Goal: Entertainment & Leisure: Consume media (video, audio)

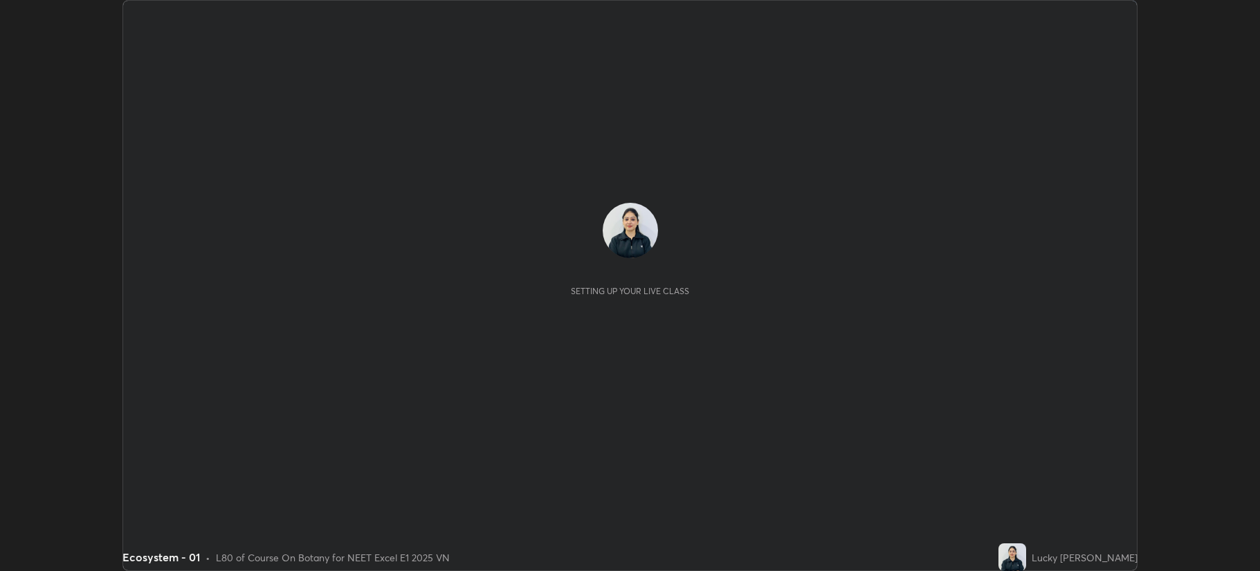
scroll to position [571, 1259]
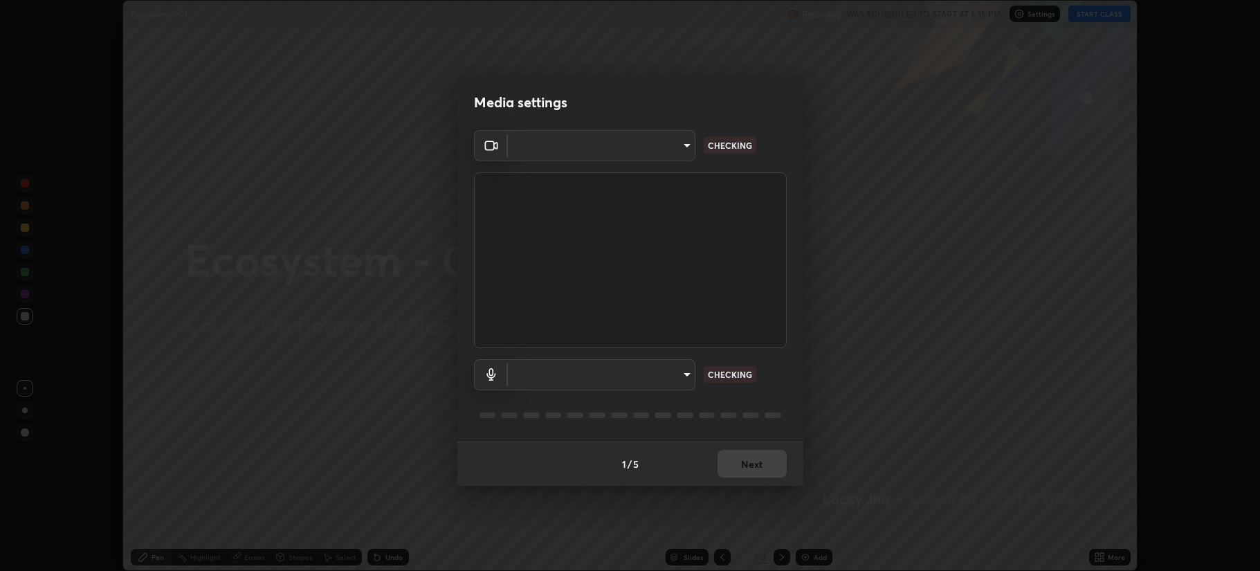
type input "b514d6723dd4d3c471526cd53b1784ca3f70d9044c5aa72a57affb8596088c16"
type input "4b0bcb73a5cd5ad7ac8f15a43def5814917f8cfc26a0fcb8ea41dee10f63b9ca"
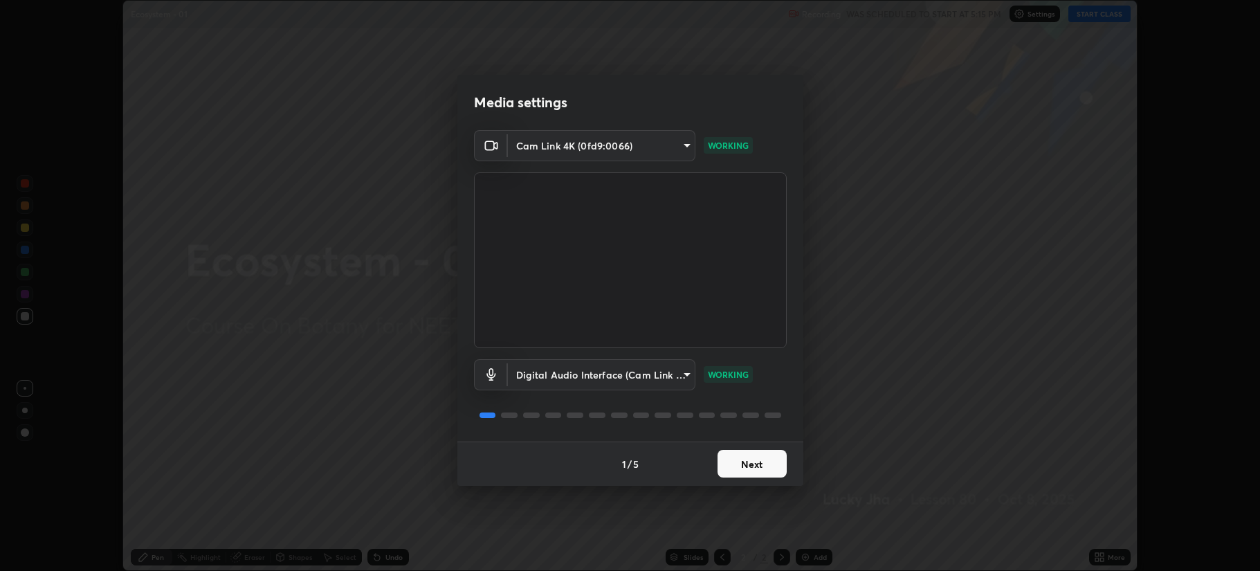
click at [750, 461] on button "Next" at bounding box center [751, 464] width 69 height 28
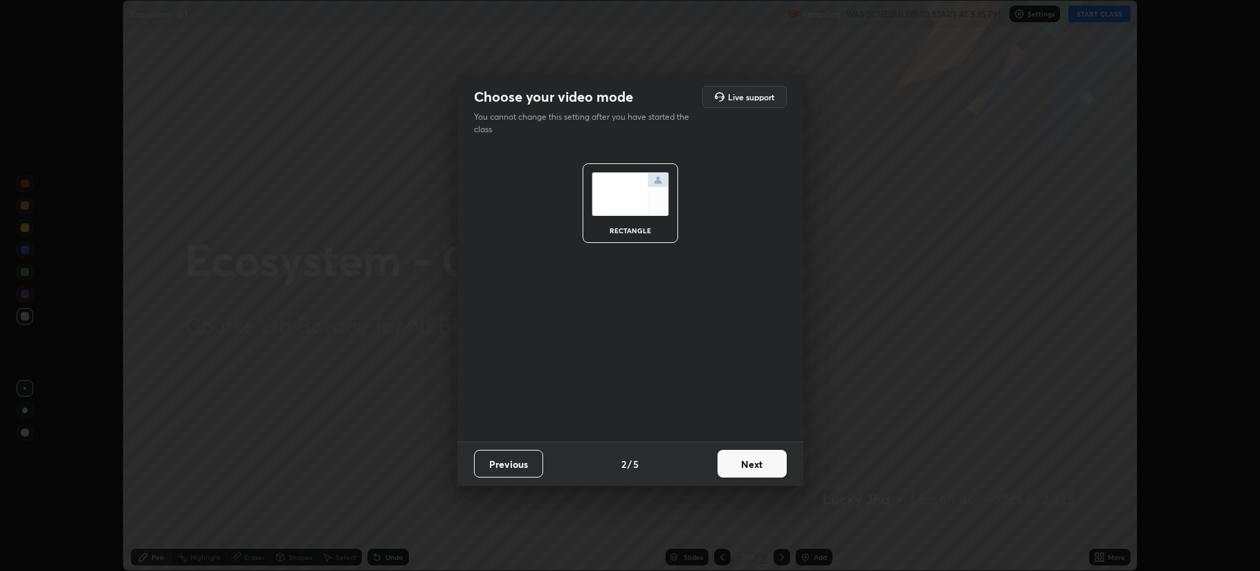
click at [752, 463] on button "Next" at bounding box center [751, 464] width 69 height 28
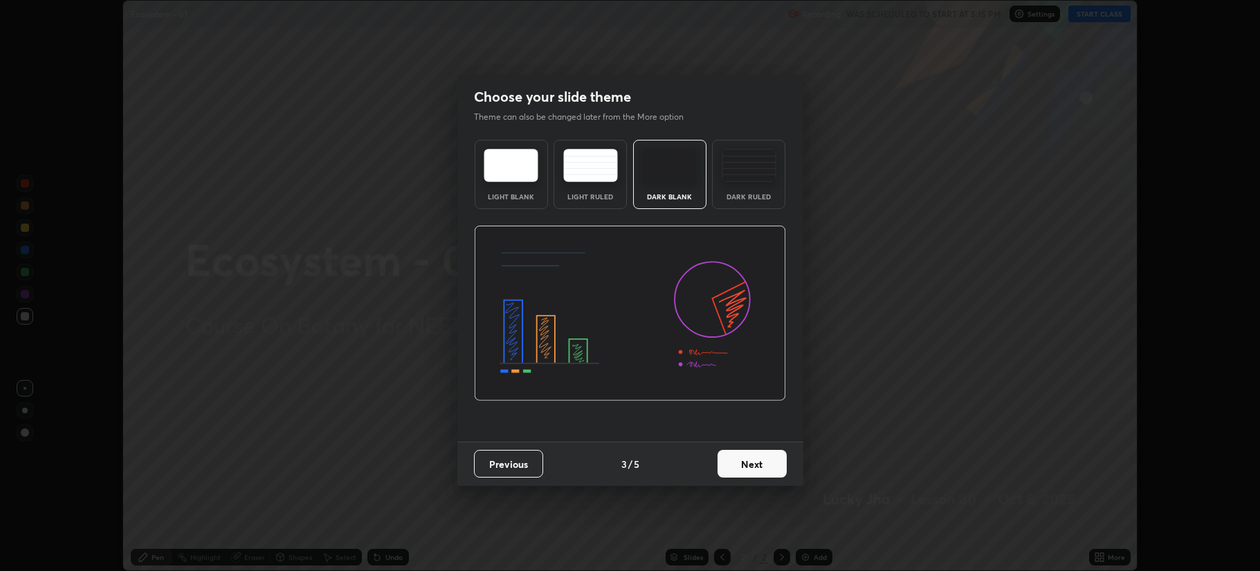
click at [742, 465] on button "Next" at bounding box center [751, 464] width 69 height 28
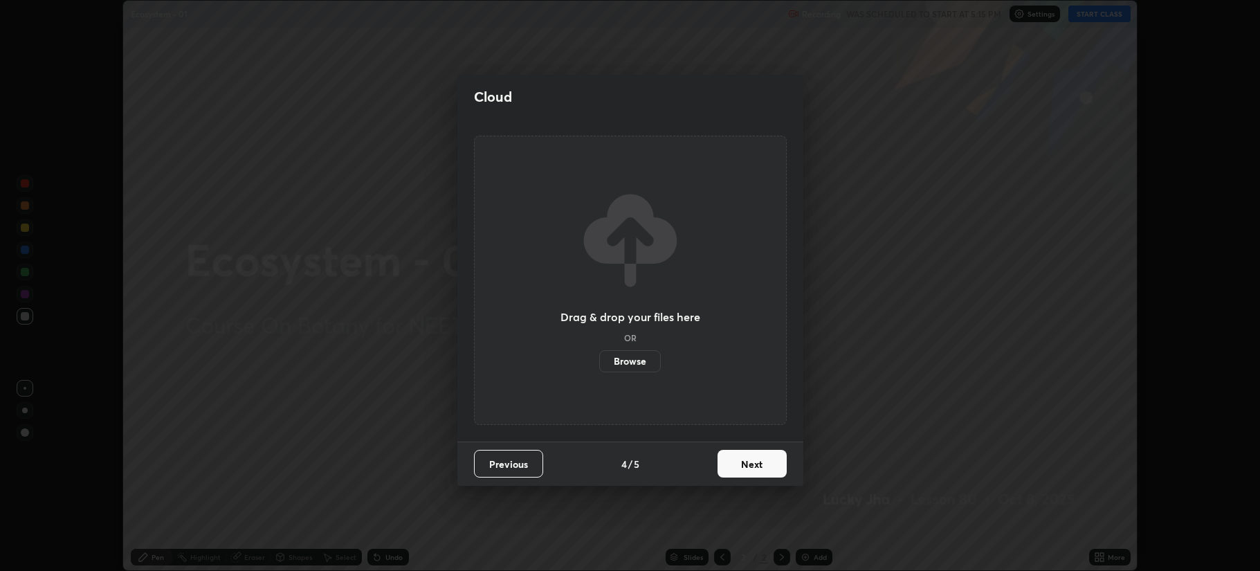
click at [744, 461] on button "Next" at bounding box center [751, 464] width 69 height 28
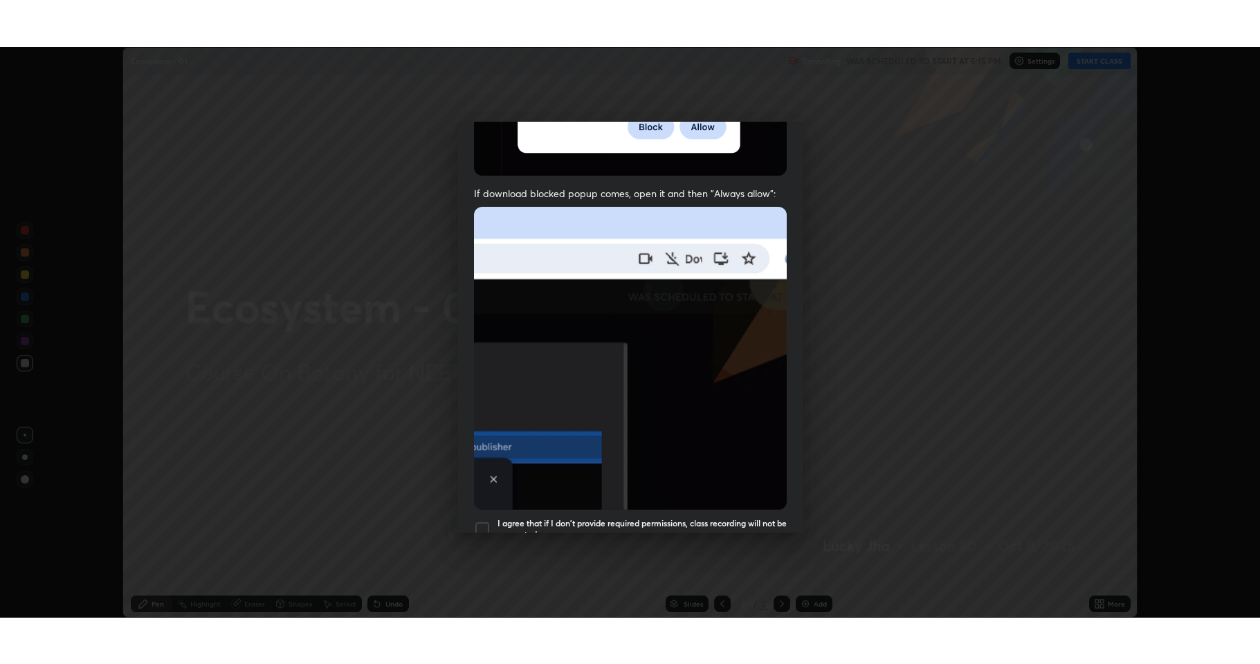
scroll to position [281, 0]
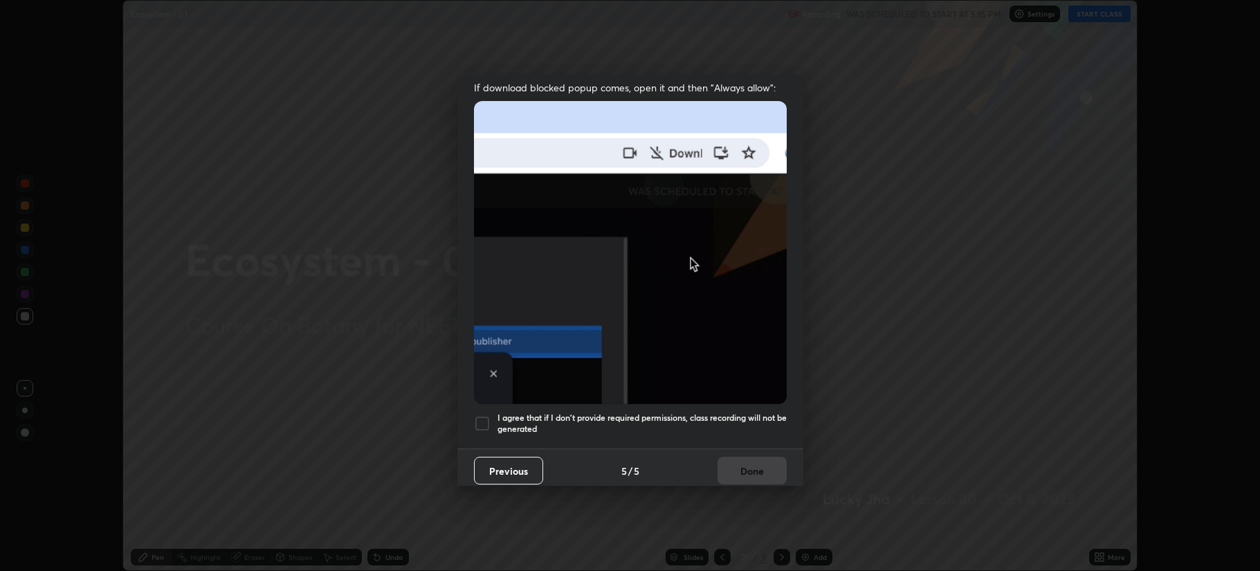
click at [479, 415] on div at bounding box center [482, 423] width 17 height 17
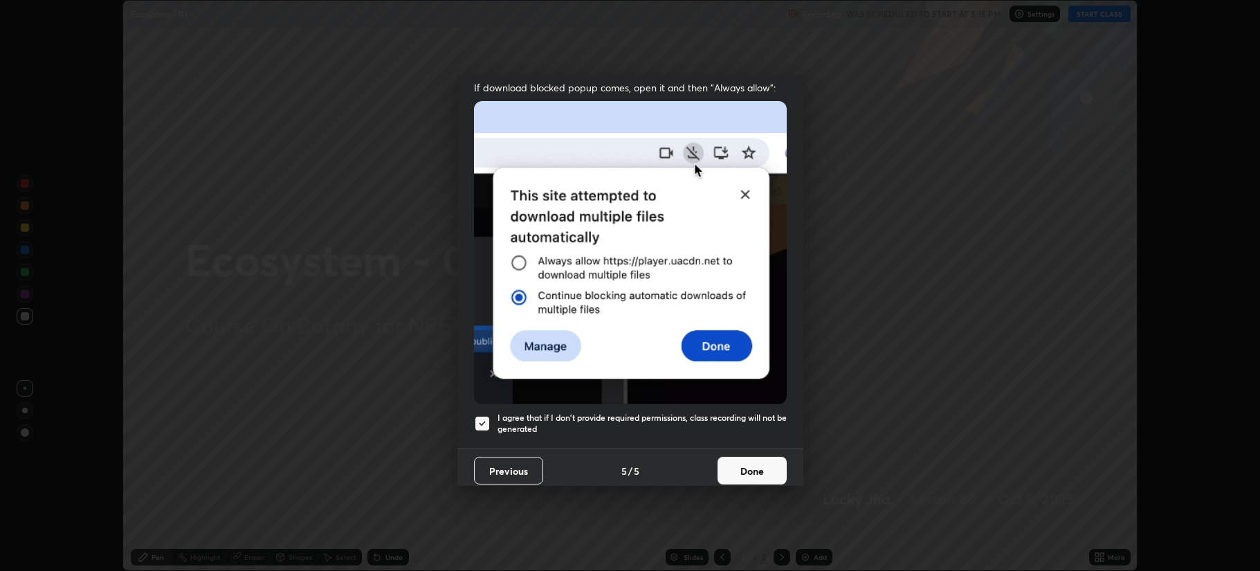
click at [737, 463] on button "Done" at bounding box center [751, 471] width 69 height 28
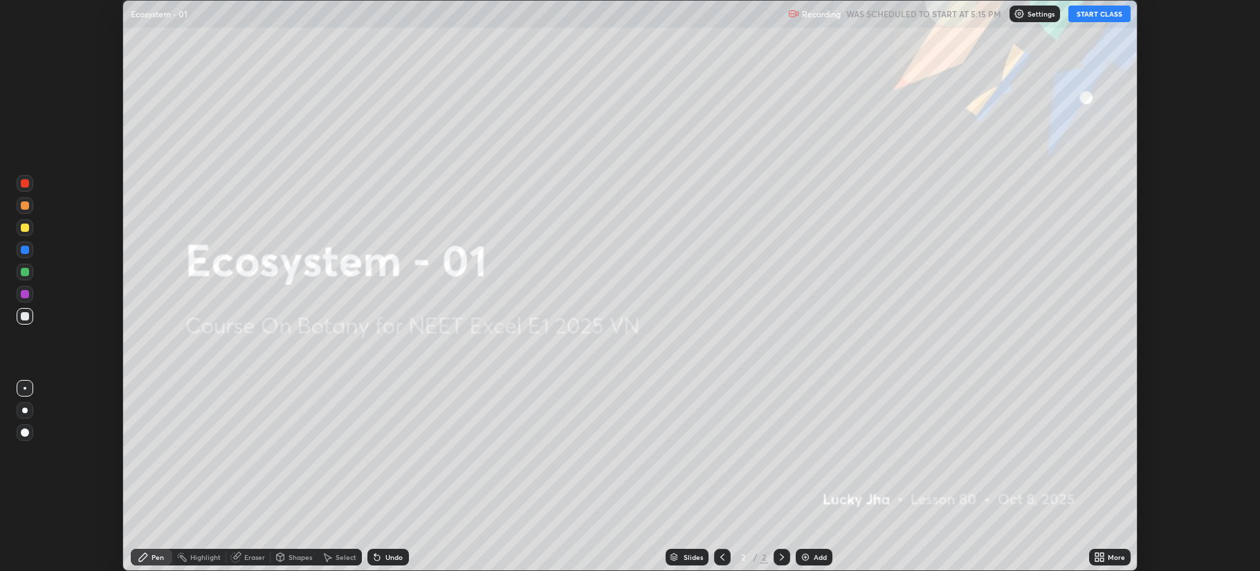
click at [806, 558] on img at bounding box center [805, 556] width 11 height 11
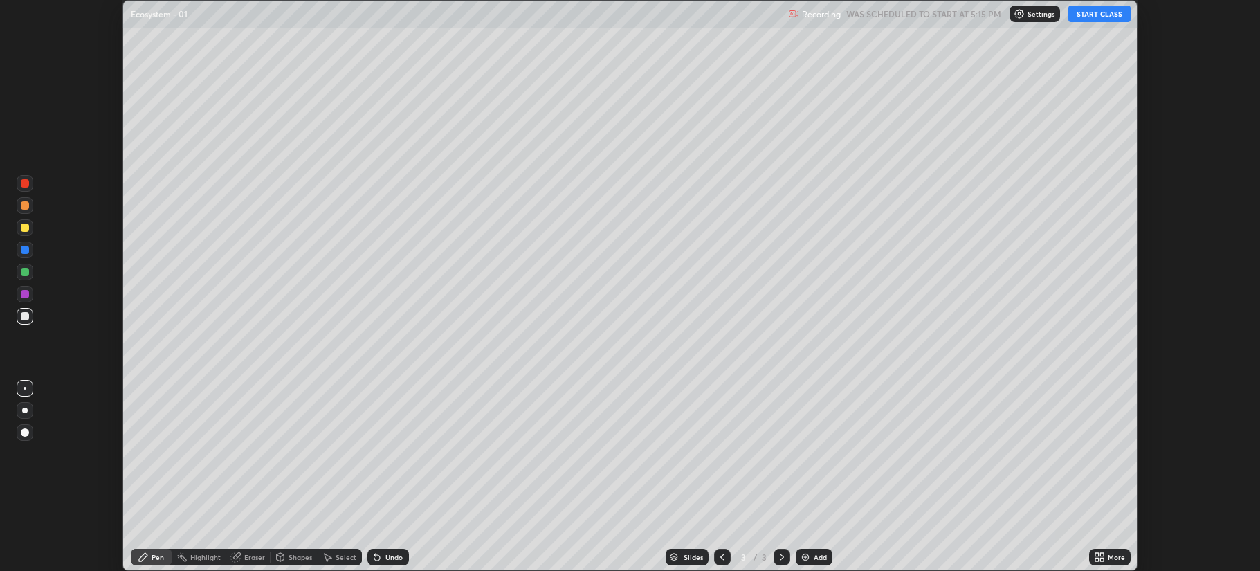
click at [1096, 554] on icon at bounding box center [1096, 554] width 3 height 3
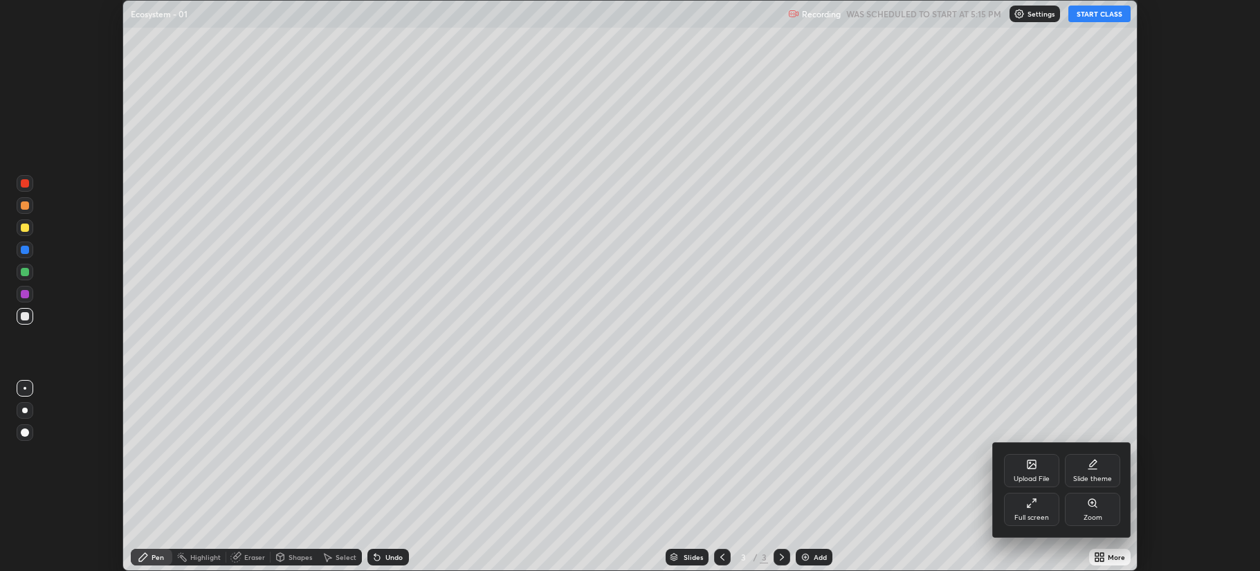
click at [1033, 504] on icon at bounding box center [1031, 502] width 11 height 11
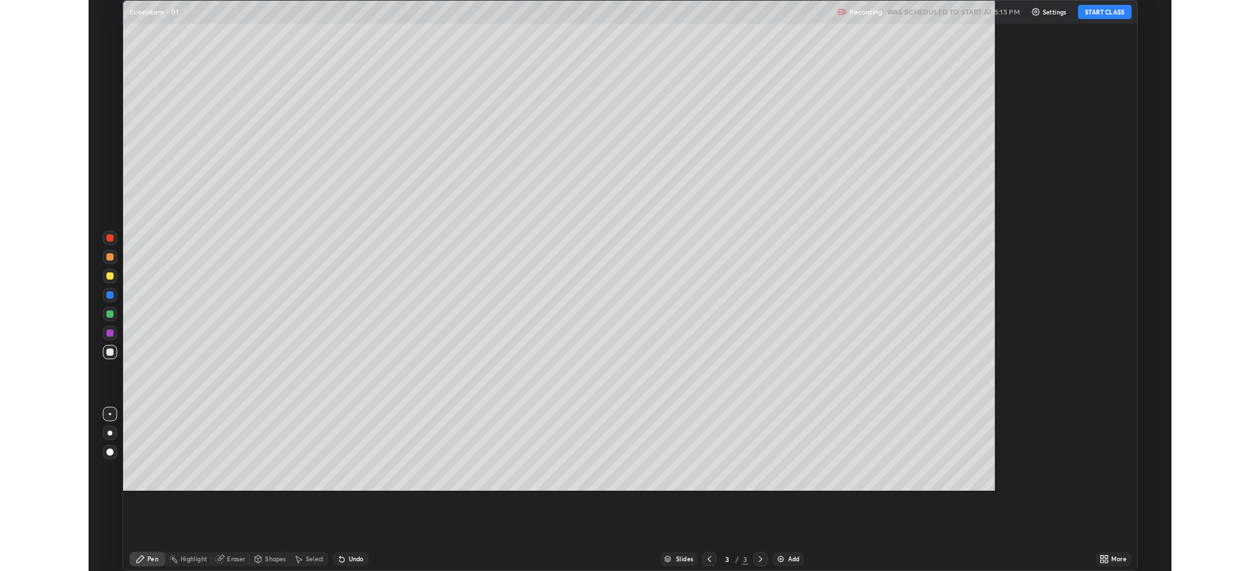
scroll to position [664, 1260]
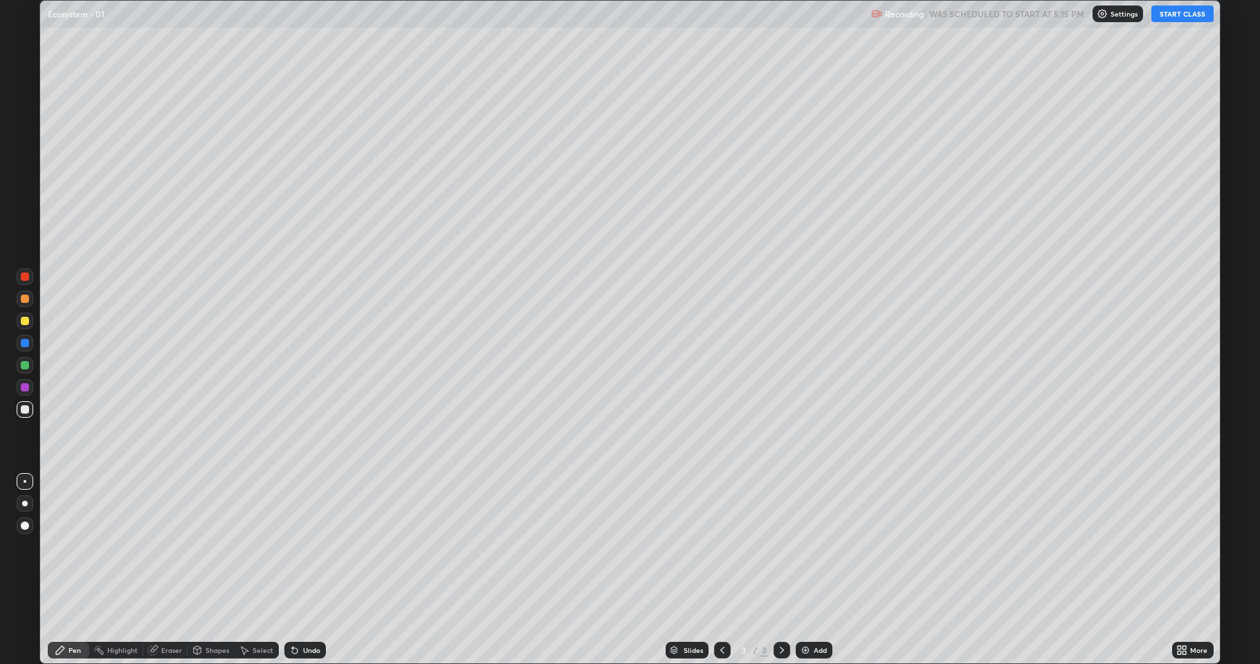
click at [1176, 12] on button "START CLASS" at bounding box center [1182, 14] width 62 height 17
click at [30, 324] on div at bounding box center [25, 321] width 17 height 17
click at [18, 318] on div at bounding box center [25, 321] width 17 height 17
click at [24, 366] on div at bounding box center [25, 365] width 8 height 8
click at [24, 409] on div at bounding box center [25, 409] width 8 height 8
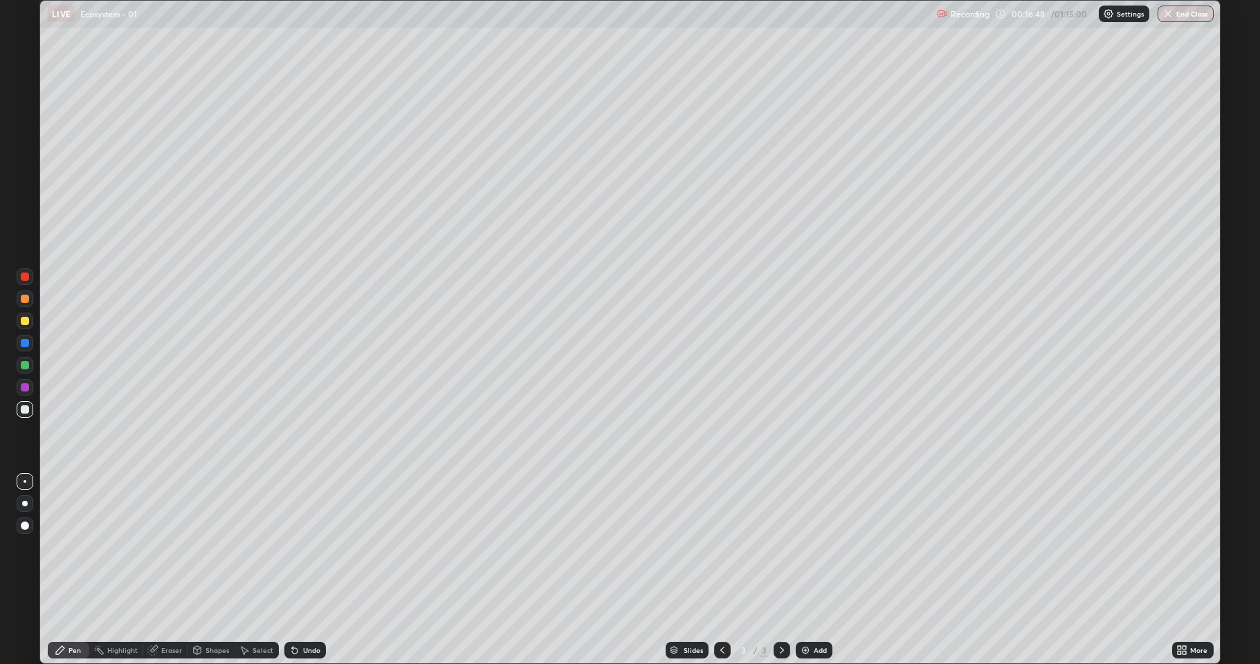
click at [315, 570] on div "Undo" at bounding box center [311, 650] width 17 height 7
click at [311, 570] on div "Undo" at bounding box center [311, 650] width 17 height 7
click at [23, 320] on div at bounding box center [25, 321] width 8 height 8
click at [25, 413] on div at bounding box center [25, 409] width 8 height 8
click at [802, 570] on img at bounding box center [805, 650] width 11 height 11
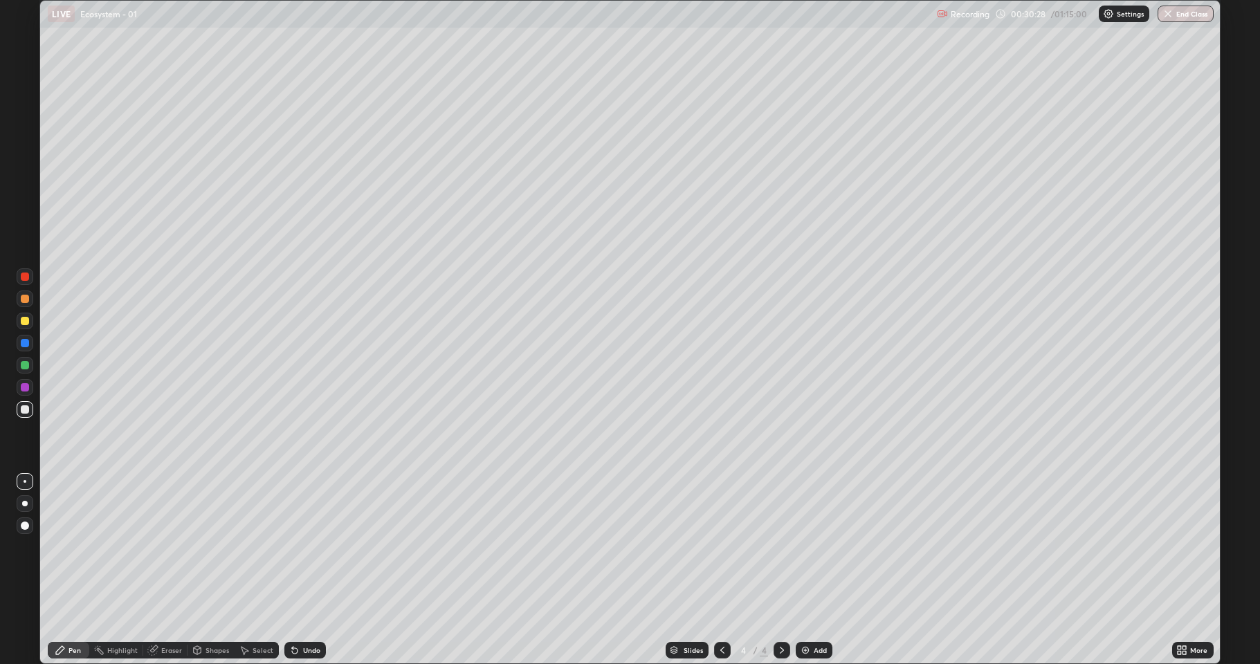
click at [26, 321] on div at bounding box center [25, 321] width 8 height 8
click at [26, 501] on div at bounding box center [25, 504] width 6 height 6
click at [205, 570] on div "Shapes" at bounding box center [217, 650] width 24 height 7
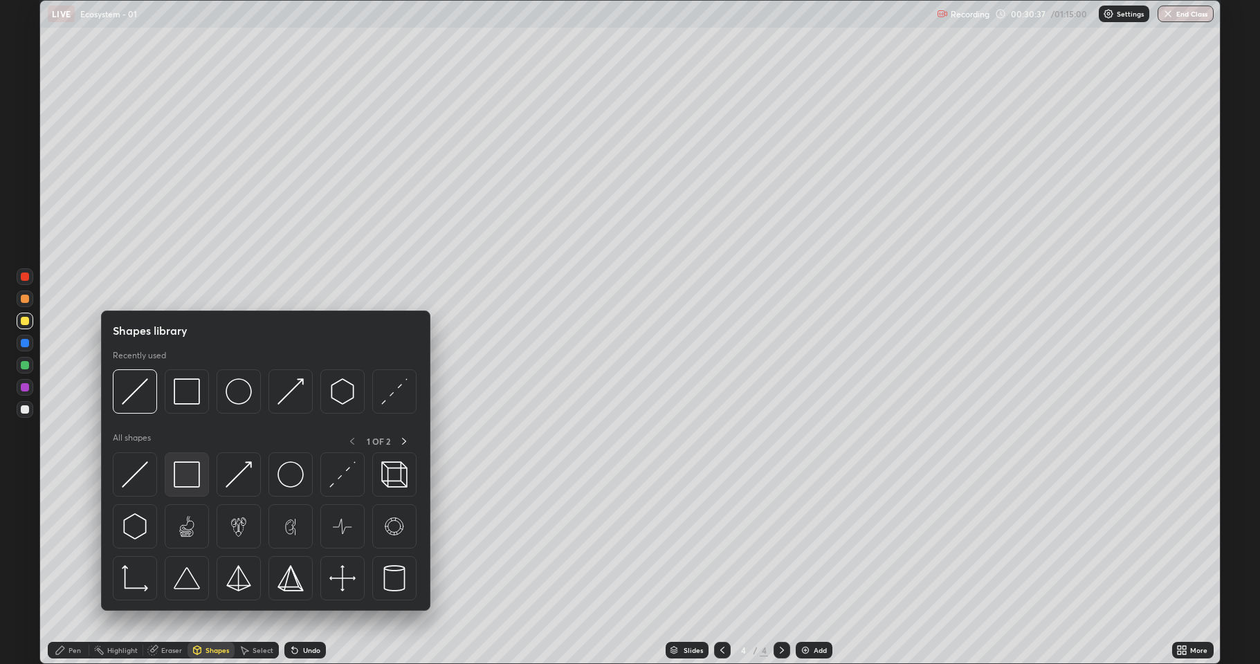
click at [186, 477] on img at bounding box center [187, 474] width 26 height 26
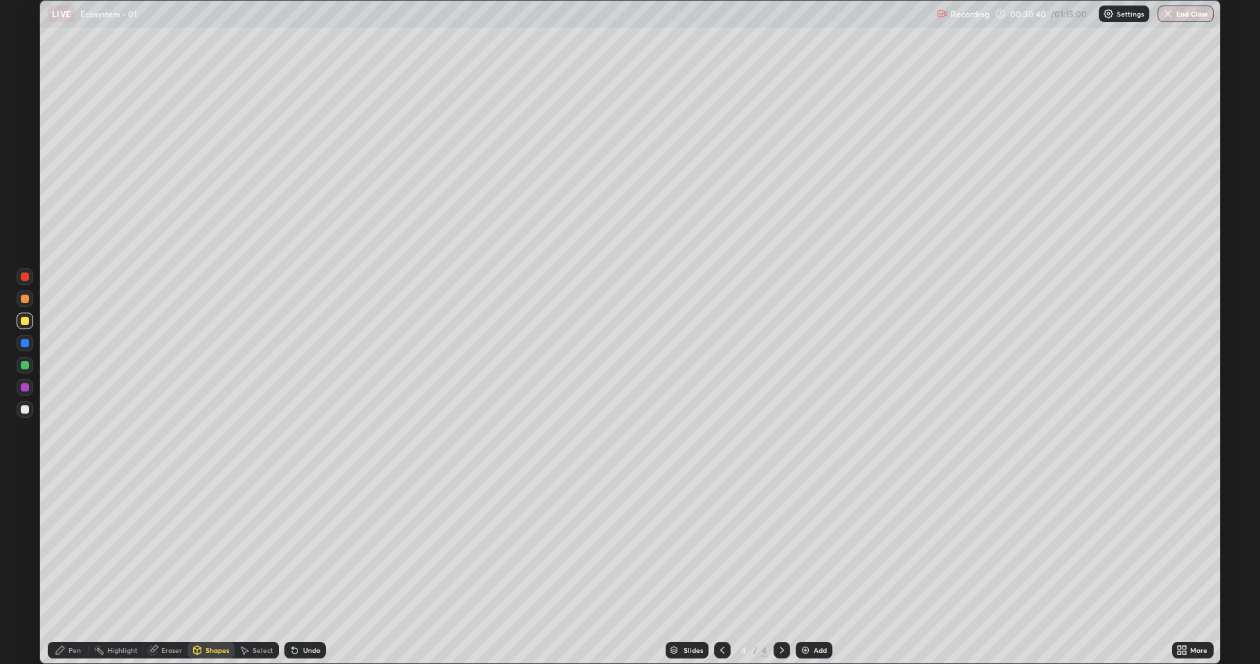
click at [77, 570] on div "Pen" at bounding box center [74, 650] width 12 height 7
click at [25, 481] on div at bounding box center [25, 481] width 3 height 3
click at [25, 409] on div at bounding box center [25, 409] width 8 height 8
click at [26, 325] on div at bounding box center [25, 321] width 17 height 17
click at [17, 318] on div at bounding box center [25, 321] width 17 height 17
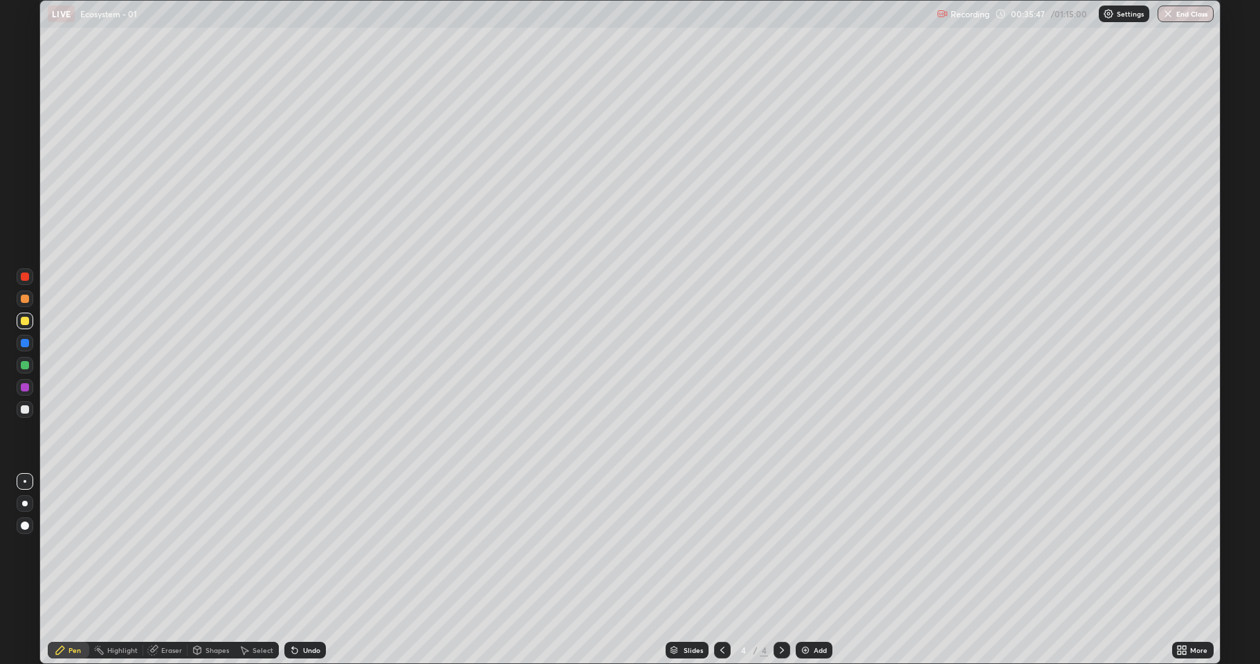
click at [30, 409] on div at bounding box center [25, 409] width 17 height 17
click at [197, 570] on icon at bounding box center [198, 649] width 8 height 2
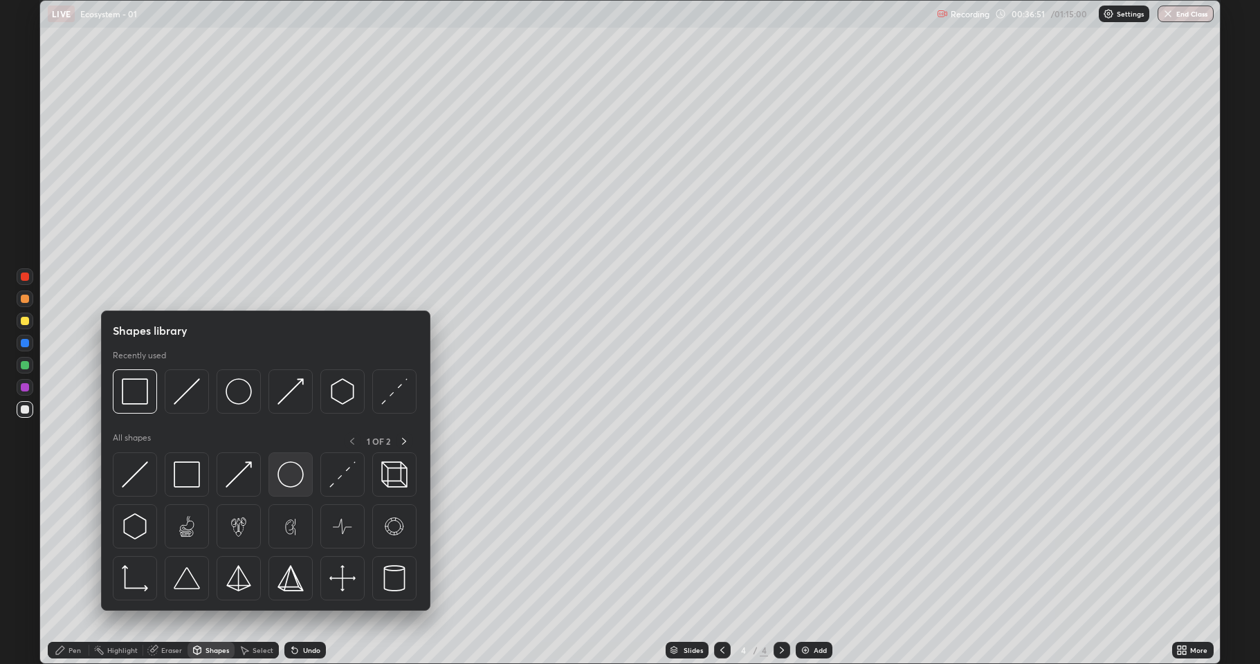
click at [288, 477] on img at bounding box center [290, 474] width 26 height 26
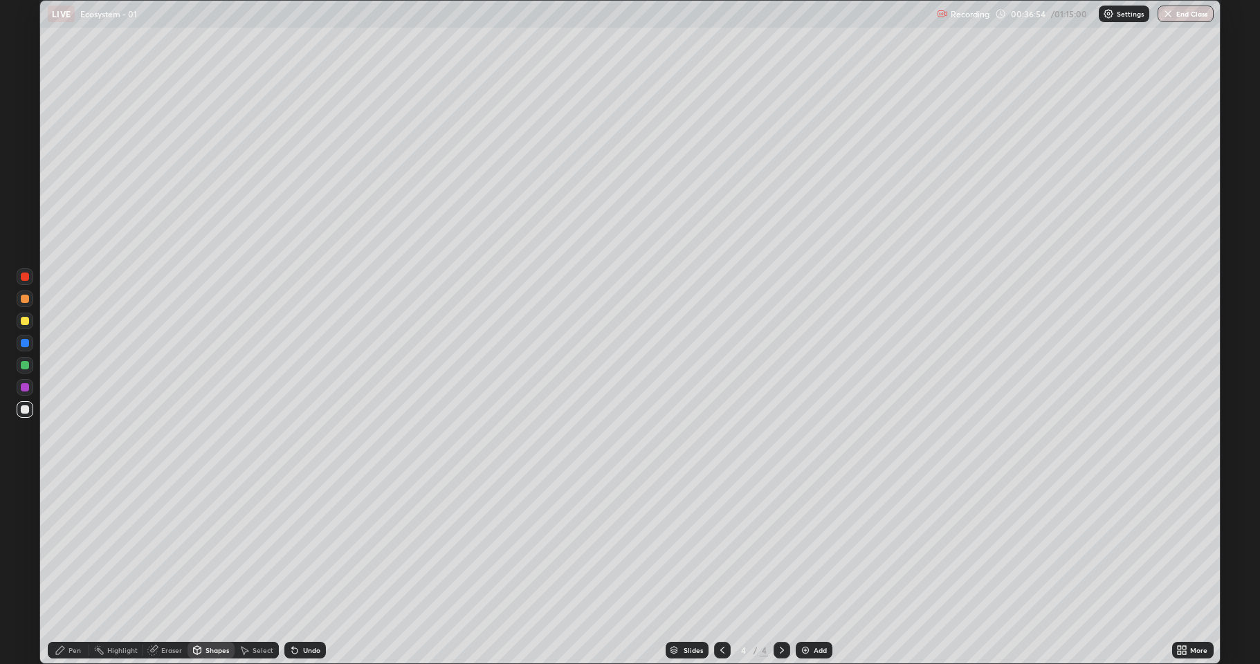
click at [67, 570] on div "Pen" at bounding box center [69, 650] width 42 height 17
click at [163, 570] on div "Eraser" at bounding box center [171, 650] width 21 height 7
click at [77, 570] on div "Pen" at bounding box center [69, 650] width 42 height 17
click at [197, 570] on icon at bounding box center [197, 651] width 0 height 5
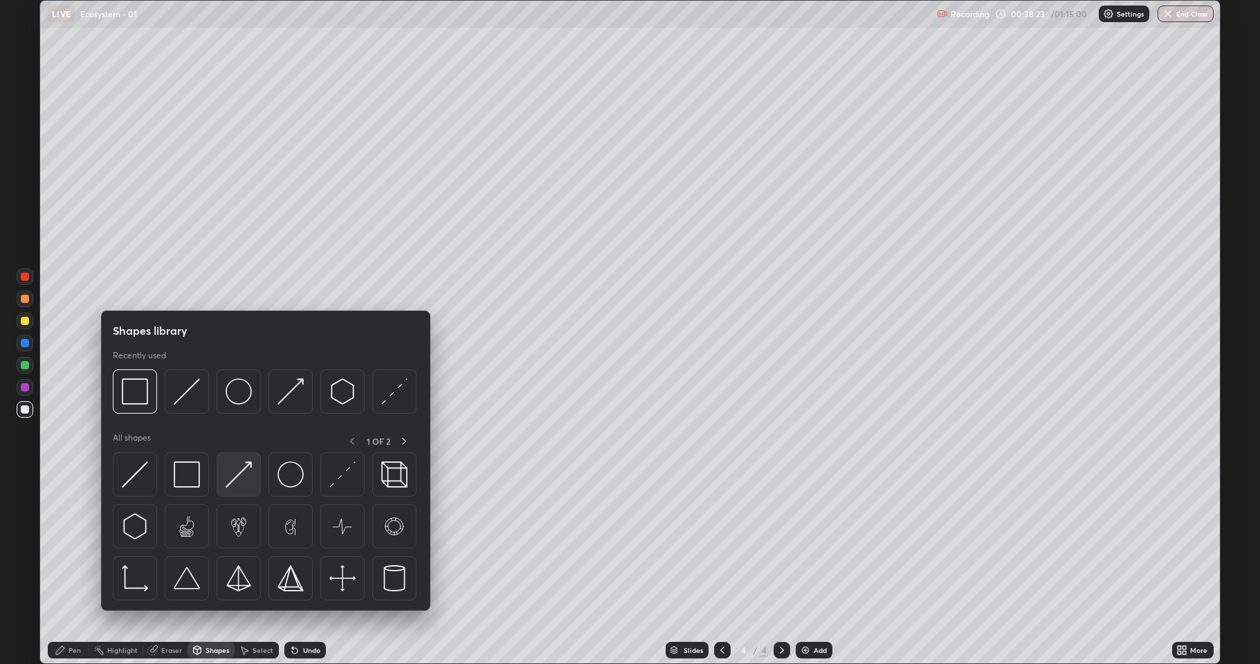
click at [234, 479] on img at bounding box center [238, 474] width 26 height 26
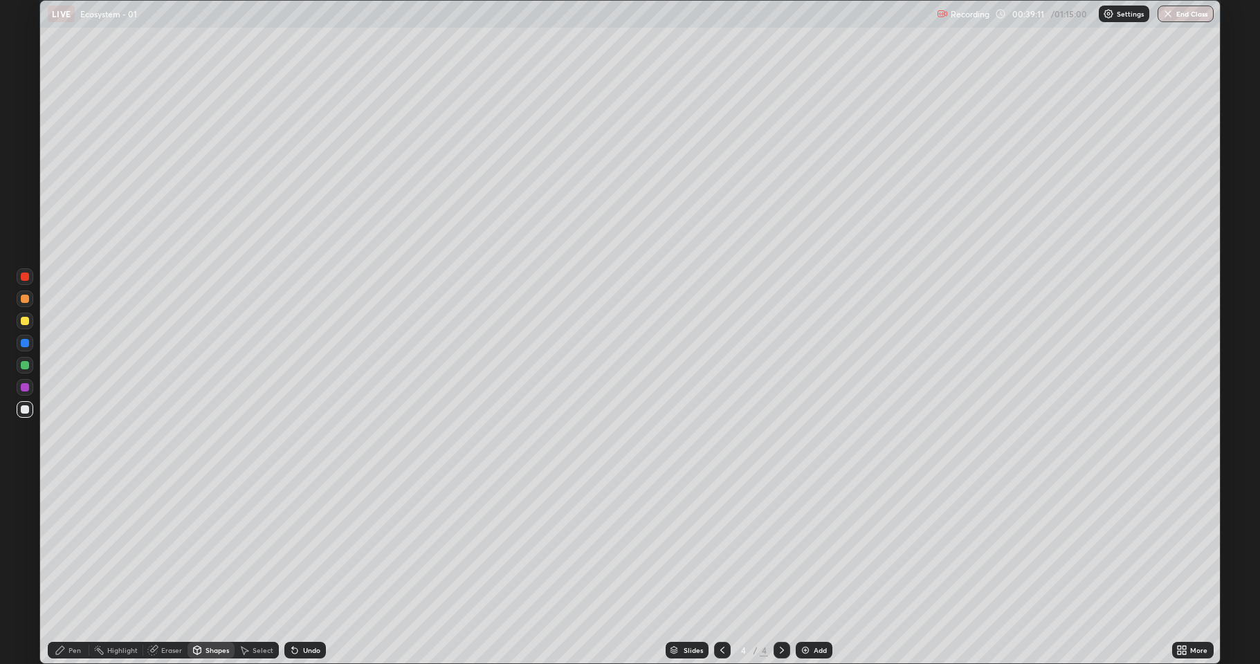
click at [155, 570] on icon at bounding box center [152, 650] width 9 height 9
click at [68, 570] on div "Pen" at bounding box center [69, 650] width 42 height 17
click at [25, 365] on div at bounding box center [25, 365] width 8 height 8
click at [802, 570] on img at bounding box center [805, 650] width 11 height 11
click at [19, 414] on div at bounding box center [25, 409] width 17 height 17
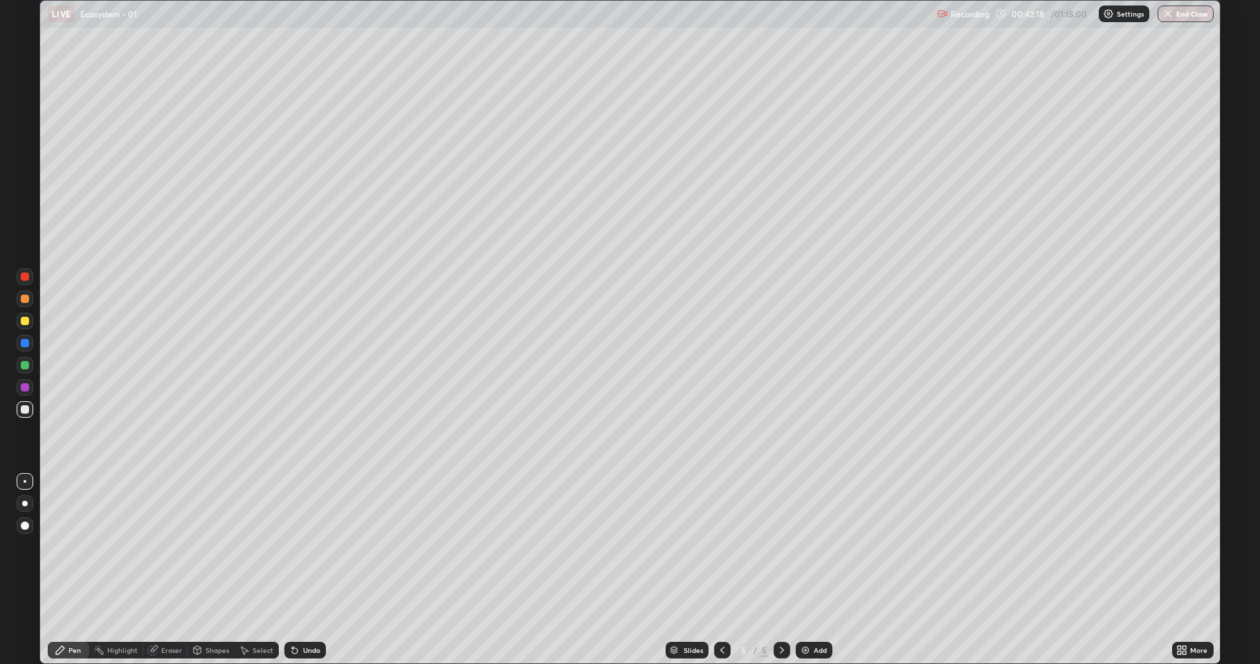
click at [22, 318] on div at bounding box center [25, 321] width 8 height 8
click at [206, 570] on div "Shapes" at bounding box center [217, 650] width 24 height 7
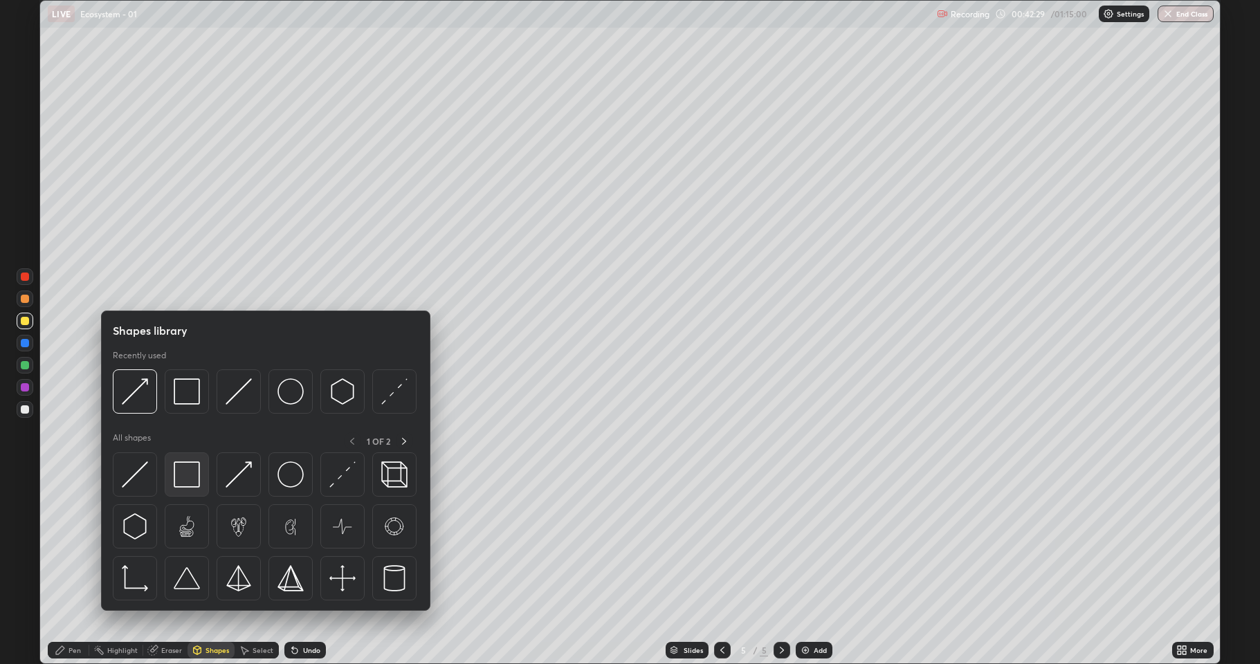
click at [192, 479] on img at bounding box center [187, 474] width 26 height 26
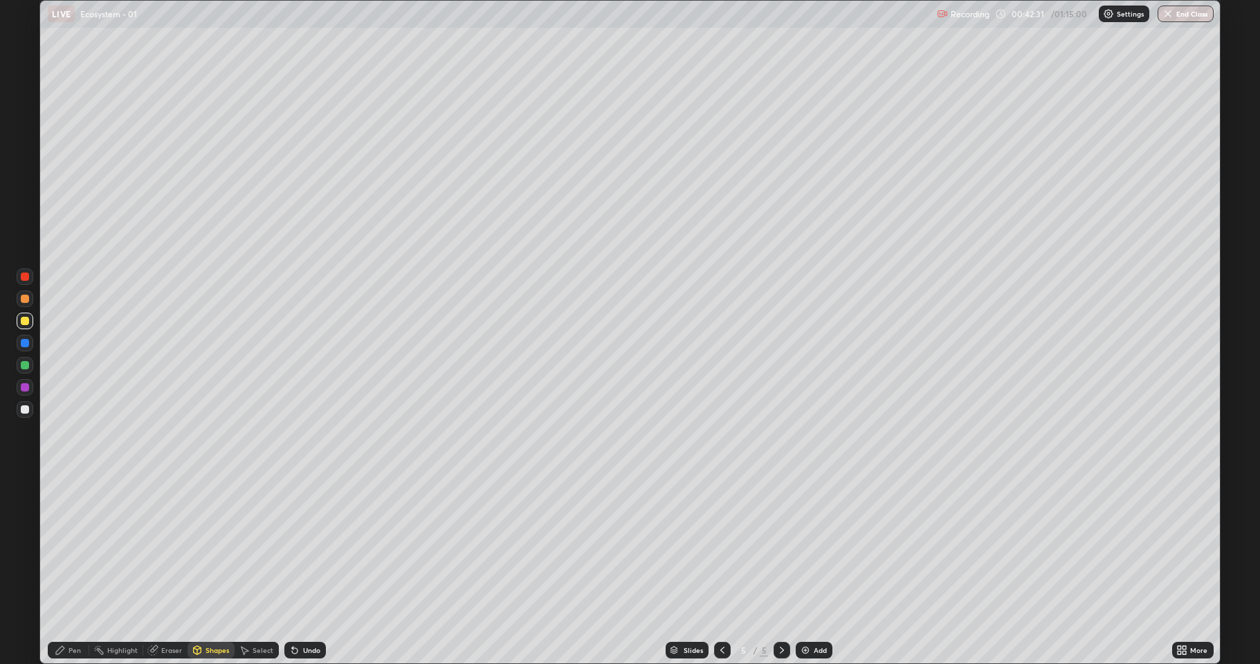
click at [202, 570] on icon at bounding box center [197, 650] width 11 height 11
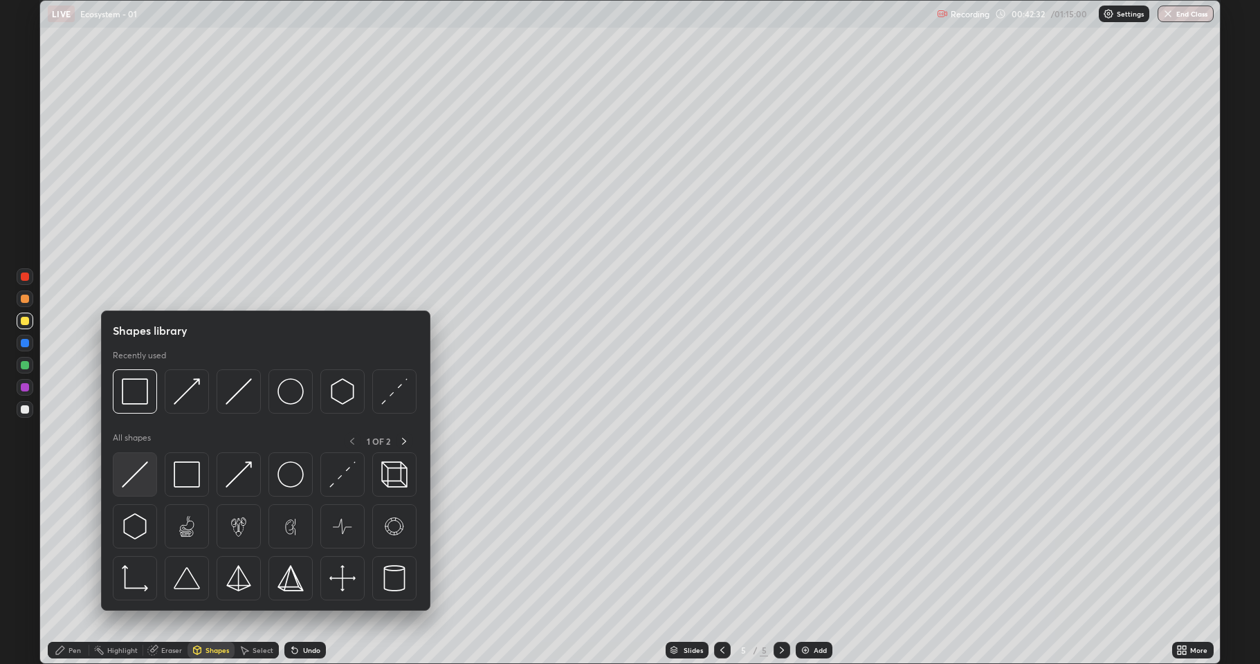
click at [136, 470] on img at bounding box center [135, 474] width 26 height 26
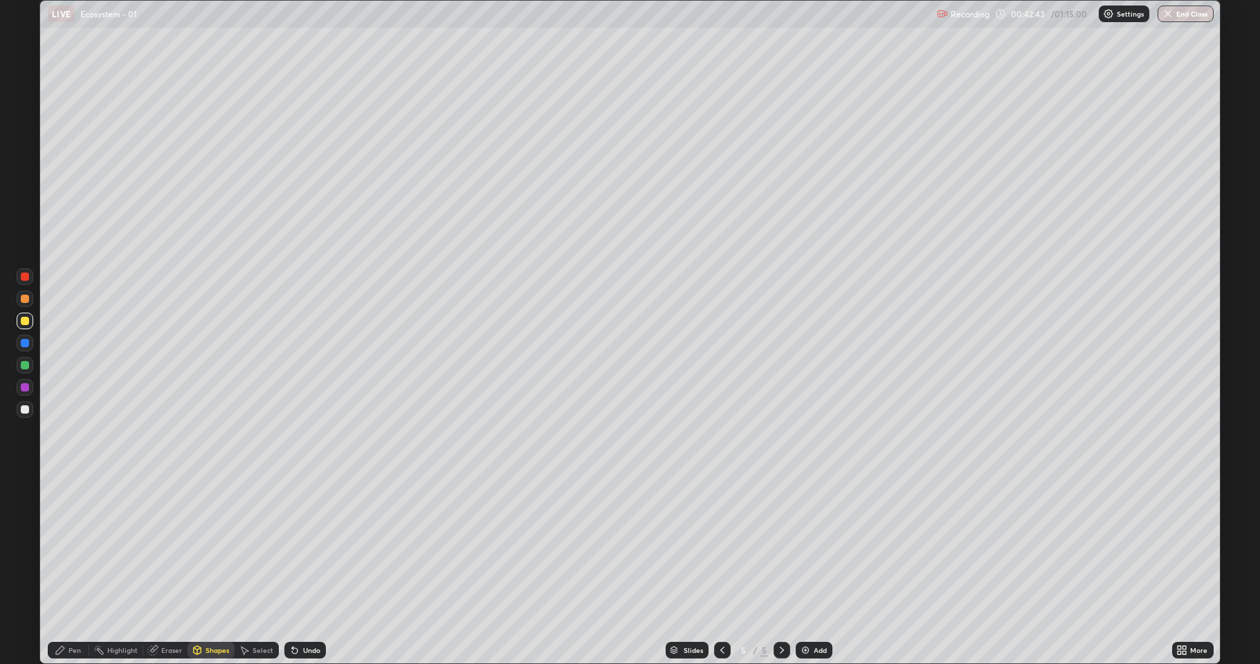
click at [66, 570] on div "Pen" at bounding box center [69, 650] width 42 height 17
click at [196, 570] on icon at bounding box center [198, 650] width 8 height 8
click at [68, 570] on div "Pen" at bounding box center [74, 650] width 12 height 7
click at [24, 410] on div at bounding box center [25, 409] width 8 height 8
click at [22, 414] on div at bounding box center [25, 409] width 17 height 17
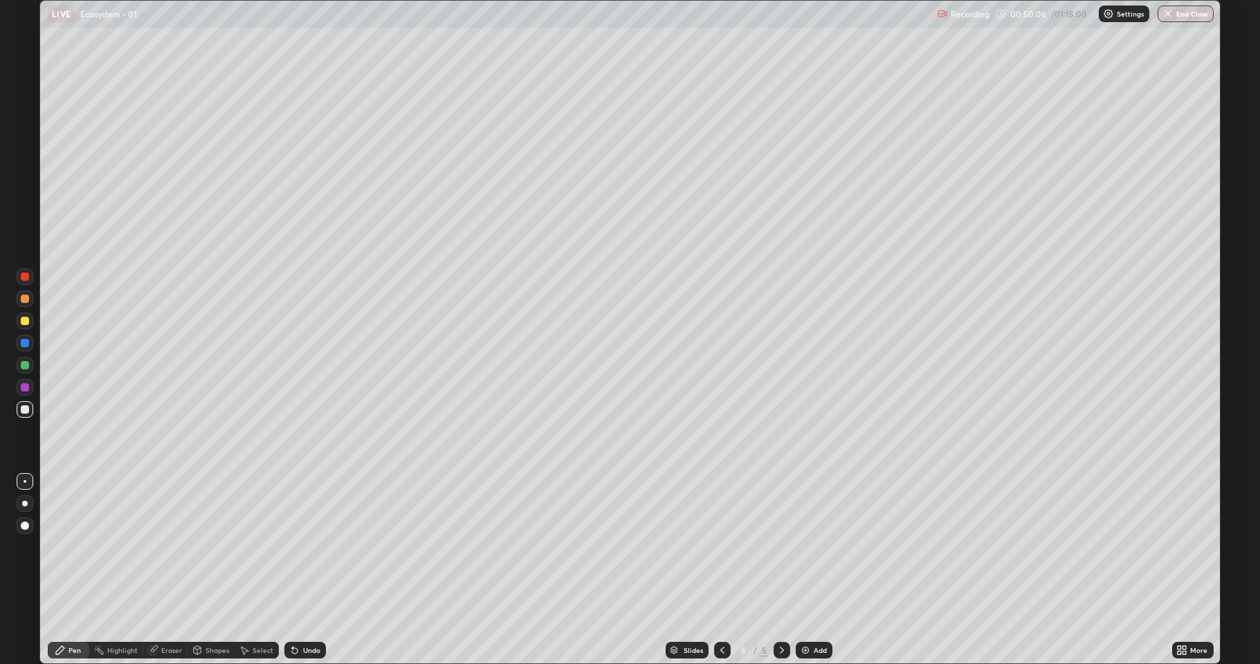
click at [202, 570] on div "Shapes" at bounding box center [210, 650] width 47 height 17
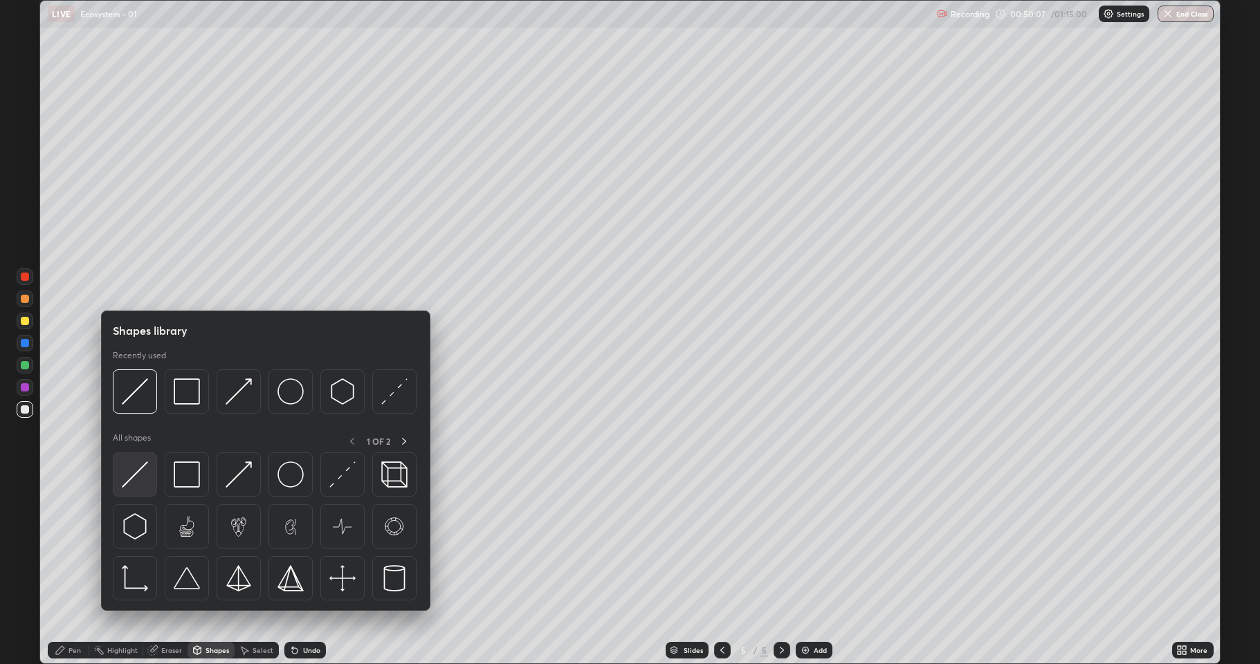
click at [136, 475] on img at bounding box center [135, 474] width 26 height 26
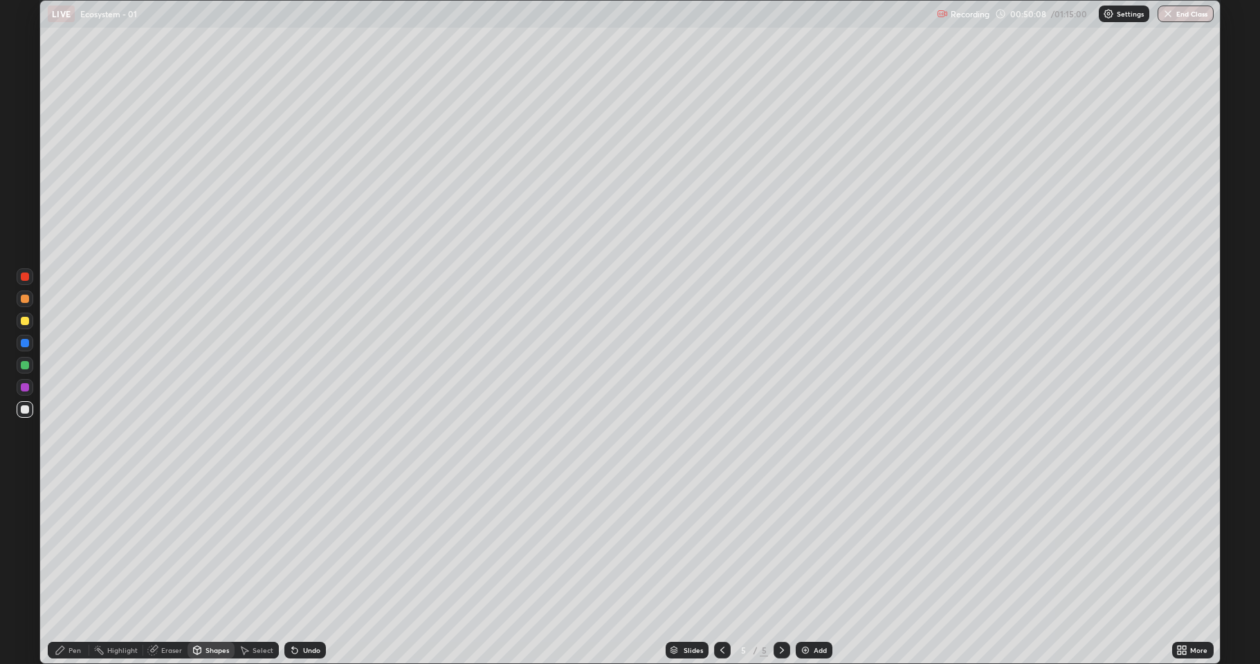
click at [24, 317] on div at bounding box center [25, 321] width 8 height 8
click at [68, 570] on div "Pen" at bounding box center [69, 650] width 42 height 28
click at [202, 570] on div "Shapes" at bounding box center [210, 650] width 47 height 17
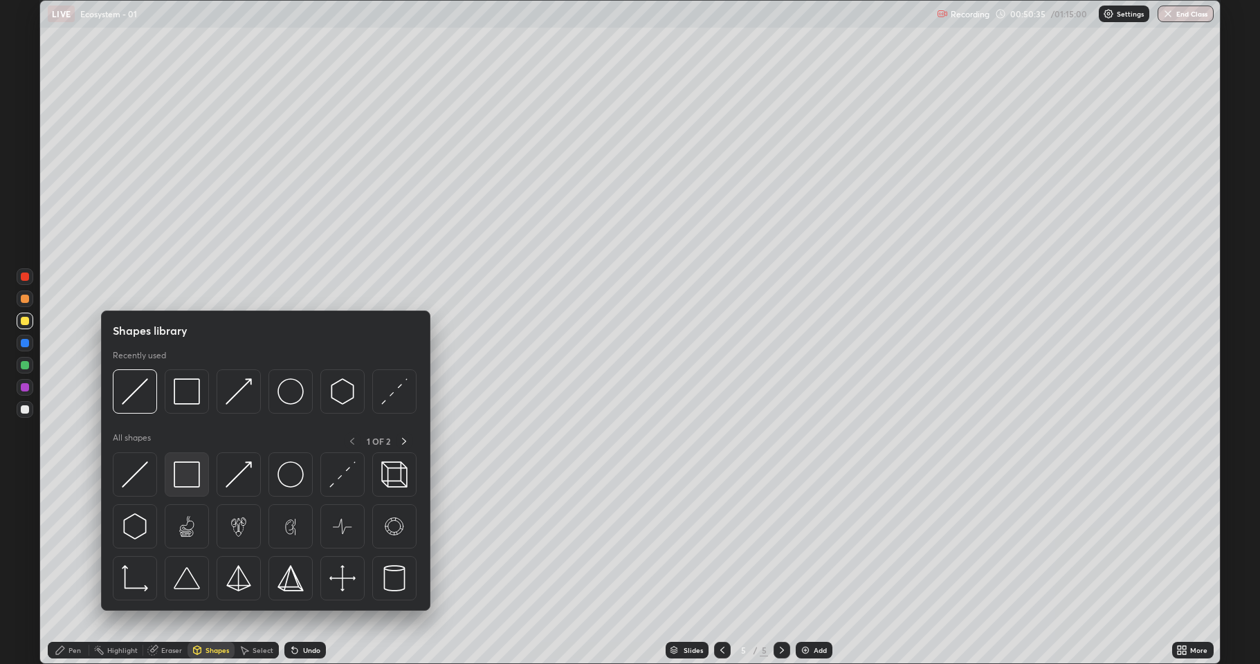
click at [182, 477] on img at bounding box center [187, 474] width 26 height 26
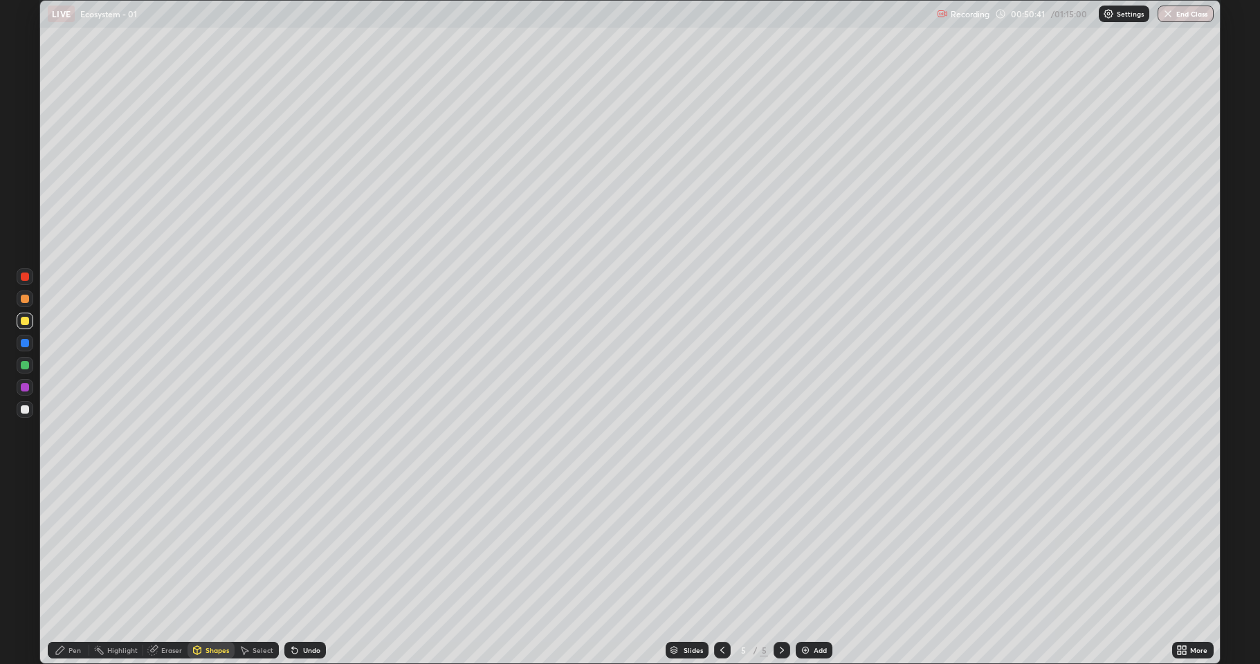
click at [73, 570] on div "Pen" at bounding box center [69, 650] width 42 height 28
click at [19, 410] on div at bounding box center [25, 409] width 17 height 17
click at [150, 570] on div "Eraser" at bounding box center [165, 650] width 44 height 17
click at [61, 570] on icon at bounding box center [60, 650] width 8 height 8
click at [18, 300] on div at bounding box center [25, 299] width 17 height 17
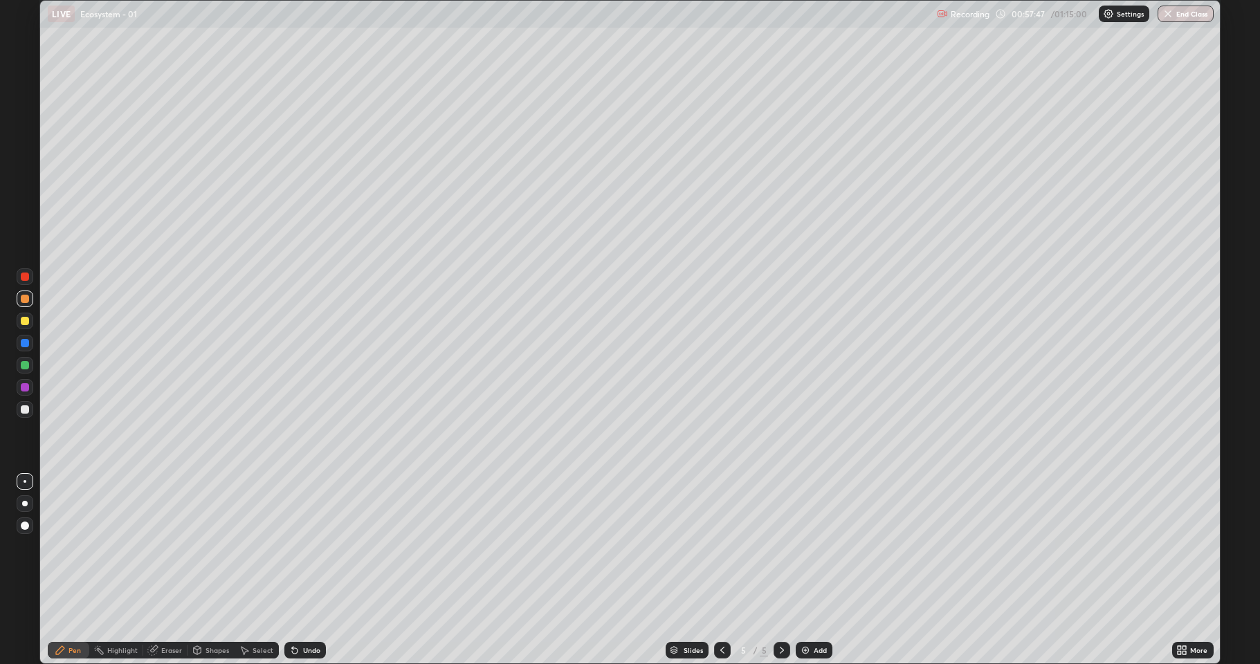
click at [311, 570] on div "Undo" at bounding box center [311, 650] width 17 height 7
click at [805, 570] on img at bounding box center [805, 650] width 11 height 11
click at [25, 324] on div at bounding box center [25, 321] width 8 height 8
click at [203, 570] on div "Shapes" at bounding box center [210, 650] width 47 height 17
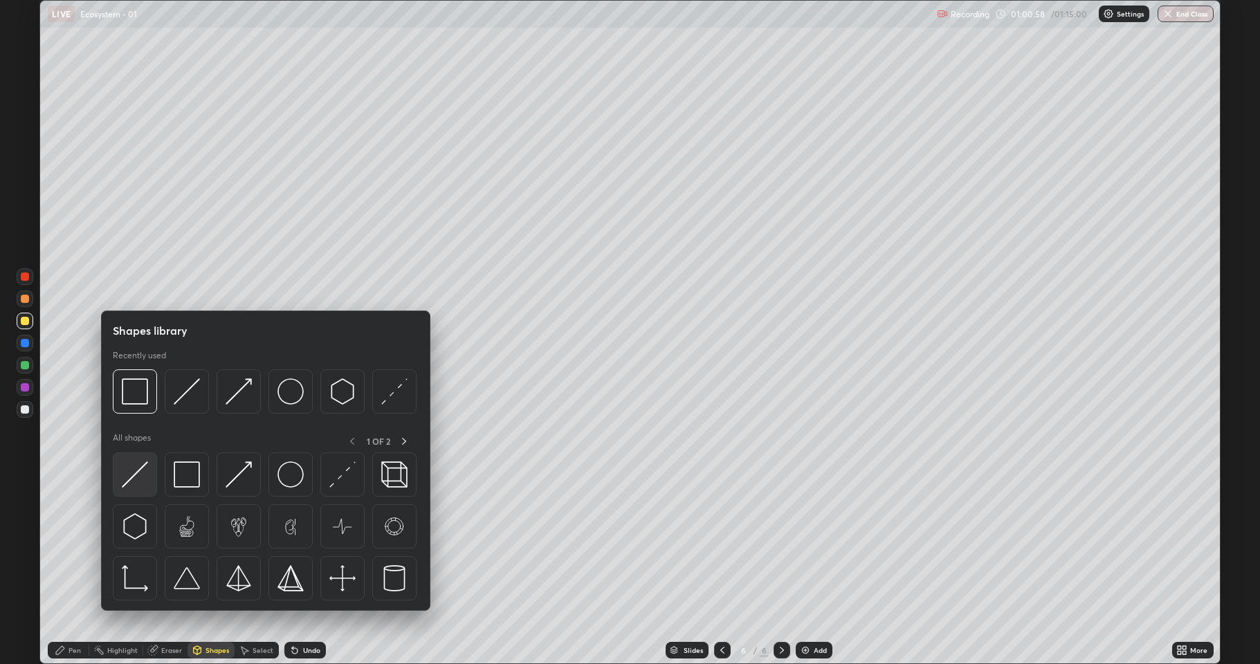
click at [136, 477] on img at bounding box center [135, 474] width 26 height 26
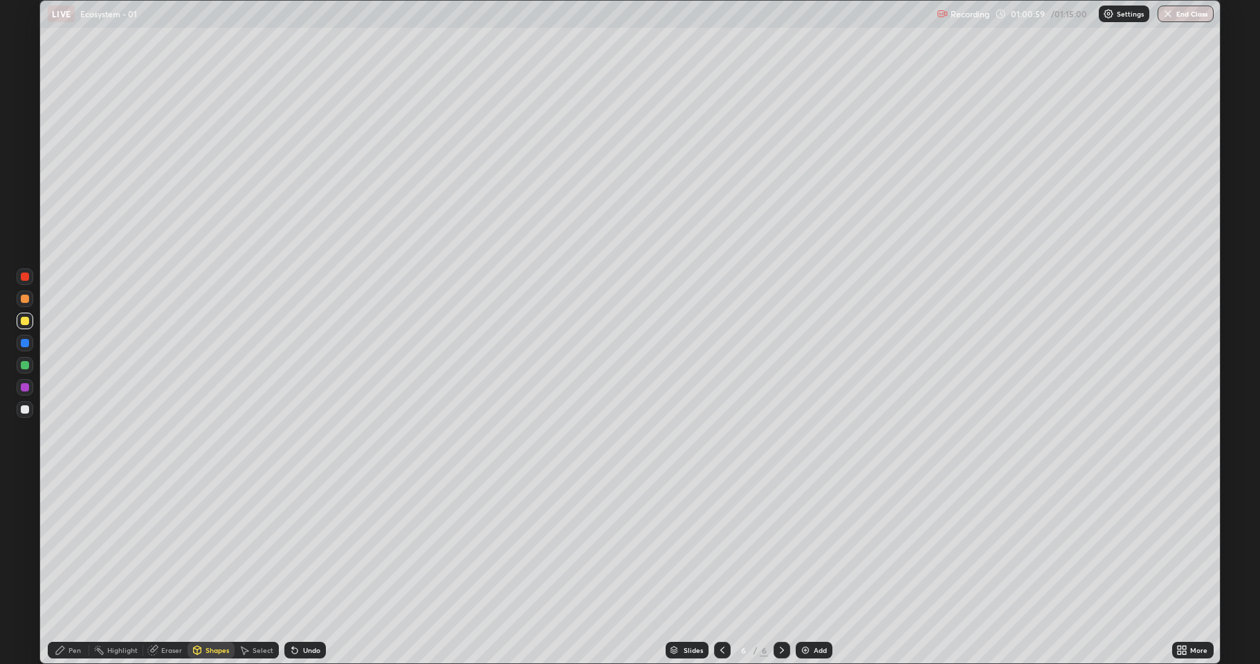
click at [68, 570] on div "Pen" at bounding box center [69, 650] width 42 height 17
click at [25, 410] on div at bounding box center [25, 409] width 8 height 8
click at [28, 411] on div at bounding box center [25, 409] width 8 height 8
click at [305, 570] on div "Undo" at bounding box center [305, 650] width 42 height 17
click at [303, 570] on div "Undo" at bounding box center [311, 650] width 17 height 7
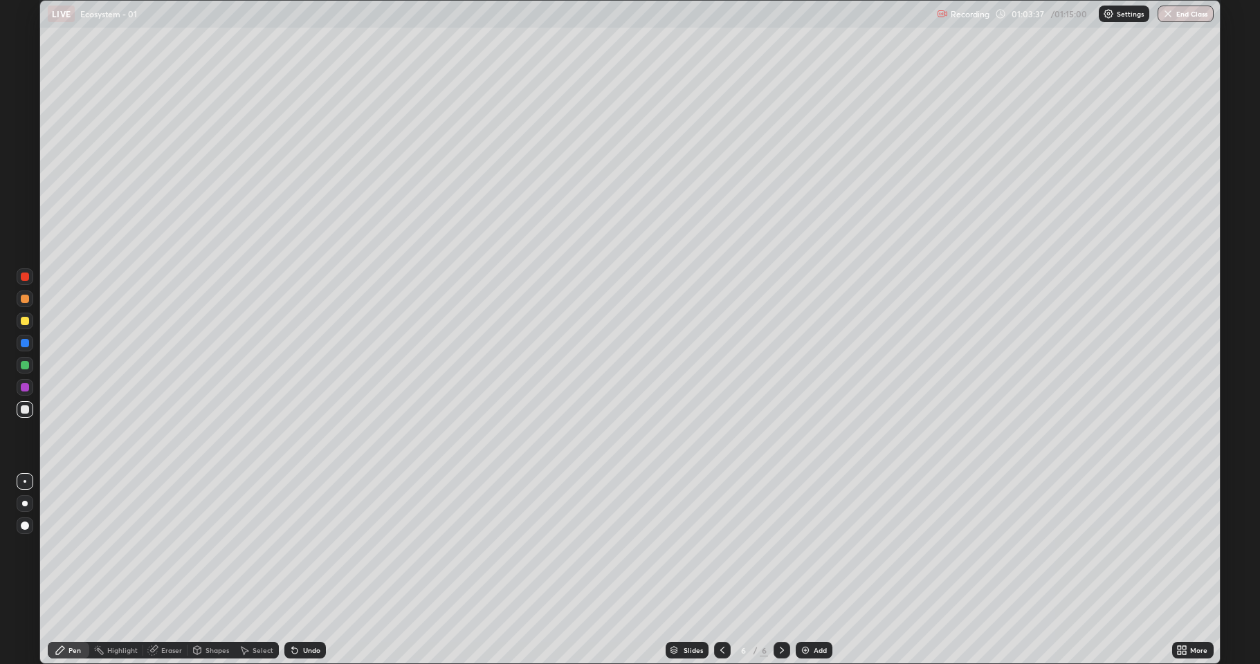
click at [298, 570] on div "Undo" at bounding box center [305, 650] width 42 height 17
click at [299, 570] on div "Undo" at bounding box center [305, 650] width 42 height 17
click at [303, 570] on div "Undo" at bounding box center [311, 650] width 17 height 7
click at [21, 365] on div at bounding box center [25, 365] width 8 height 8
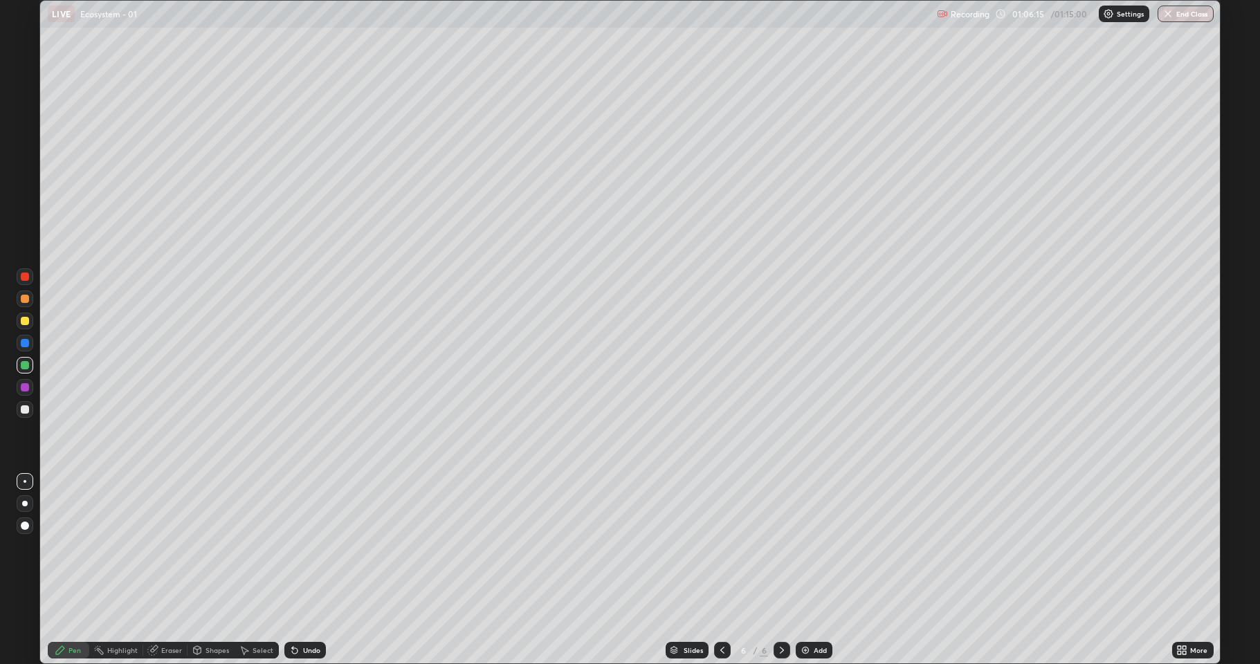
click at [21, 410] on div at bounding box center [25, 409] width 8 height 8
click at [169, 570] on div "Eraser" at bounding box center [171, 650] width 21 height 7
click at [25, 570] on icon at bounding box center [24, 604] width 11 height 12
click at [68, 570] on div "Pen" at bounding box center [69, 650] width 42 height 17
click at [149, 570] on icon at bounding box center [149, 646] width 1 height 1
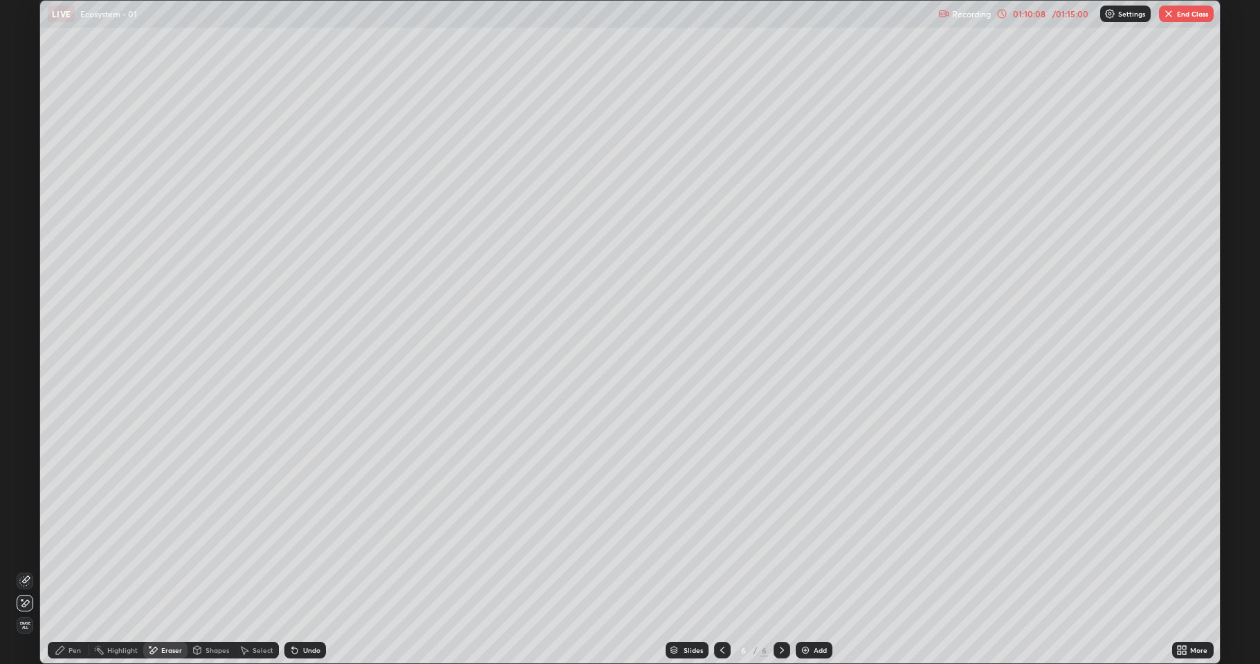
click at [1186, 15] on button "End Class" at bounding box center [1186, 14] width 55 height 17
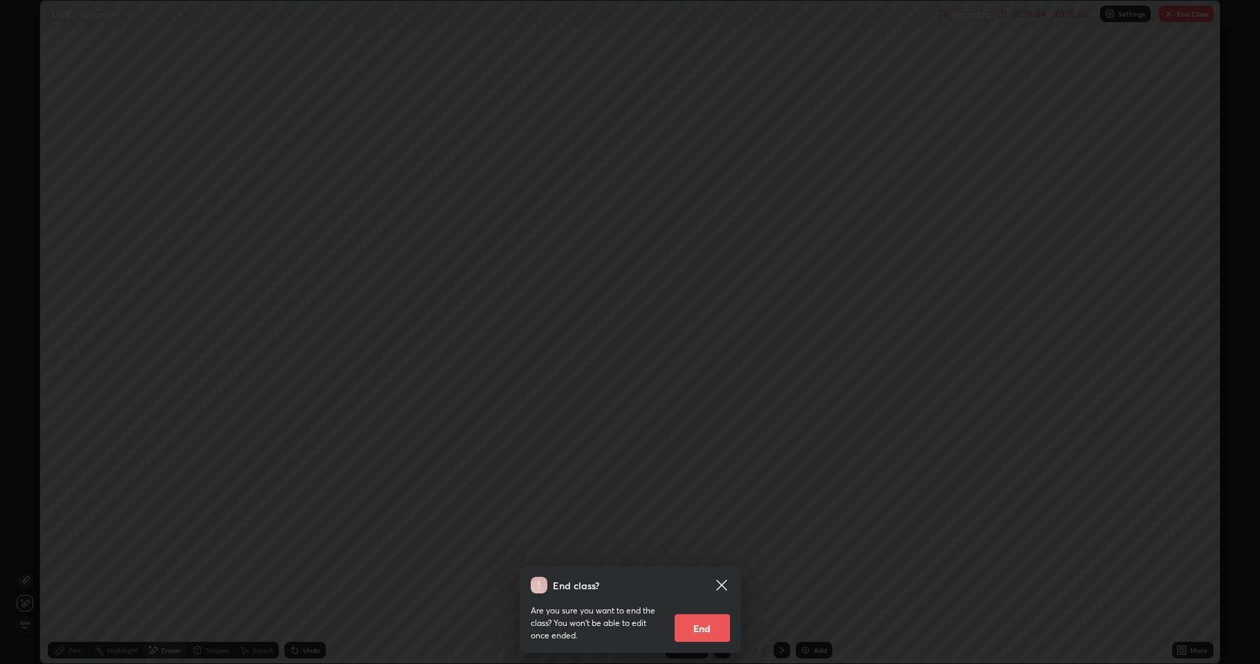
click at [868, 497] on div "End class? Are you sure you want to end the class? You won’t be able to edit on…" at bounding box center [630, 332] width 1260 height 664
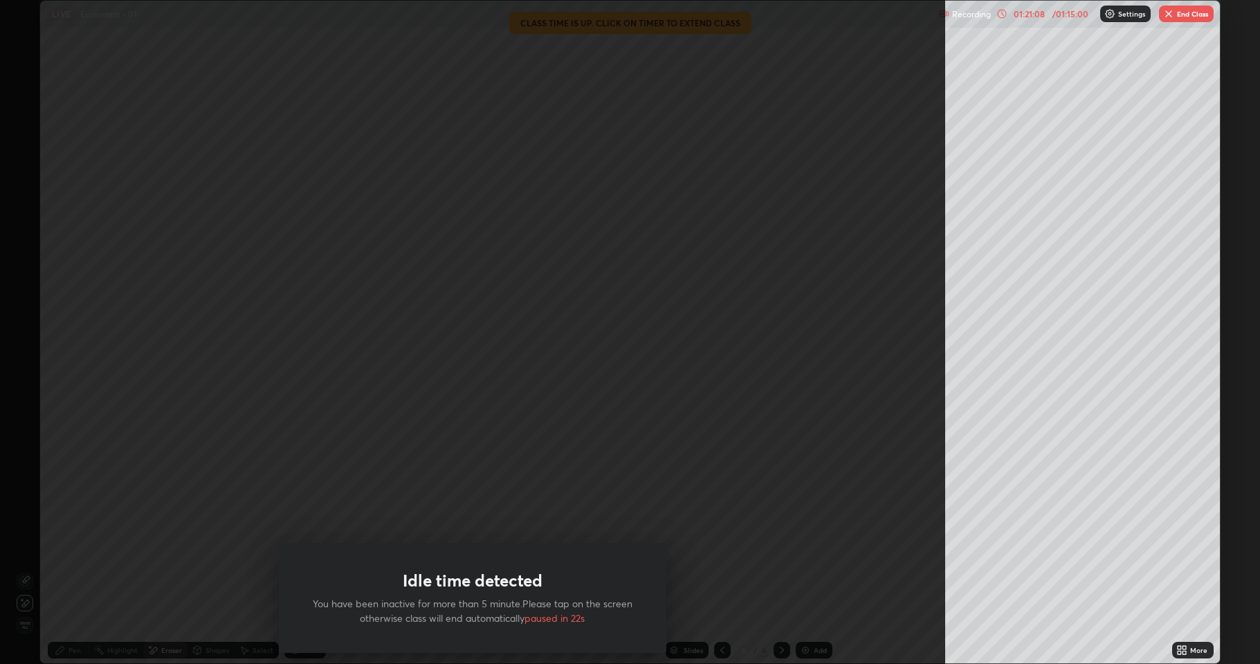
click at [1192, 14] on button "End Class" at bounding box center [1186, 14] width 55 height 17
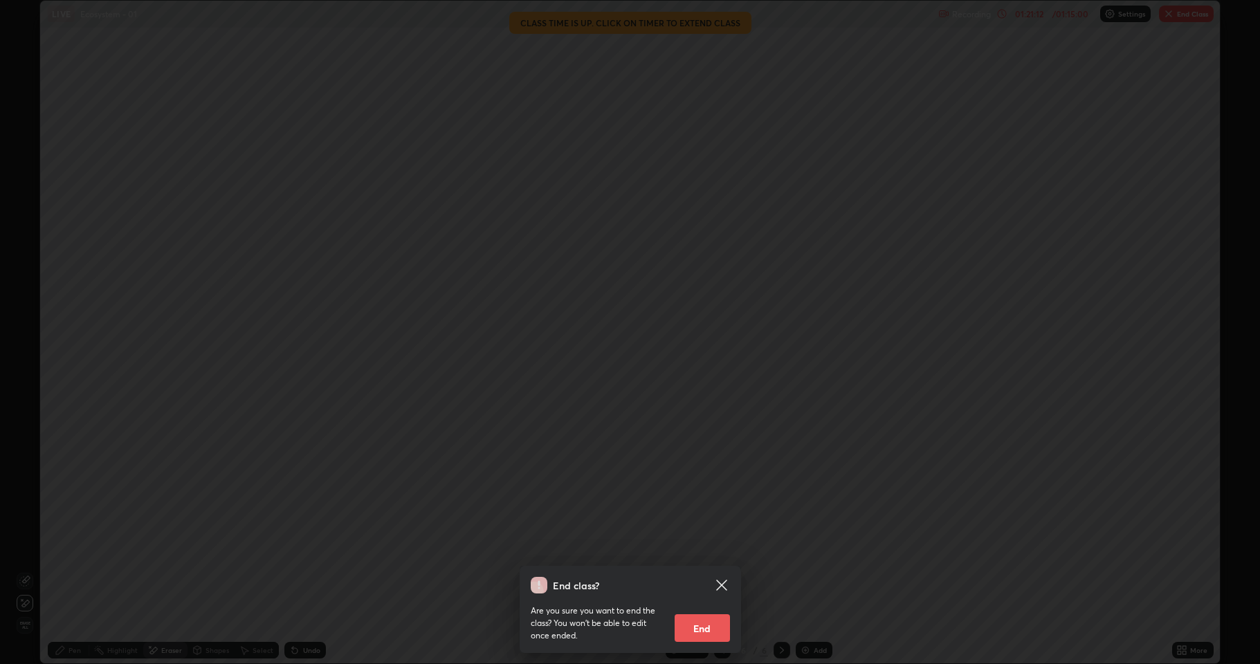
click at [704, 570] on button "End" at bounding box center [701, 628] width 55 height 28
click at [703, 570] on div "End class? Are you sure you want to end the class? You won’t be able to edit on…" at bounding box center [630, 332] width 1260 height 664
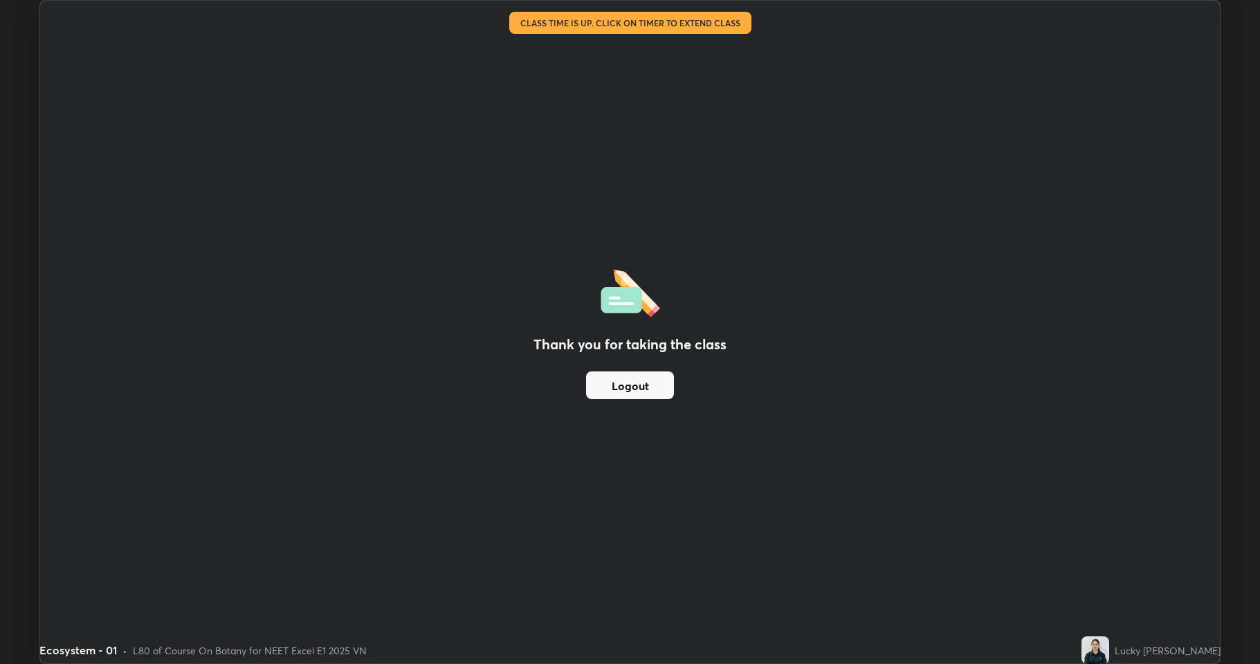
click at [701, 570] on div "Thank you for taking the class Logout" at bounding box center [629, 332] width 1179 height 663
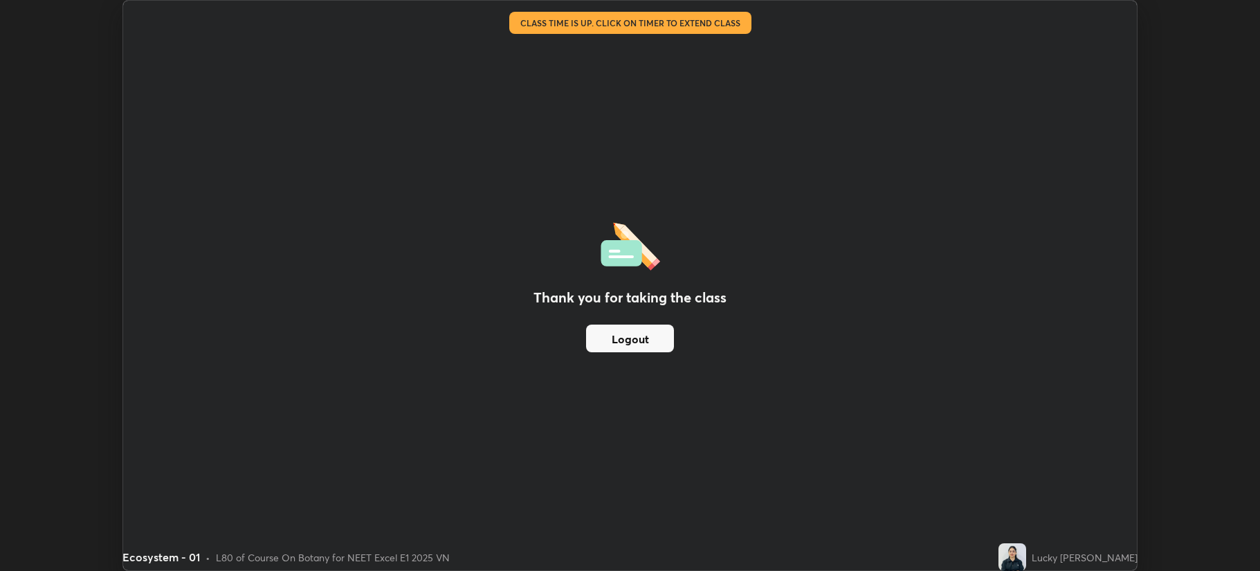
scroll to position [68595, 67907]
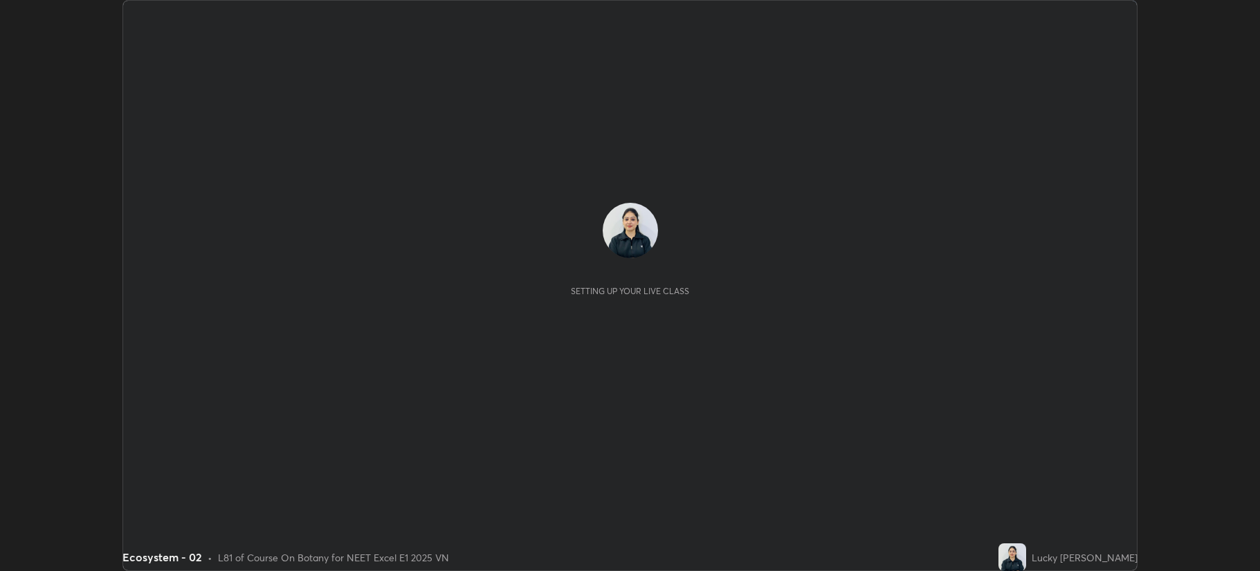
scroll to position [571, 1259]
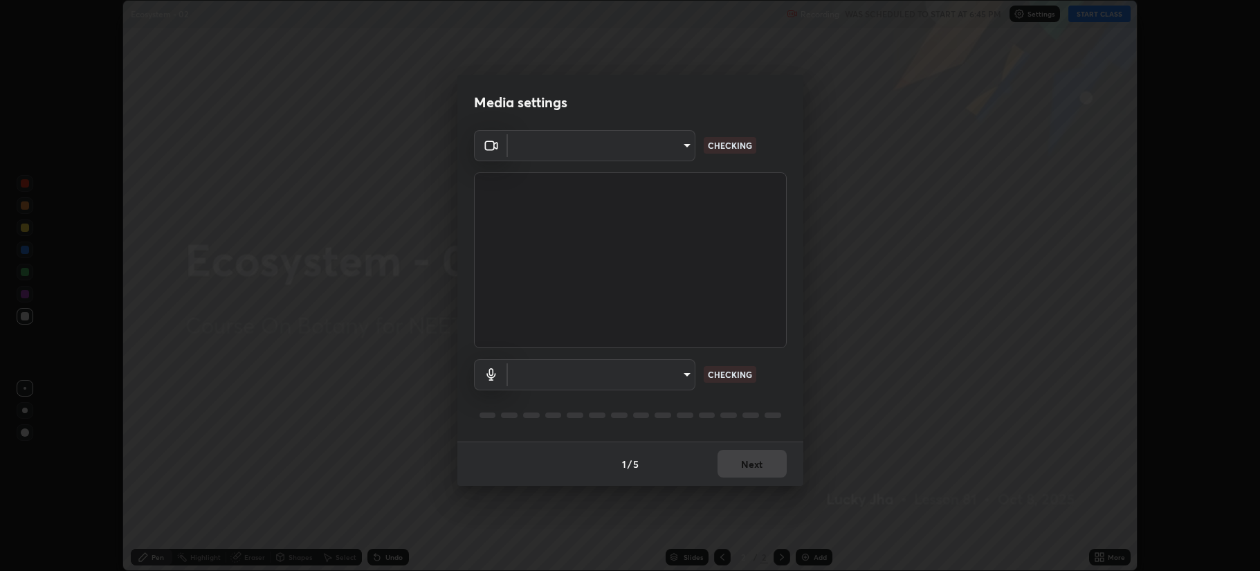
type input "b514d6723dd4d3c471526cd53b1784ca3f70d9044c5aa72a57affb8596088c16"
type input "4b0bcb73a5cd5ad7ac8f15a43def5814917f8cfc26a0fcb8ea41dee10f63b9ca"
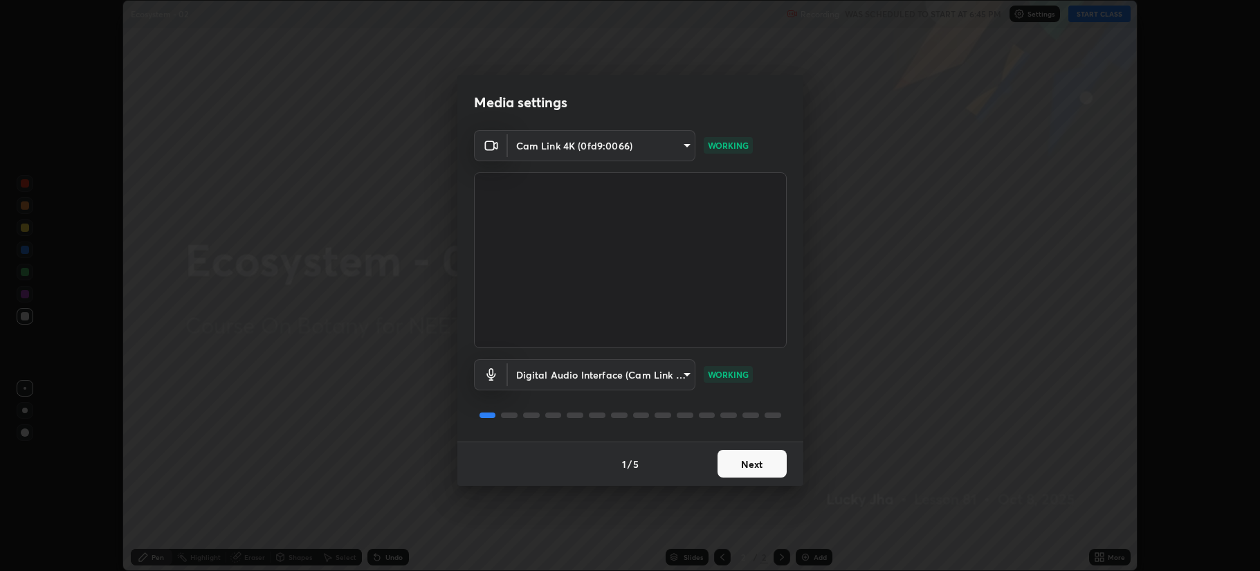
click at [755, 468] on button "Next" at bounding box center [751, 464] width 69 height 28
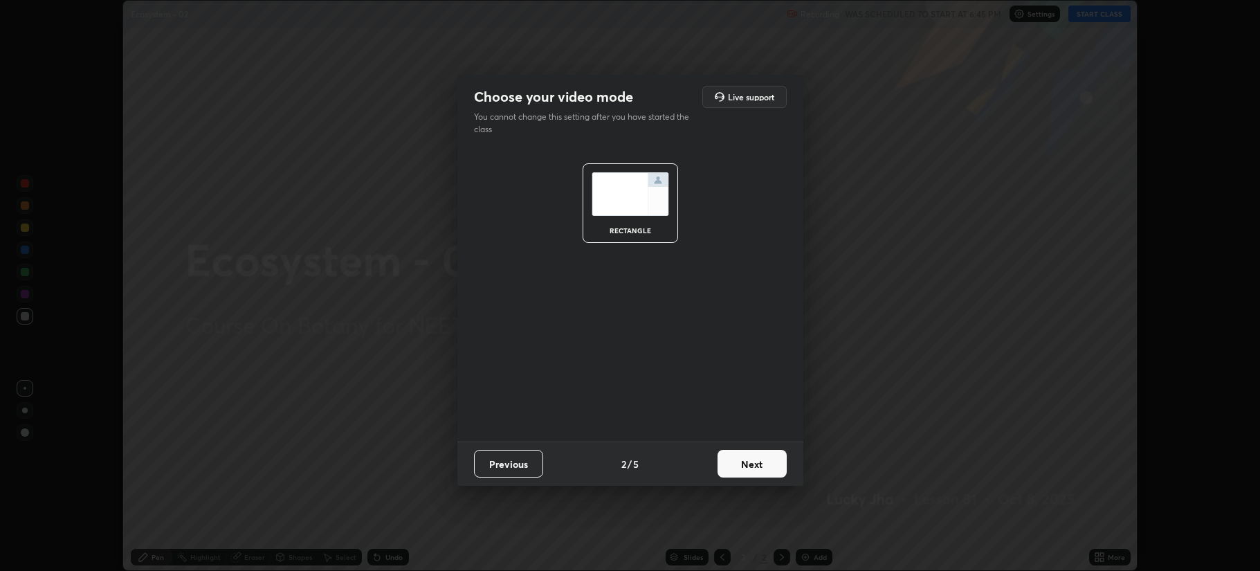
click at [753, 464] on button "Next" at bounding box center [751, 464] width 69 height 28
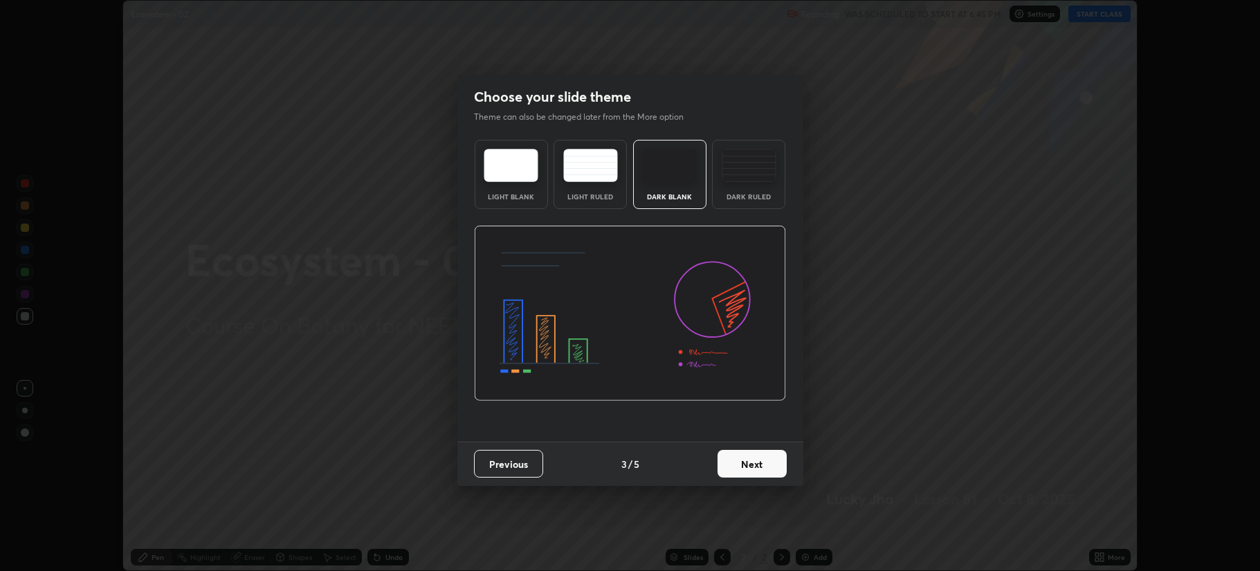
click at [753, 462] on button "Next" at bounding box center [751, 464] width 69 height 28
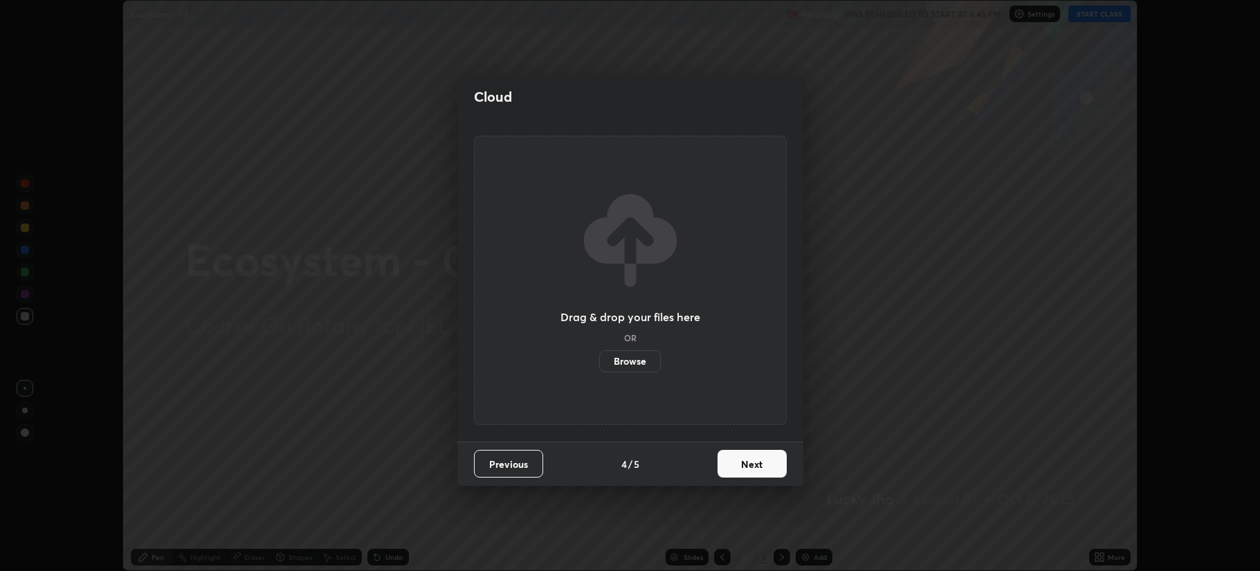
click at [750, 468] on button "Next" at bounding box center [751, 464] width 69 height 28
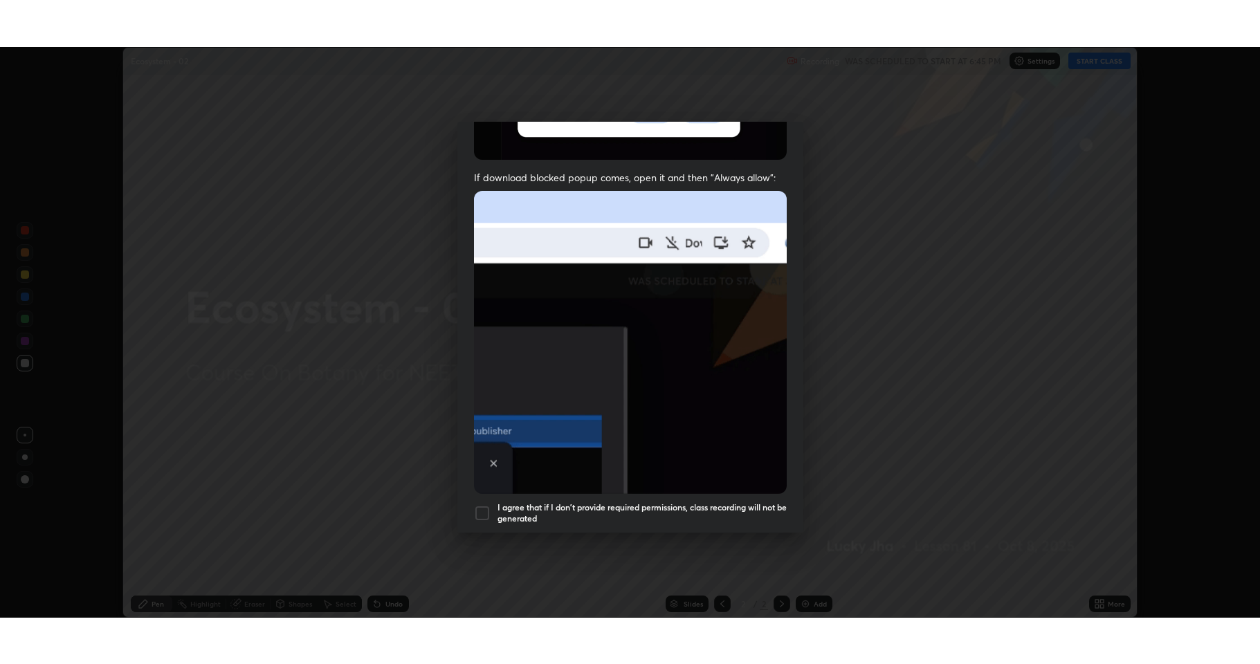
scroll to position [281, 0]
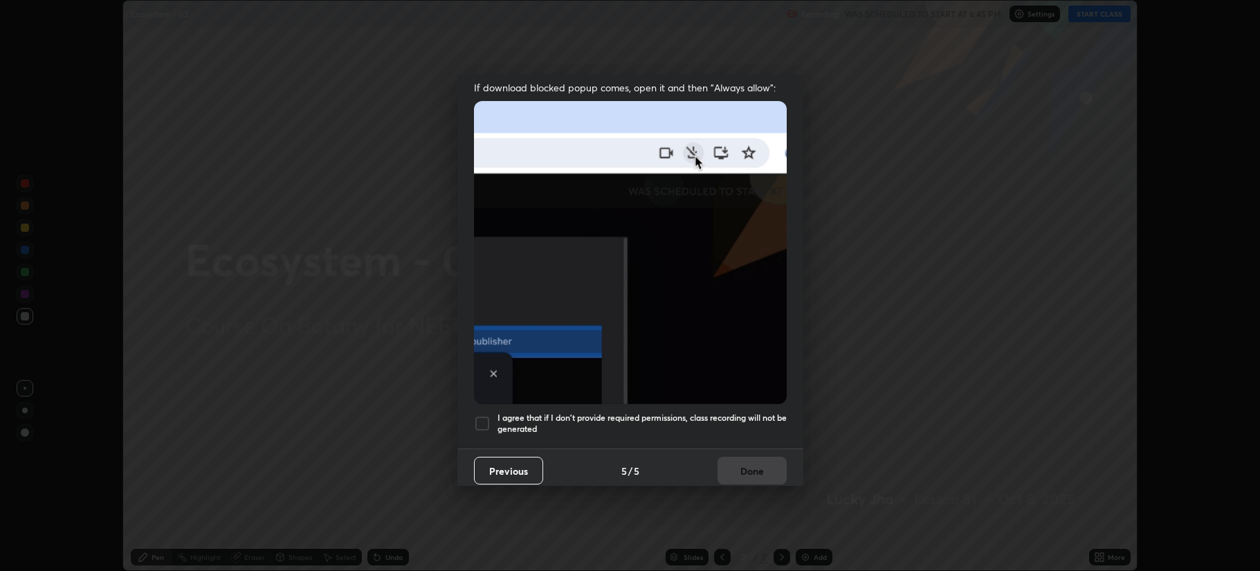
click at [483, 418] on div at bounding box center [482, 423] width 17 height 17
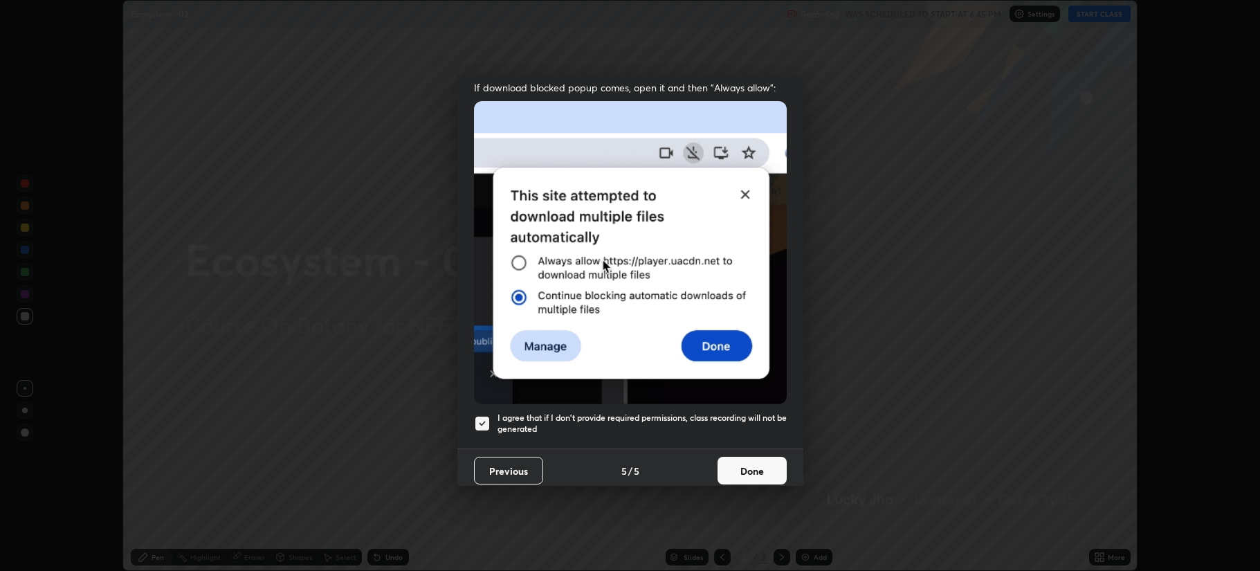
click at [748, 473] on button "Done" at bounding box center [751, 471] width 69 height 28
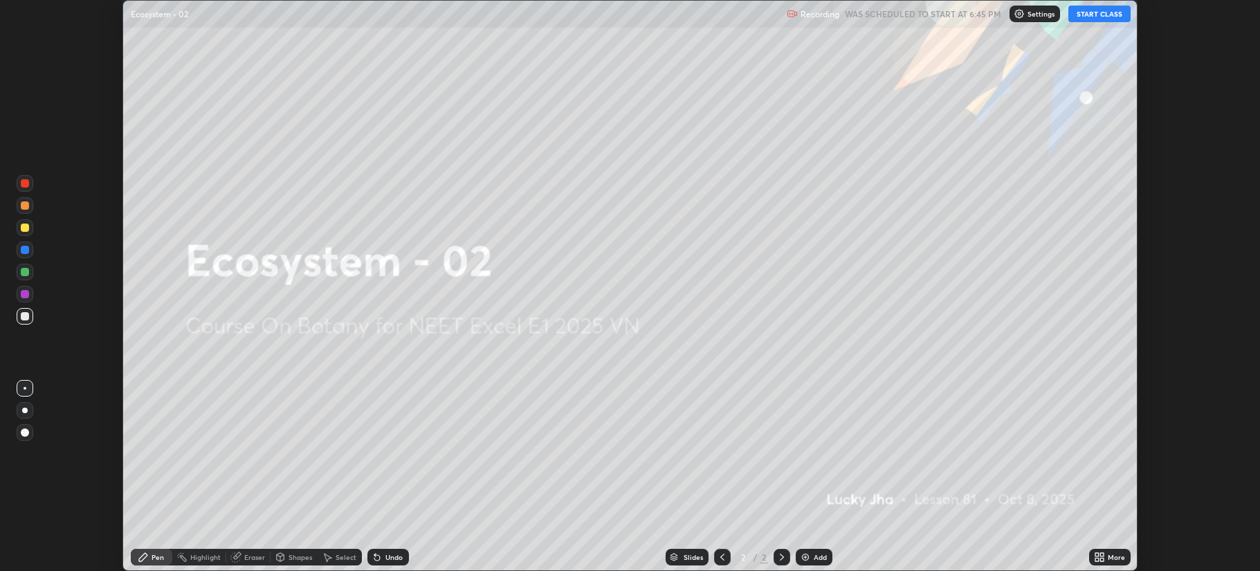
click at [800, 556] on img at bounding box center [805, 556] width 11 height 11
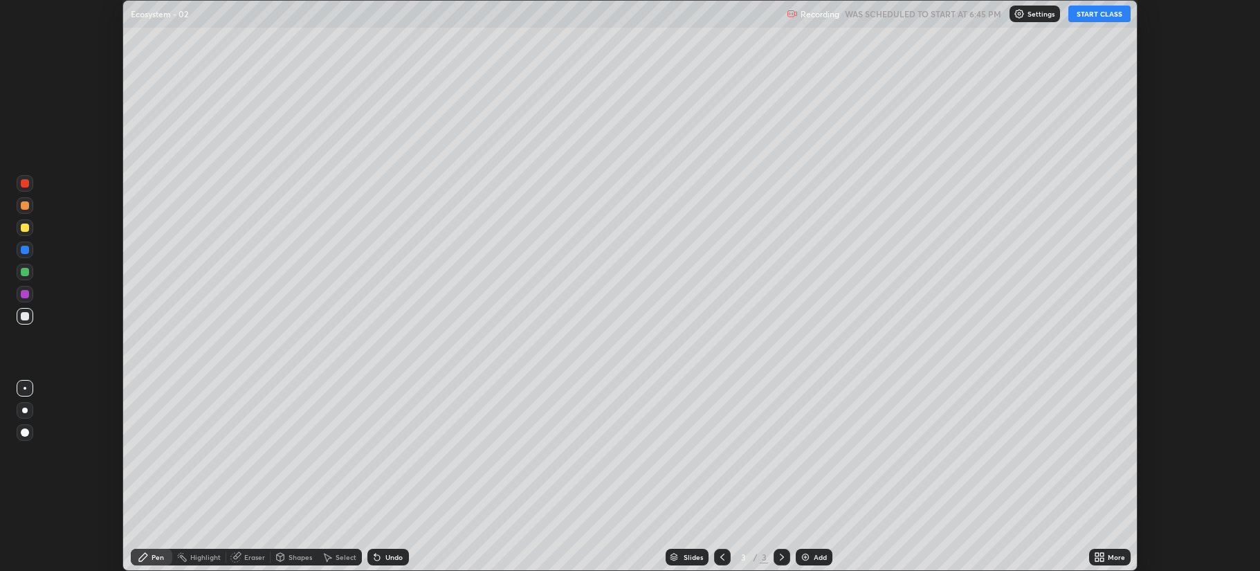
click at [1091, 14] on button "START CLASS" at bounding box center [1099, 14] width 62 height 17
click at [1101, 554] on icon at bounding box center [1101, 554] width 3 height 3
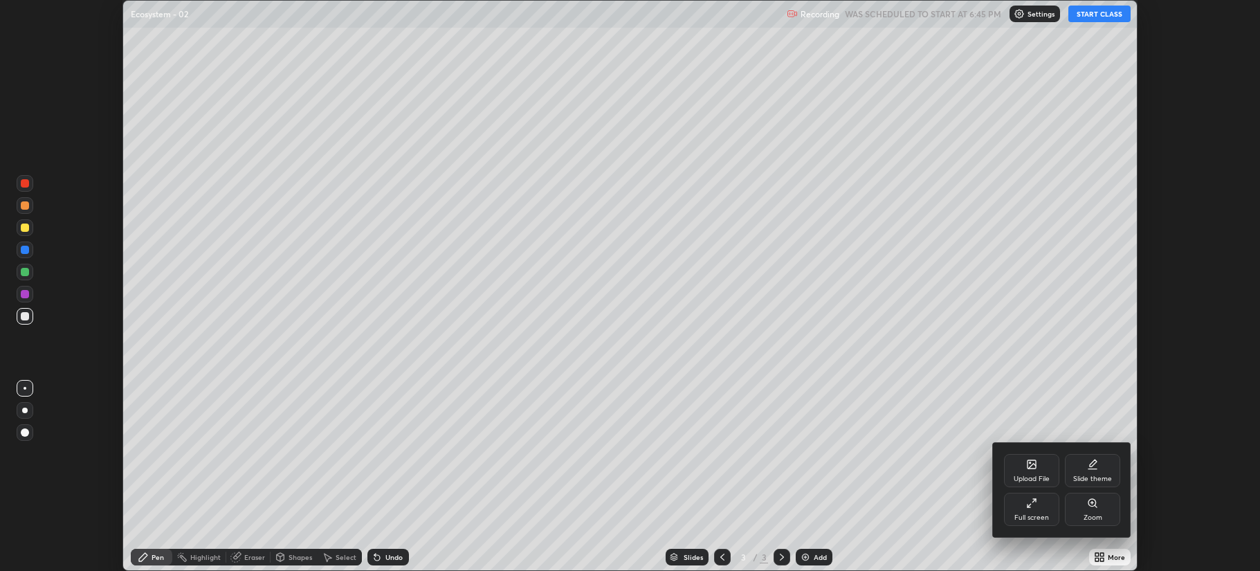
click at [1042, 510] on div "Full screen" at bounding box center [1031, 508] width 55 height 33
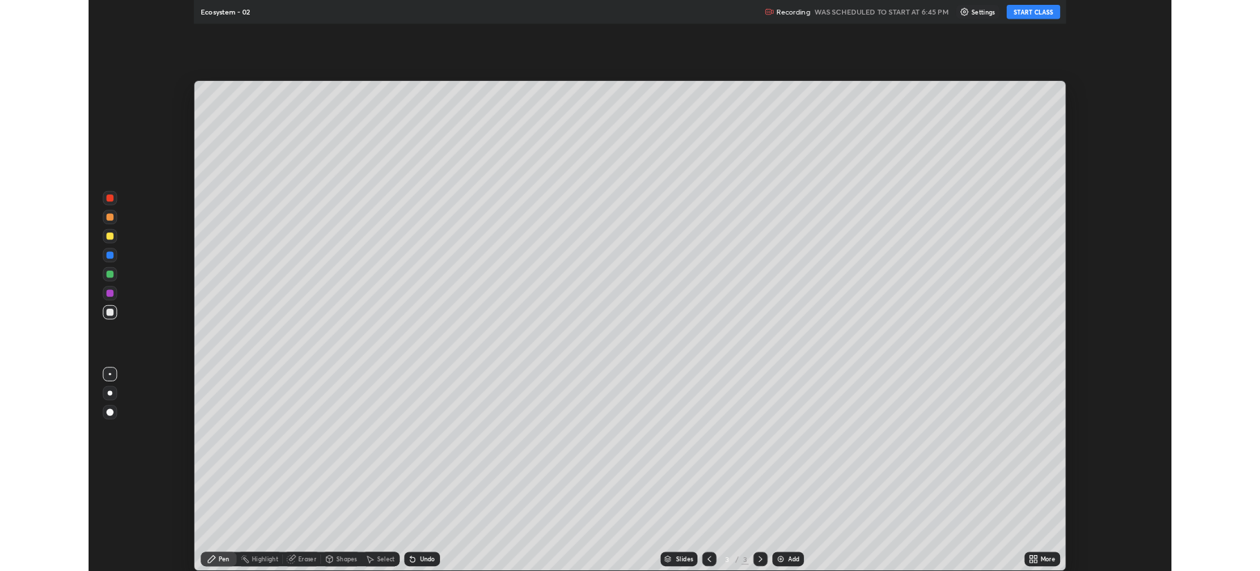
scroll to position [664, 1260]
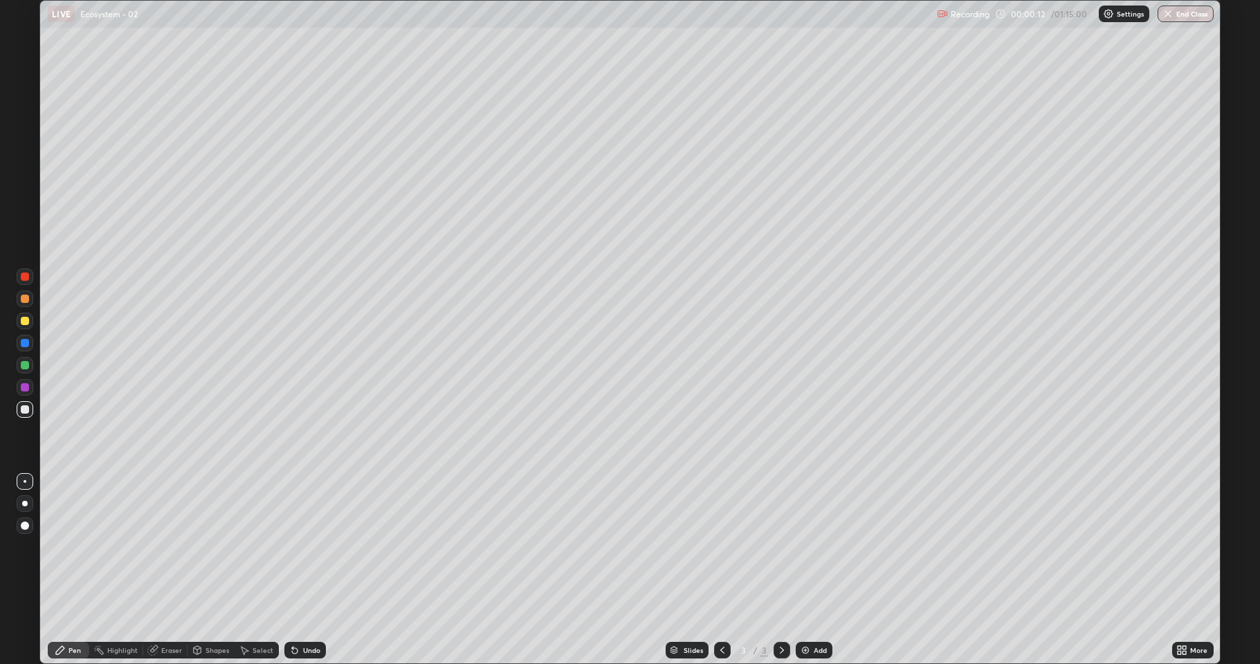
click at [23, 320] on div at bounding box center [25, 321] width 8 height 8
click at [30, 409] on div at bounding box center [25, 409] width 17 height 17
click at [24, 417] on div at bounding box center [25, 409] width 17 height 17
click at [24, 321] on div at bounding box center [25, 321] width 8 height 8
click at [21, 409] on div at bounding box center [25, 409] width 8 height 8
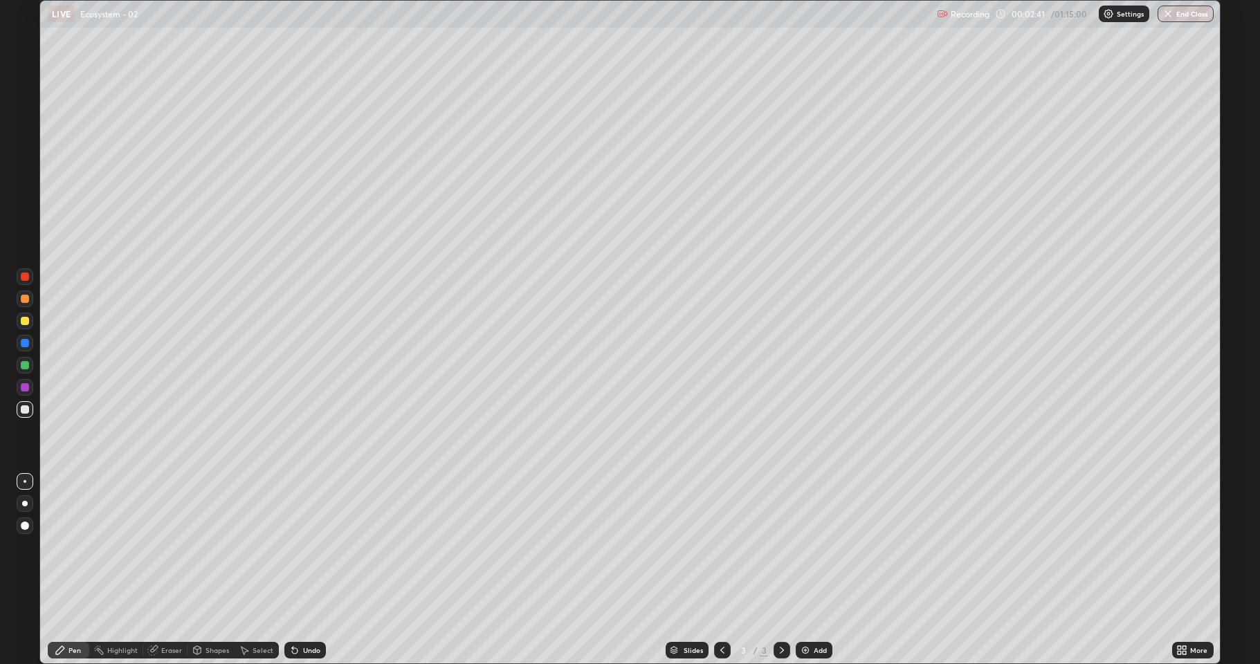
click at [17, 323] on div at bounding box center [25, 321] width 17 height 17
click at [26, 410] on div at bounding box center [25, 409] width 8 height 8
click at [23, 412] on div at bounding box center [25, 409] width 8 height 8
click at [24, 320] on div at bounding box center [25, 321] width 8 height 8
click at [26, 363] on div at bounding box center [25, 365] width 8 height 8
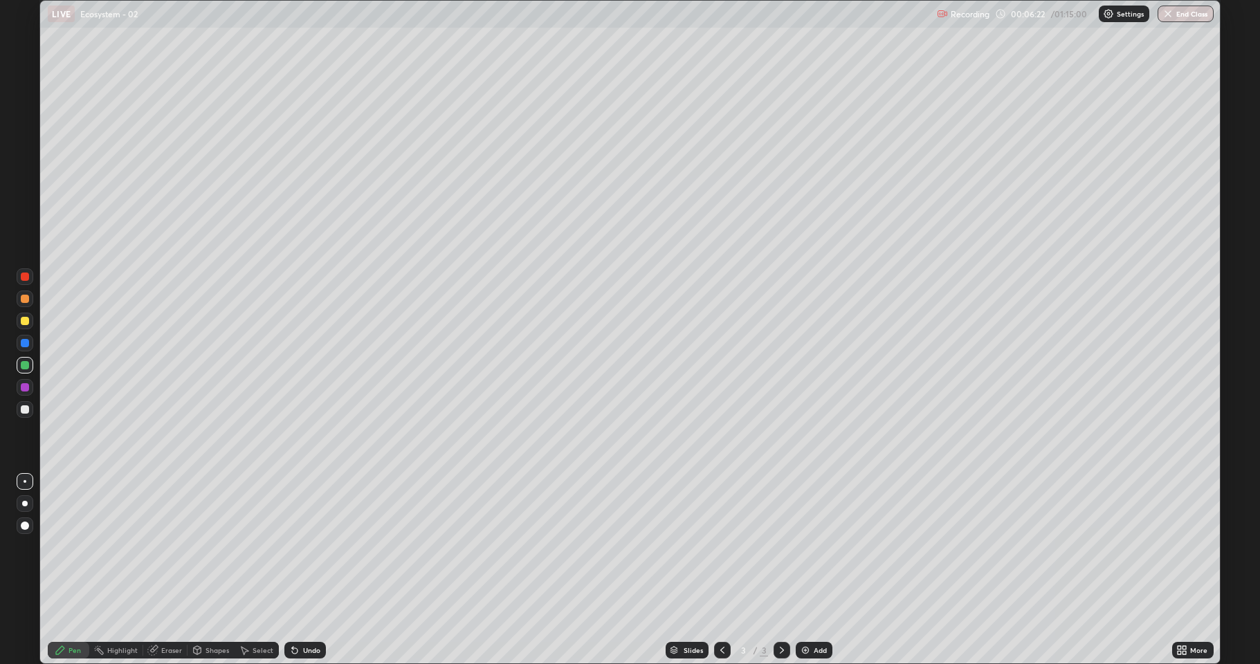
click at [205, 570] on div "Shapes" at bounding box center [217, 650] width 24 height 7
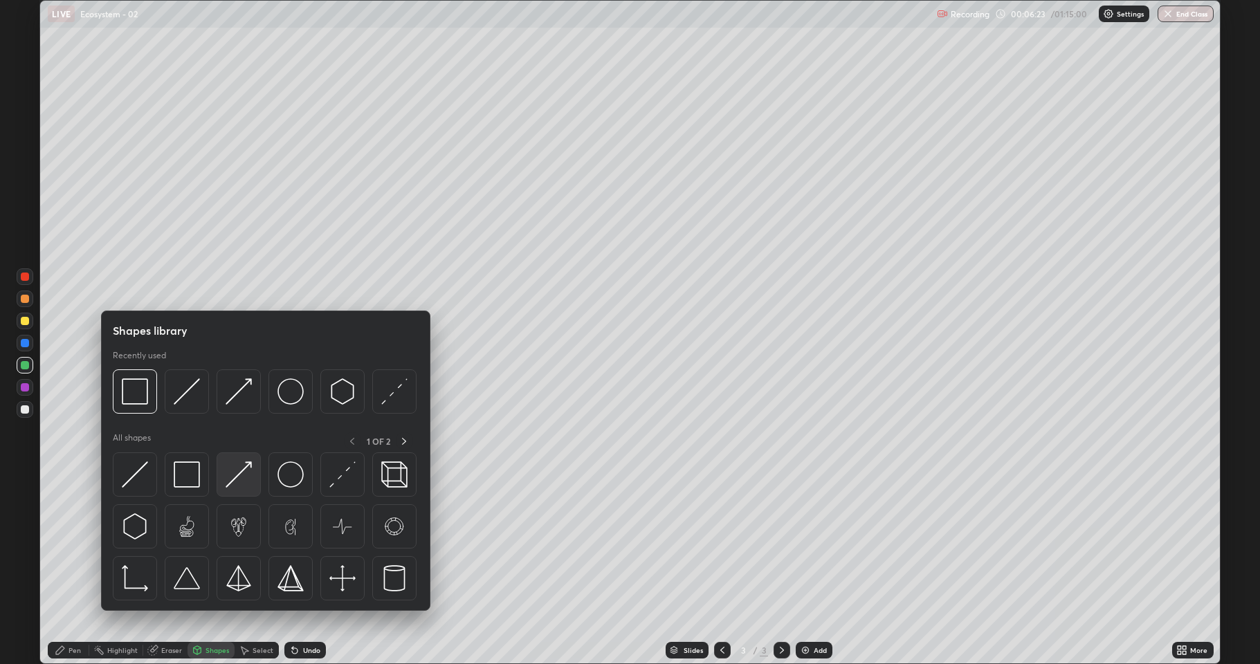
click at [231, 479] on img at bounding box center [238, 474] width 26 height 26
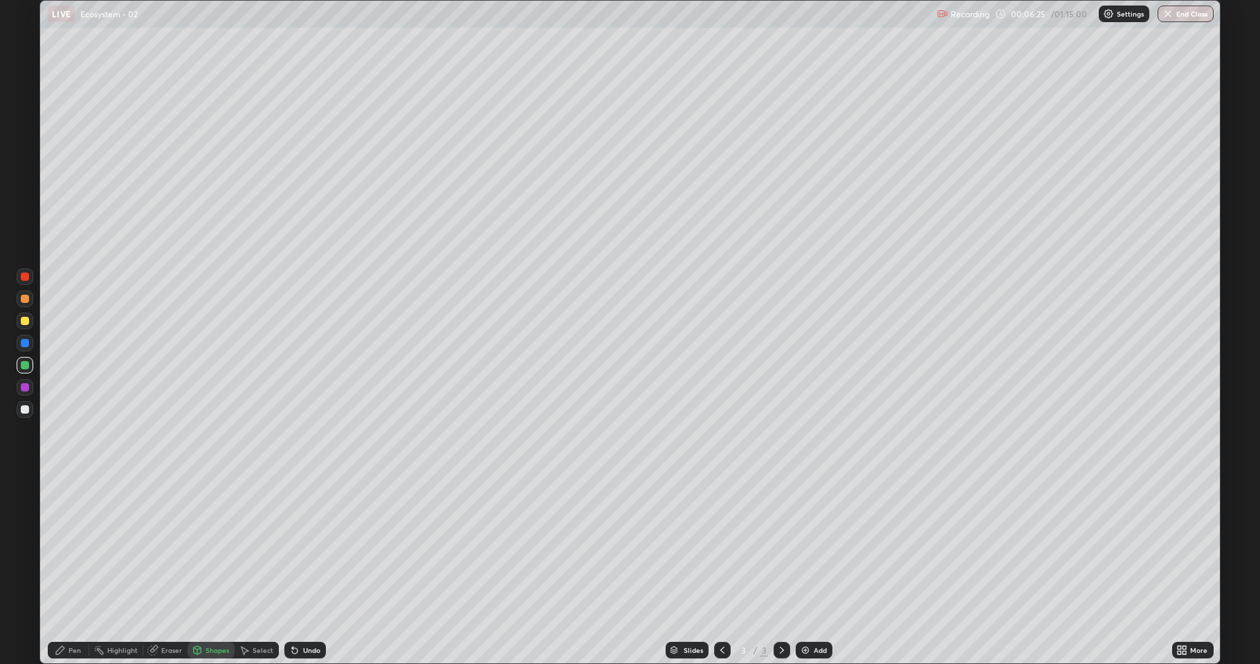
click at [66, 570] on div "Pen" at bounding box center [69, 650] width 42 height 17
click at [21, 409] on div at bounding box center [25, 409] width 8 height 8
click at [199, 570] on icon at bounding box center [198, 650] width 8 height 8
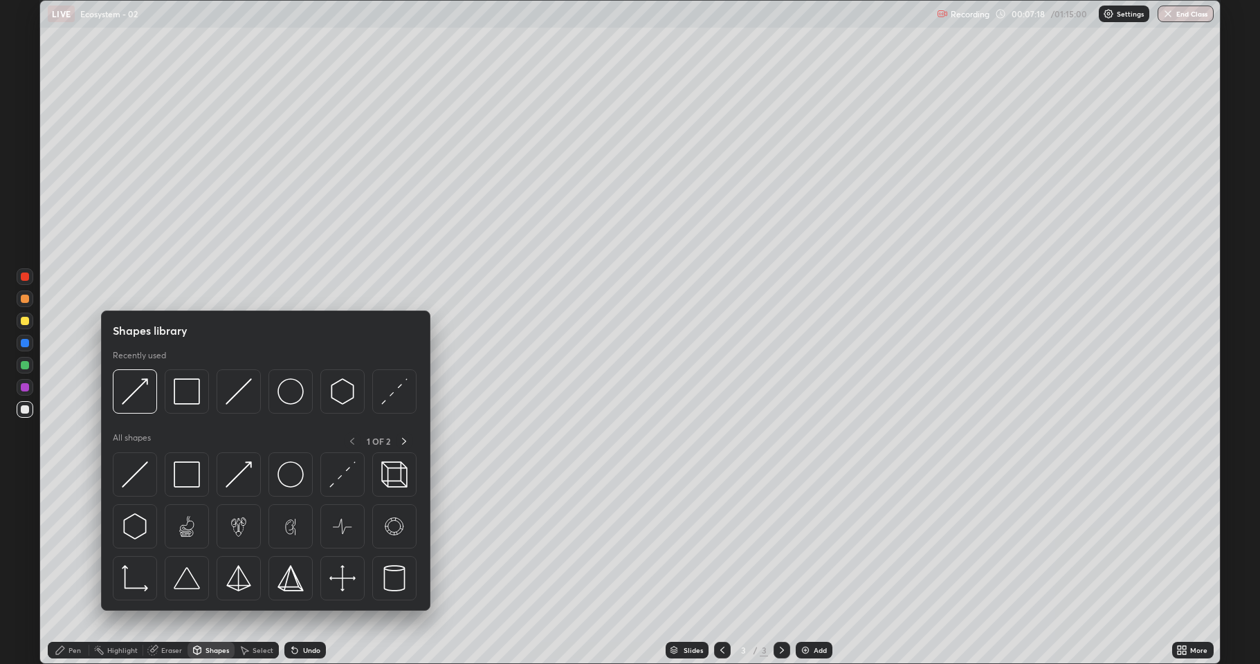
click at [196, 570] on icon at bounding box center [198, 650] width 8 height 8
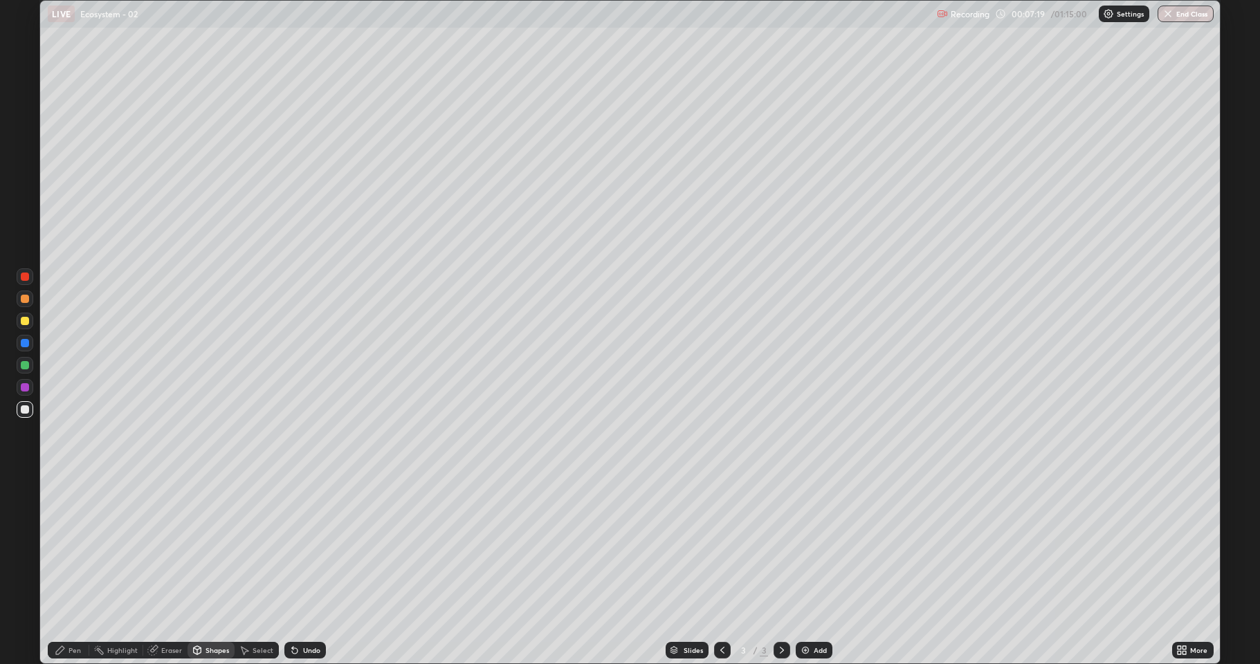
click at [204, 570] on div "Shapes" at bounding box center [210, 650] width 47 height 17
click at [296, 570] on icon at bounding box center [294, 650] width 11 height 11
click at [199, 570] on icon at bounding box center [198, 650] width 8 height 8
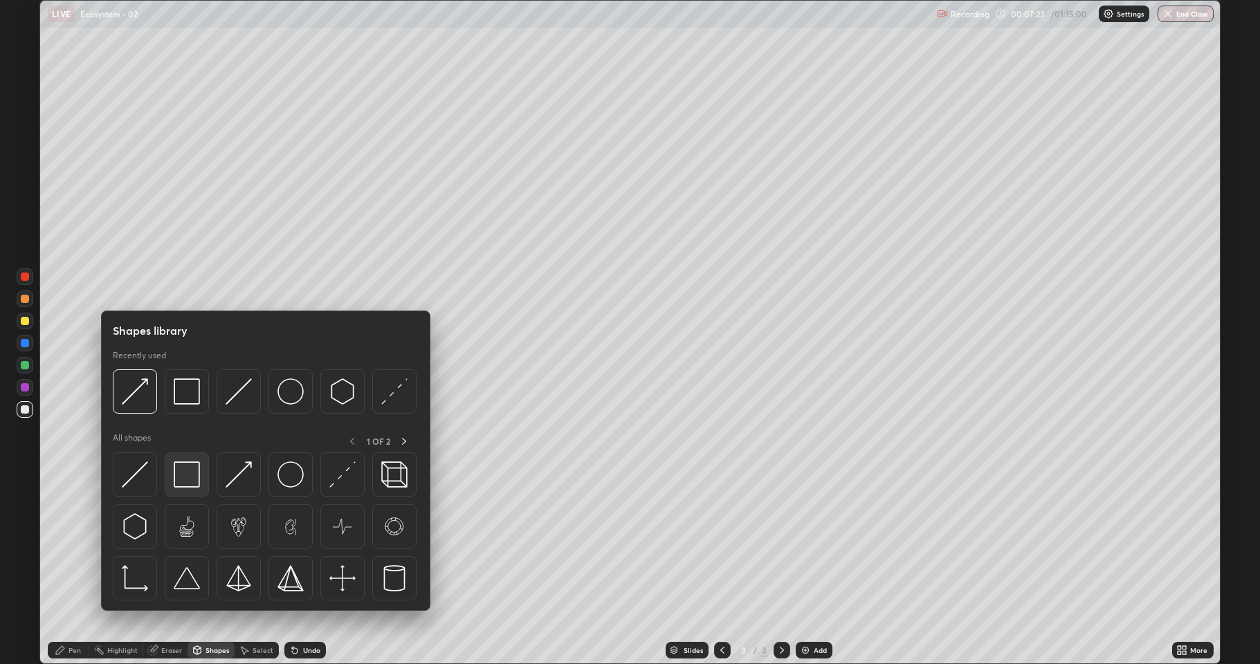
click at [180, 477] on img at bounding box center [187, 474] width 26 height 26
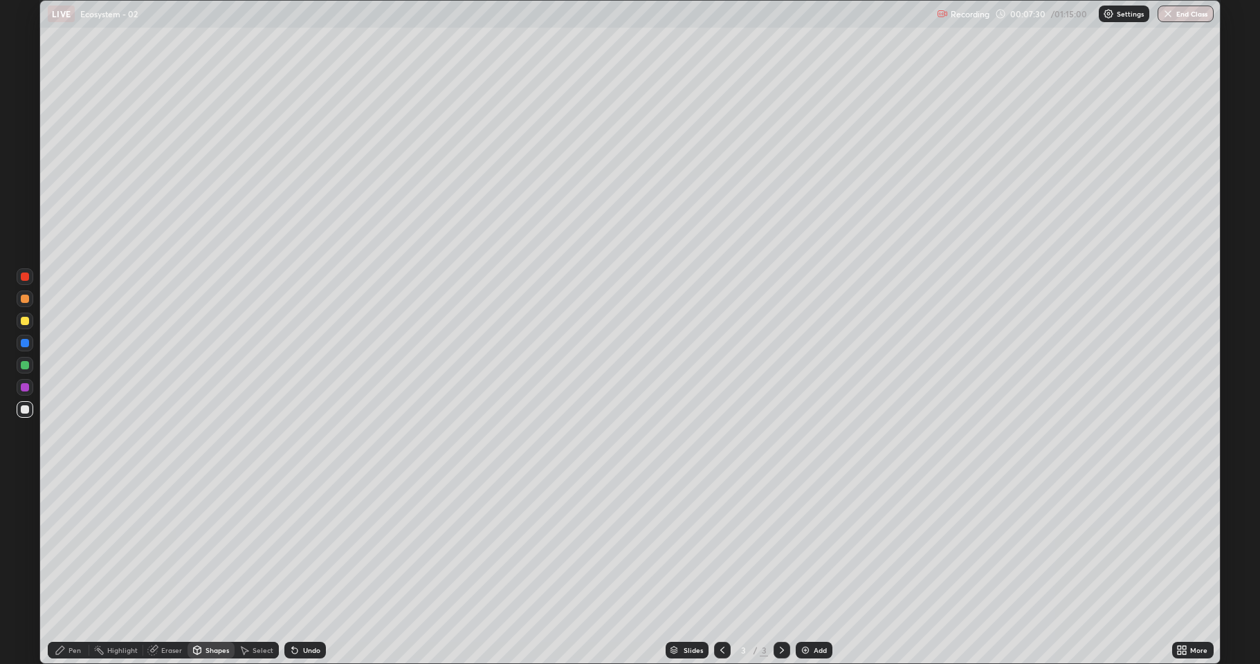
click at [71, 570] on div "Pen" at bounding box center [74, 650] width 12 height 7
click at [156, 570] on icon at bounding box center [152, 650] width 11 height 11
click at [26, 570] on icon at bounding box center [24, 604] width 11 height 12
click at [62, 570] on icon at bounding box center [60, 650] width 8 height 8
click at [160, 570] on div "Eraser" at bounding box center [165, 650] width 44 height 17
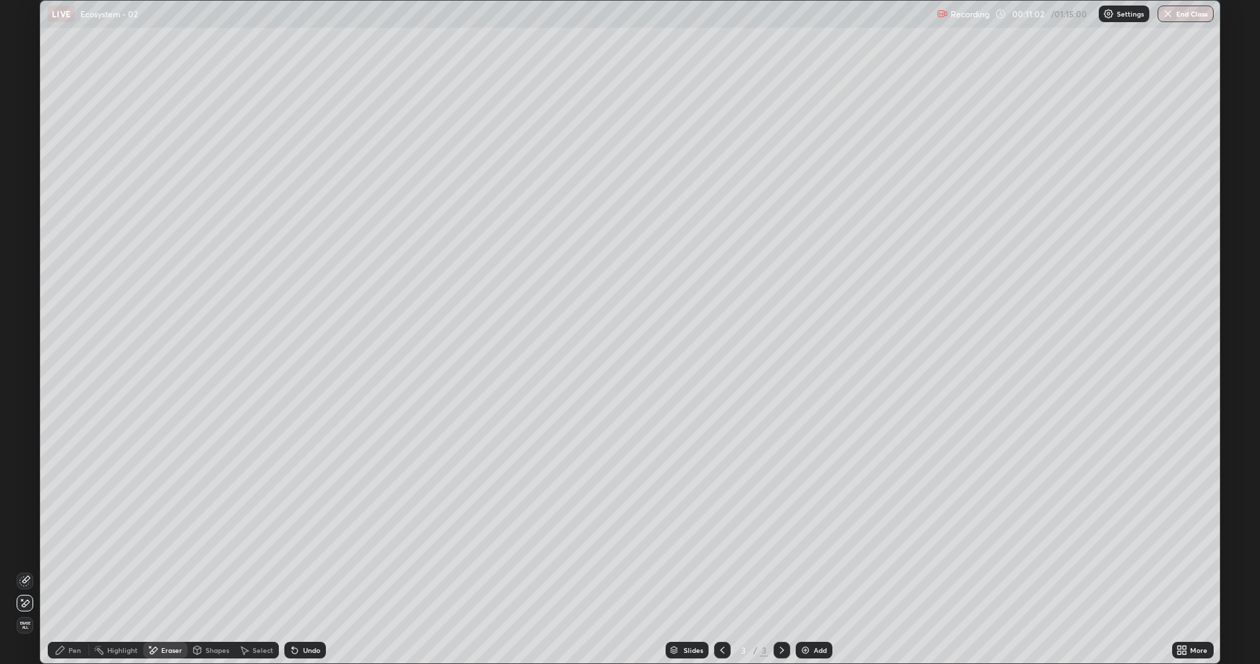
click at [71, 570] on div "Pen" at bounding box center [74, 650] width 12 height 7
click at [25, 312] on div at bounding box center [25, 321] width 17 height 22
click at [17, 415] on div at bounding box center [25, 409] width 17 height 17
click at [159, 570] on div "Eraser" at bounding box center [165, 650] width 44 height 17
click at [82, 570] on div "Pen" at bounding box center [69, 650] width 42 height 17
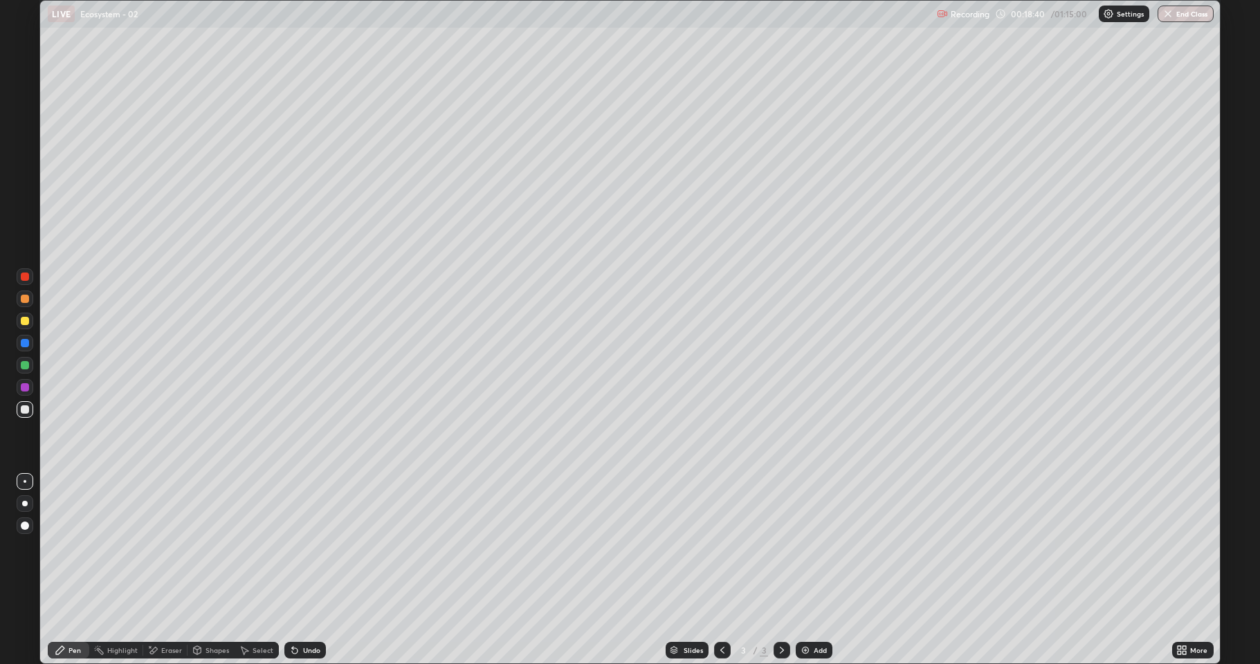
click at [32, 324] on div at bounding box center [25, 321] width 17 height 17
click at [215, 570] on div "Shapes" at bounding box center [217, 650] width 24 height 7
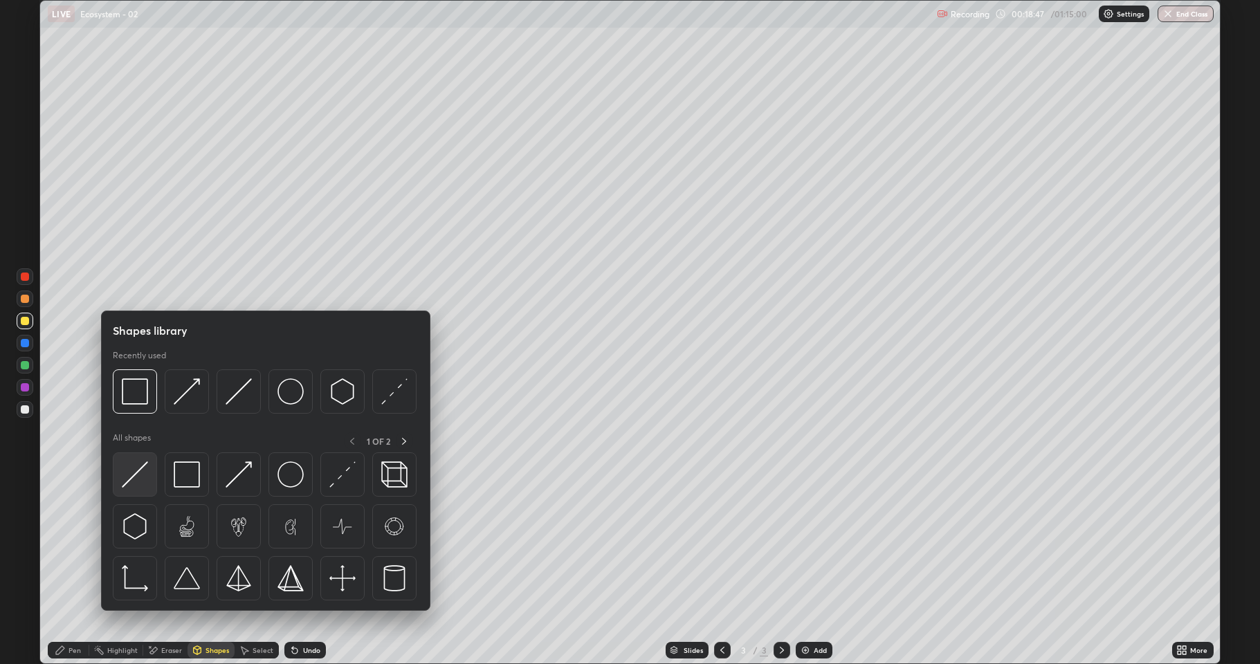
click at [131, 486] on img at bounding box center [135, 474] width 26 height 26
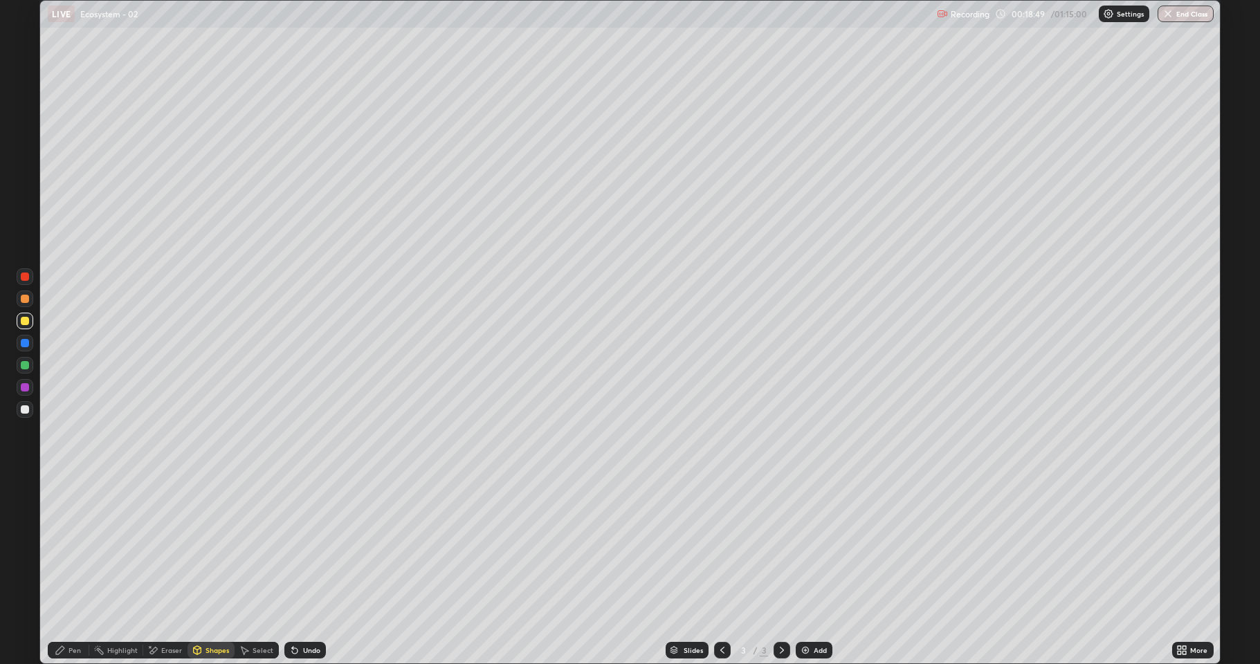
click at [156, 570] on icon at bounding box center [154, 650] width 8 height 7
click at [205, 570] on div "Shapes" at bounding box center [217, 650] width 24 height 7
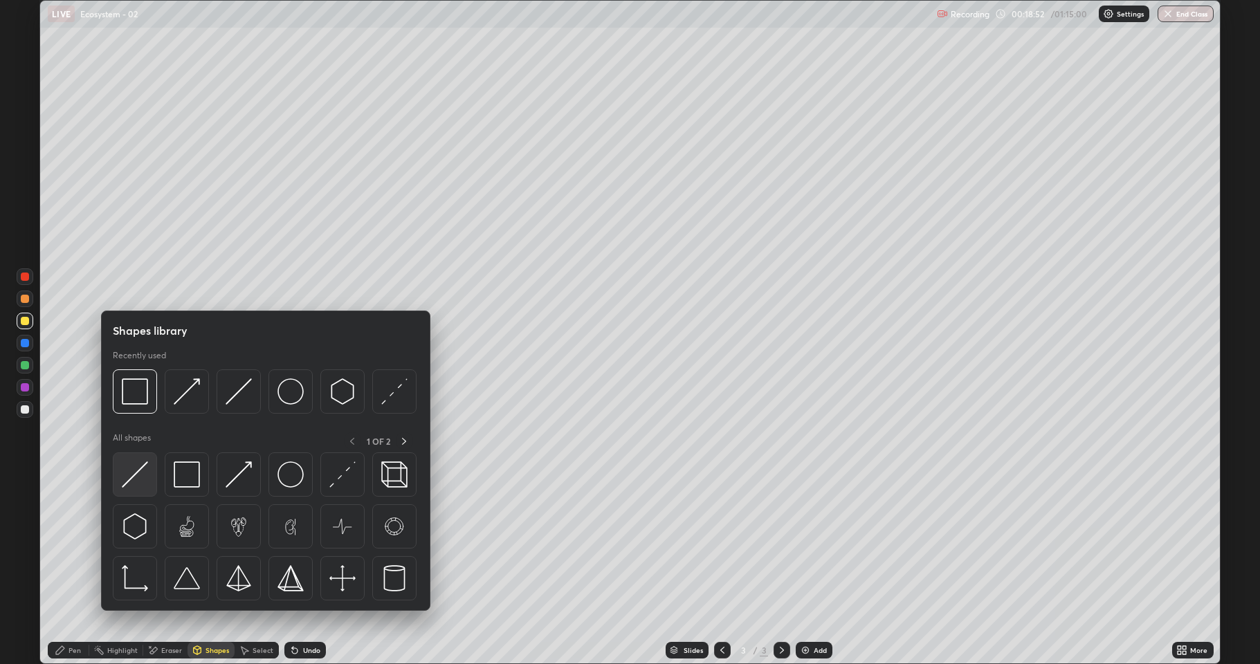
click at [138, 480] on img at bounding box center [135, 474] width 26 height 26
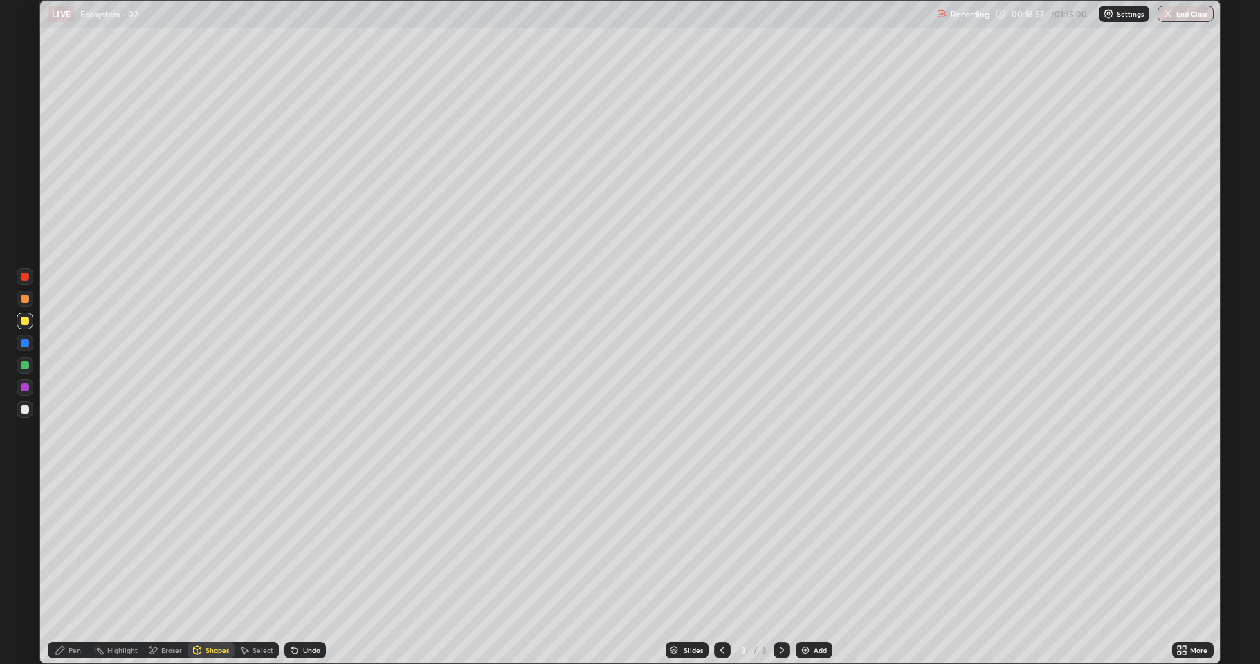
click at [71, 570] on div "Pen" at bounding box center [74, 650] width 12 height 7
click at [24, 408] on div at bounding box center [25, 409] width 8 height 8
click at [158, 570] on div "Eraser" at bounding box center [165, 650] width 44 height 17
click at [209, 570] on div "Shapes" at bounding box center [217, 650] width 24 height 7
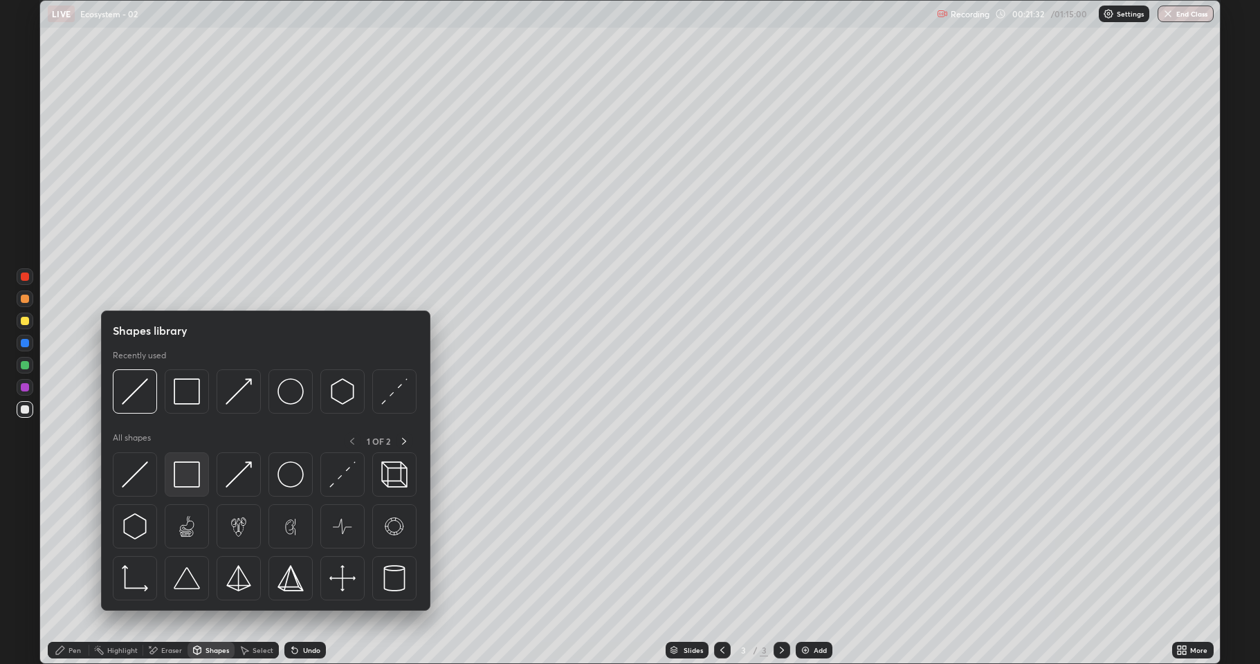
click at [186, 479] on img at bounding box center [187, 474] width 26 height 26
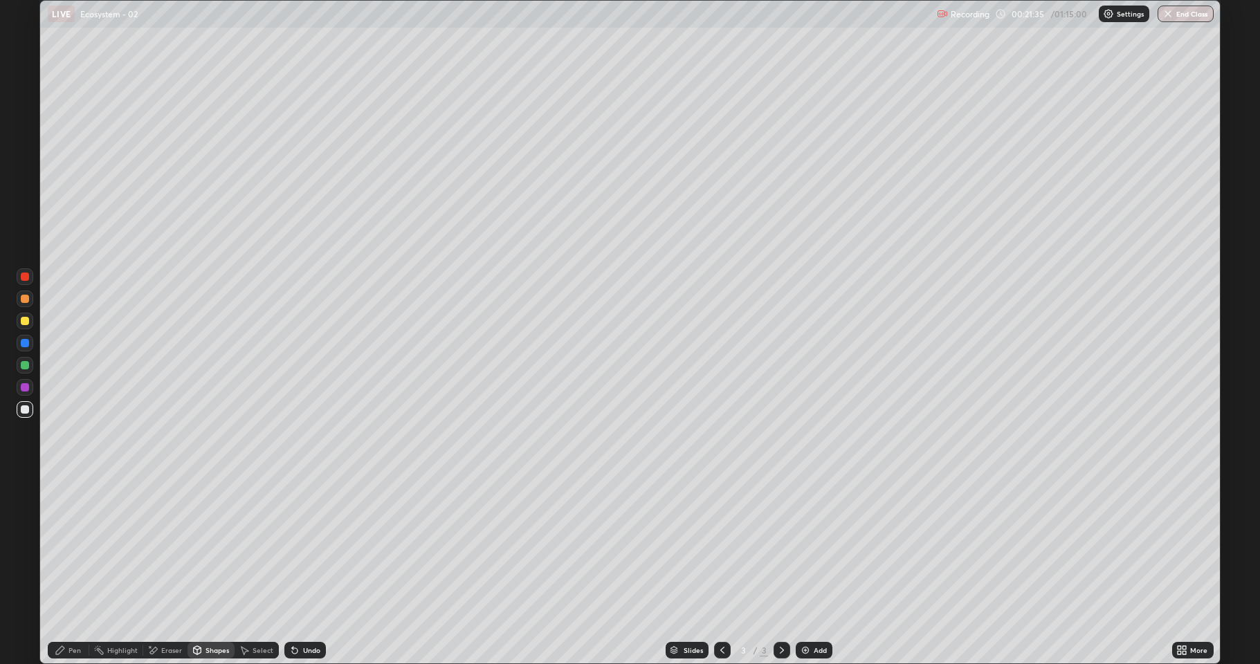
click at [62, 570] on icon at bounding box center [60, 650] width 8 height 8
click at [18, 317] on div at bounding box center [25, 321] width 17 height 17
click at [29, 407] on div at bounding box center [25, 409] width 17 height 17
click at [802, 570] on img at bounding box center [805, 650] width 11 height 11
click at [28, 318] on div at bounding box center [25, 321] width 8 height 8
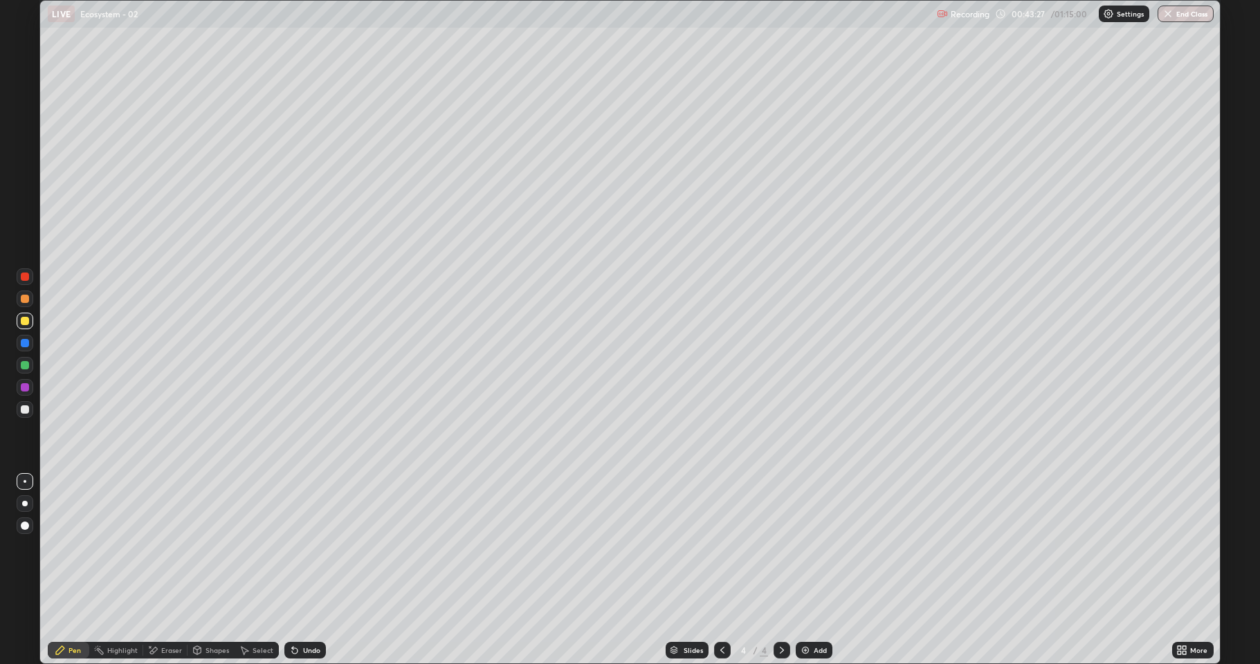
click at [292, 570] on icon at bounding box center [292, 647] width 1 height 1
click at [293, 570] on icon at bounding box center [295, 651] width 6 height 6
click at [24, 409] on div at bounding box center [25, 409] width 8 height 8
click at [25, 412] on div at bounding box center [25, 409] width 8 height 8
click at [206, 570] on div "Shapes" at bounding box center [217, 650] width 24 height 7
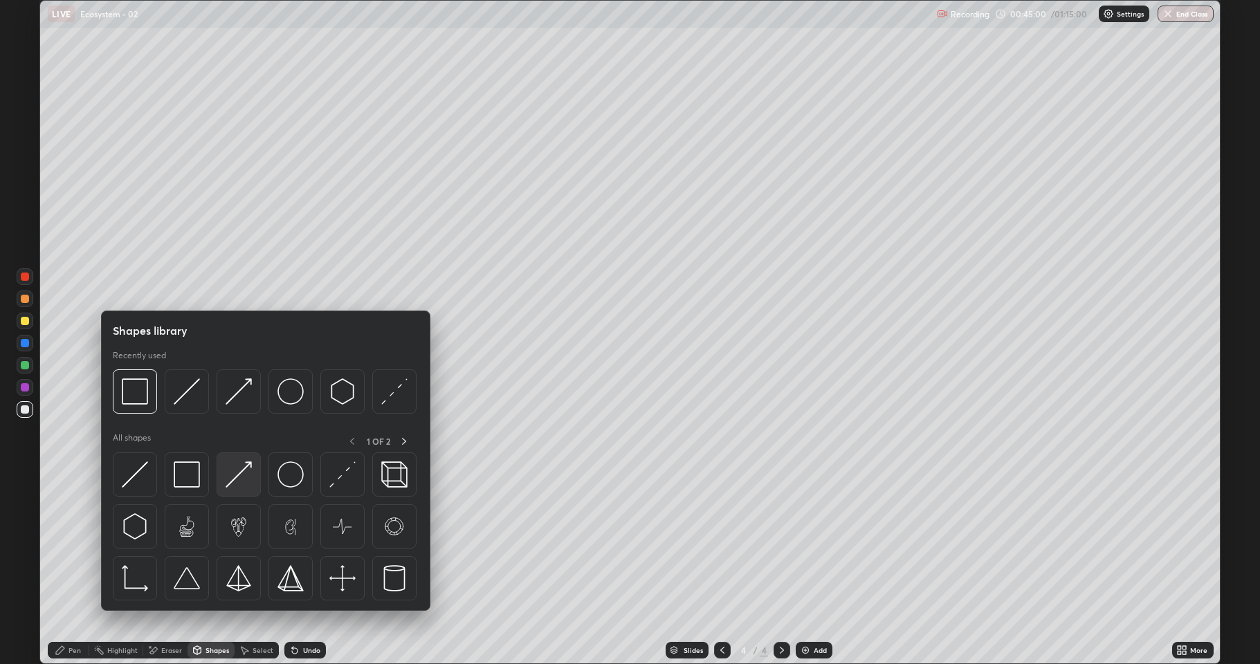
click at [229, 478] on img at bounding box center [238, 474] width 26 height 26
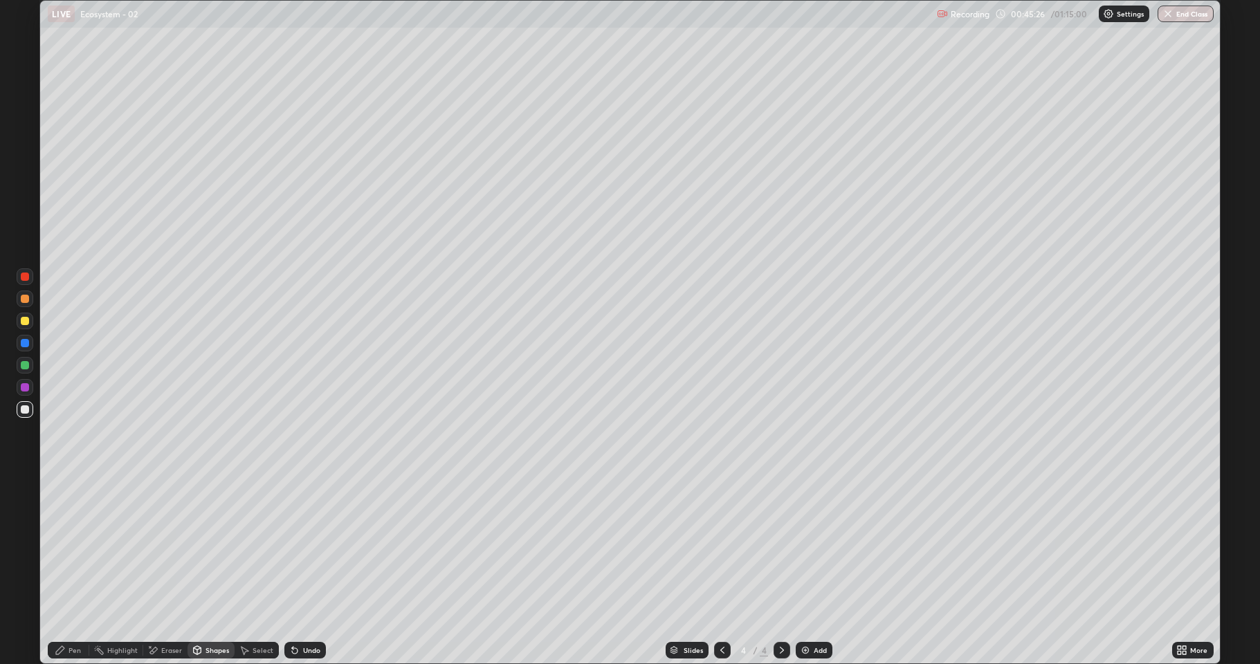
click at [25, 410] on div at bounding box center [25, 409] width 8 height 8
click at [77, 570] on div "Pen" at bounding box center [69, 650] width 42 height 17
click at [799, 570] on div "Add" at bounding box center [813, 650] width 37 height 17
click at [21, 324] on div at bounding box center [25, 321] width 17 height 17
click at [24, 409] on div at bounding box center [25, 409] width 8 height 8
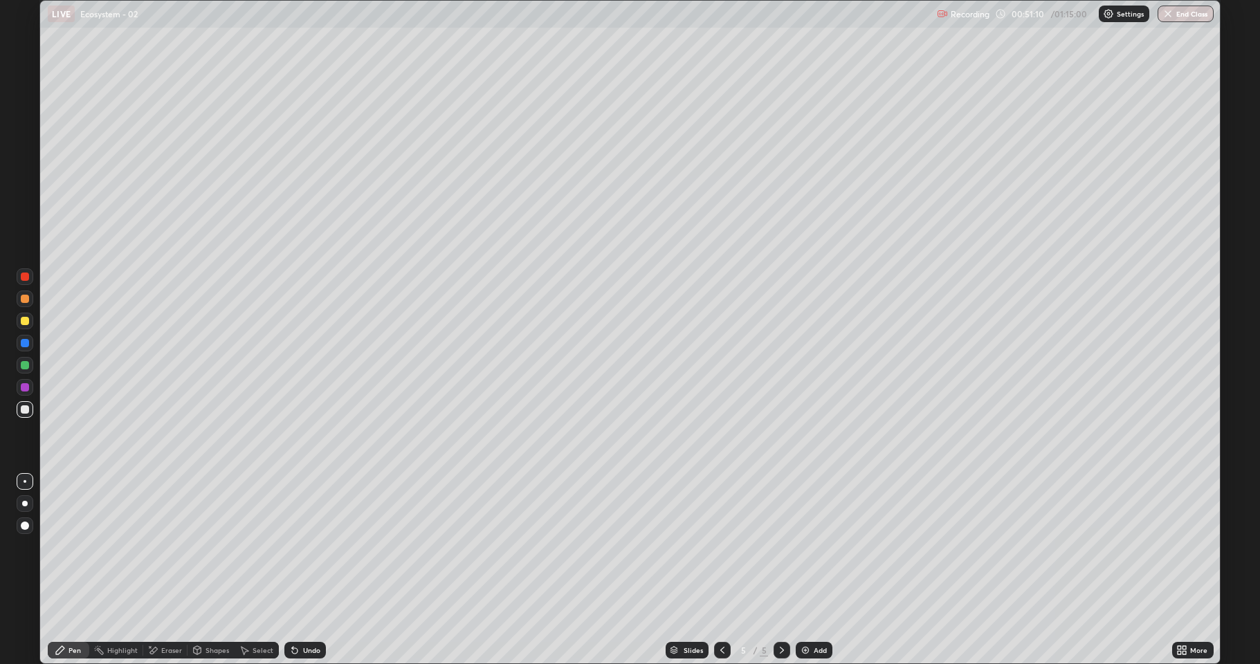
click at [26, 322] on div at bounding box center [25, 321] width 8 height 8
click at [20, 412] on div at bounding box center [25, 409] width 17 height 17
click at [17, 409] on div at bounding box center [25, 409] width 17 height 17
click at [27, 409] on div at bounding box center [25, 409] width 8 height 8
click at [21, 409] on div at bounding box center [25, 409] width 8 height 8
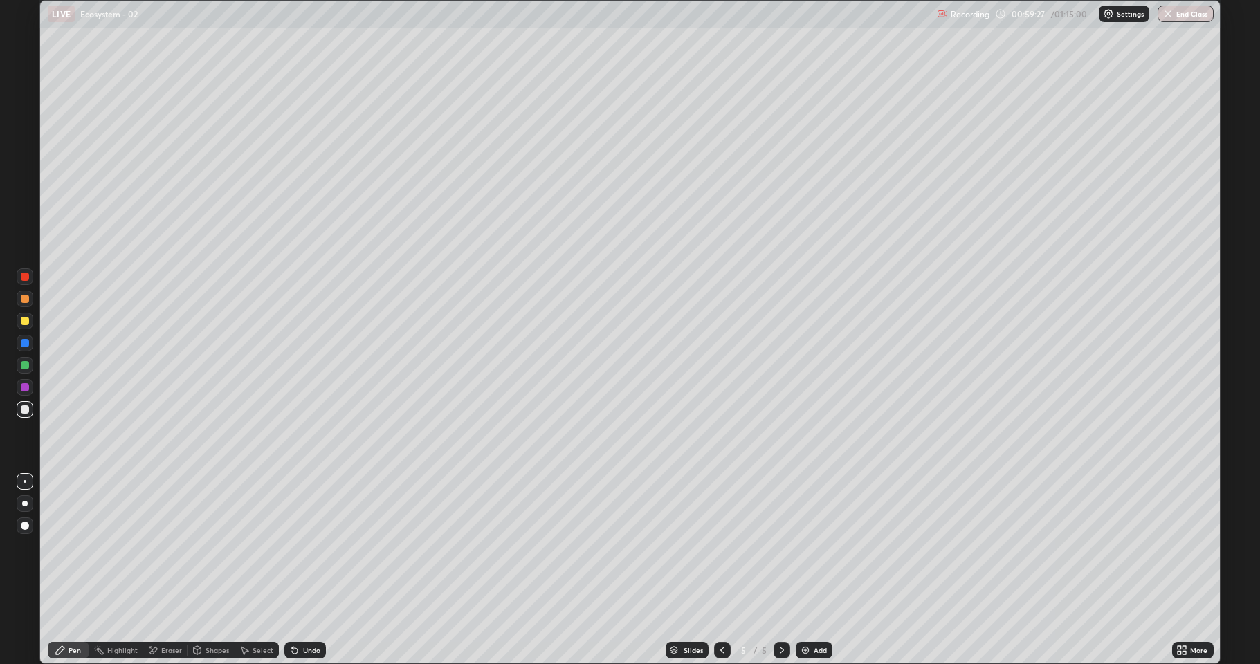
click at [17, 364] on div at bounding box center [25, 365] width 17 height 17
click at [26, 416] on div at bounding box center [25, 409] width 17 height 17
click at [203, 570] on div "Shapes" at bounding box center [210, 650] width 47 height 17
click at [213, 570] on div "Shapes" at bounding box center [217, 650] width 24 height 7
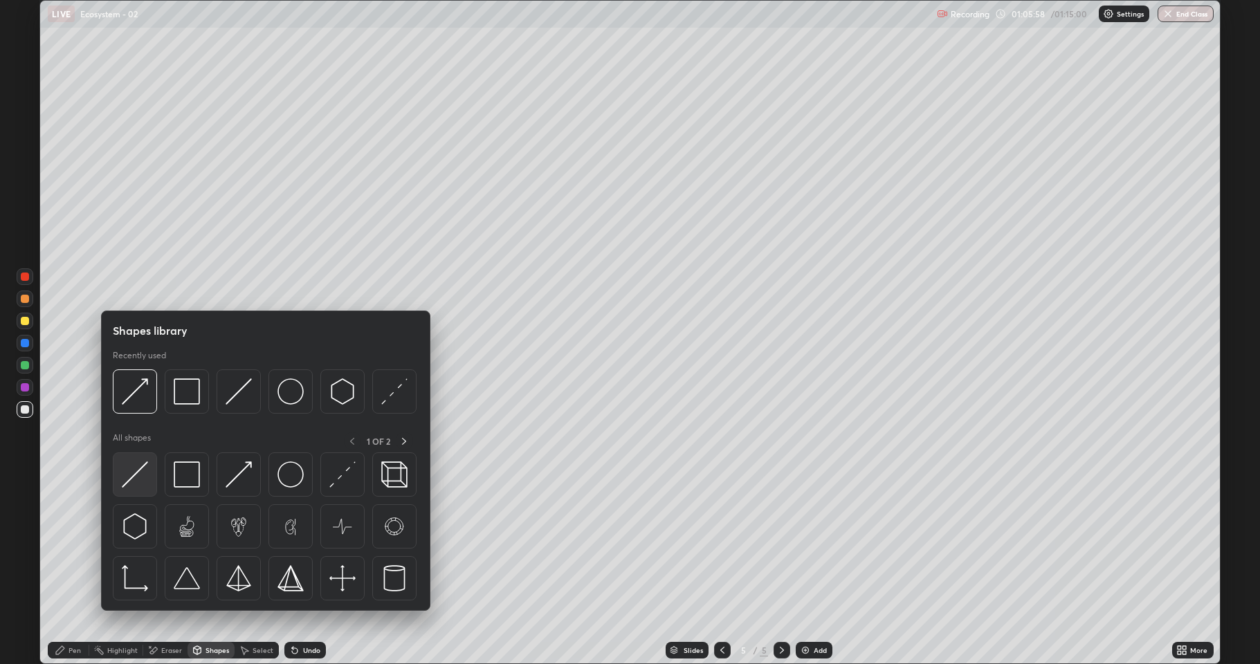
click at [134, 481] on img at bounding box center [135, 474] width 26 height 26
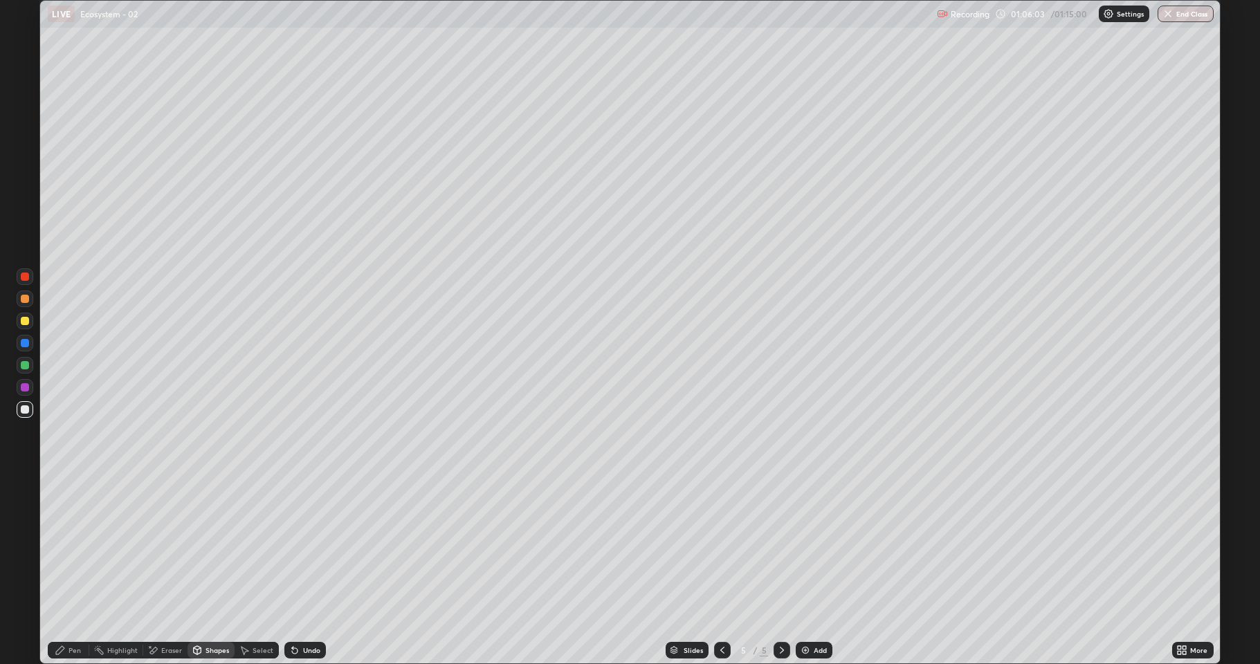
click at [69, 570] on div "Pen" at bounding box center [74, 650] width 12 height 7
click at [27, 317] on div at bounding box center [25, 321] width 8 height 8
click at [216, 570] on div "Shapes" at bounding box center [217, 650] width 24 height 7
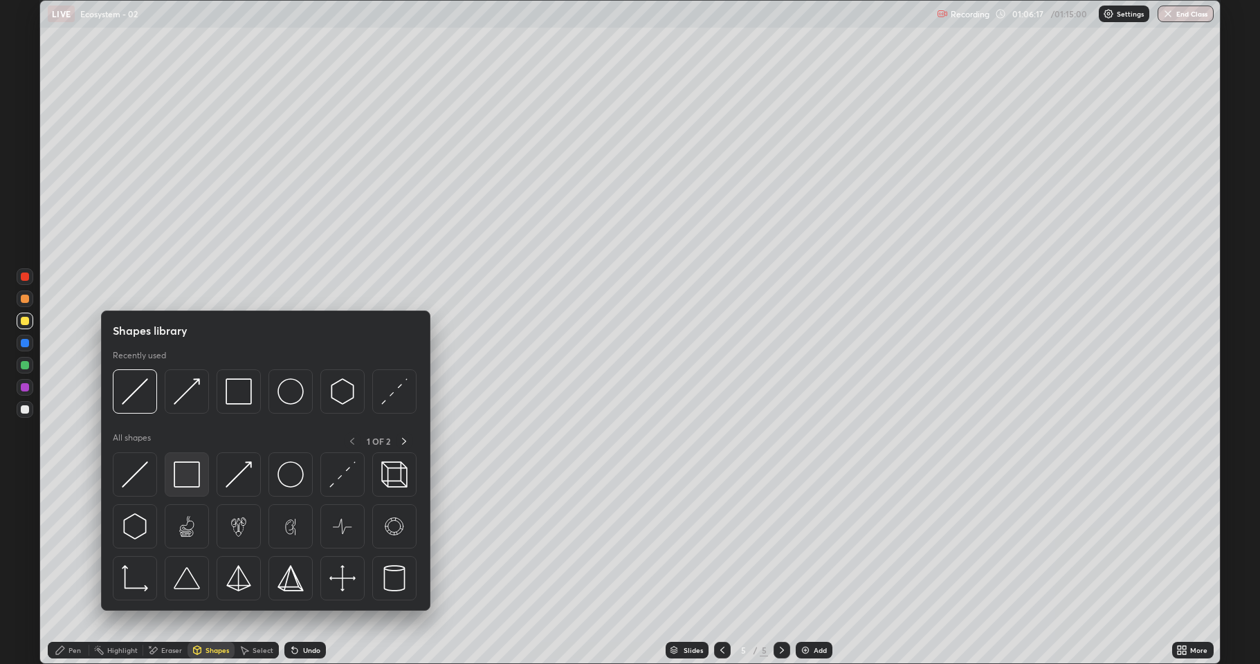
click at [180, 479] on img at bounding box center [187, 474] width 26 height 26
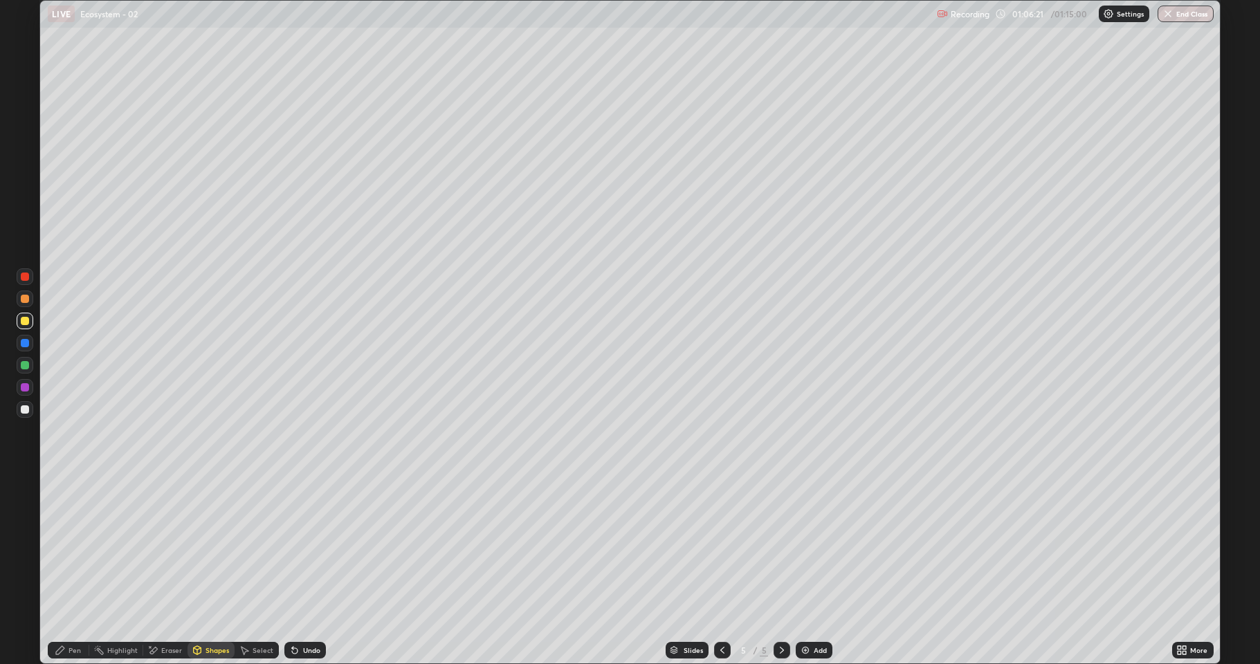
click at [222, 570] on div "Shapes" at bounding box center [217, 650] width 24 height 7
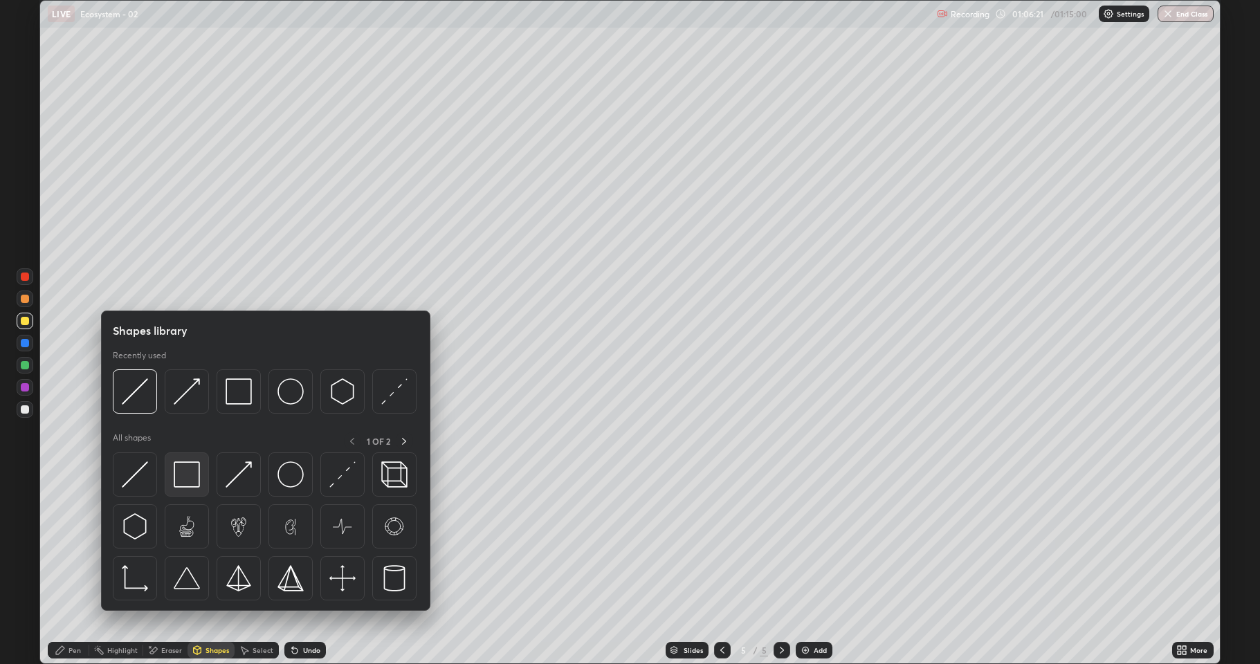
click at [189, 473] on img at bounding box center [187, 474] width 26 height 26
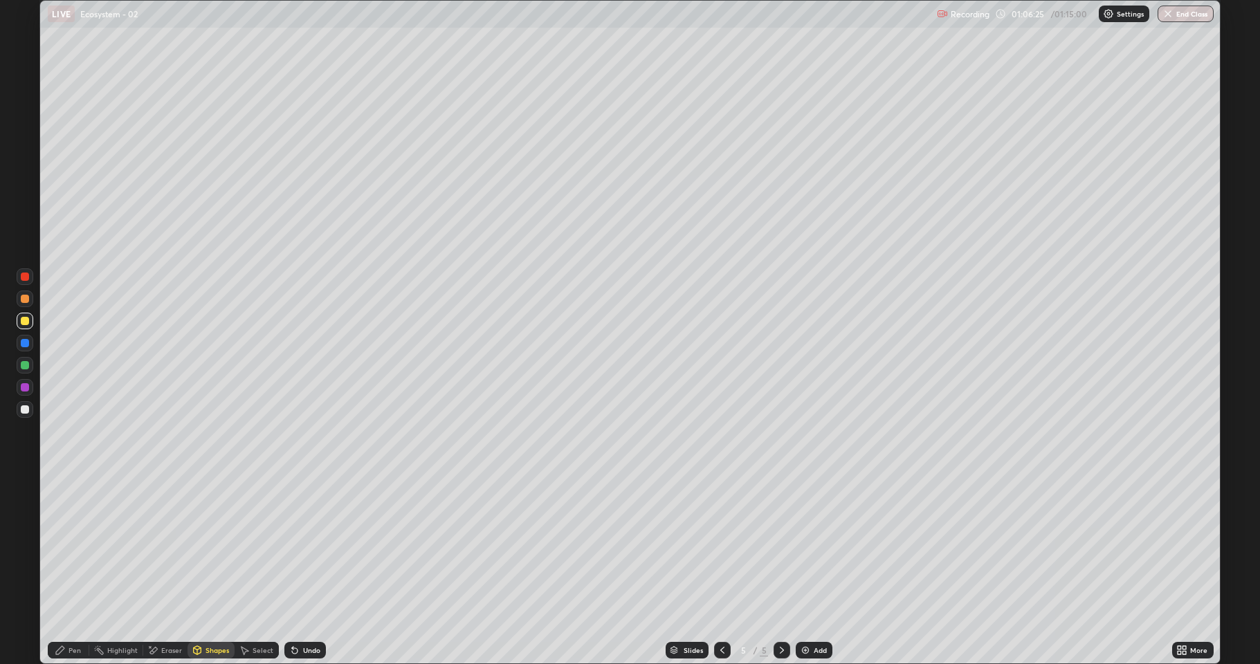
click at [68, 570] on div "Pen" at bounding box center [69, 650] width 42 height 17
click at [26, 409] on div at bounding box center [25, 409] width 8 height 8
click at [1183, 15] on button "End Class" at bounding box center [1185, 14] width 56 height 17
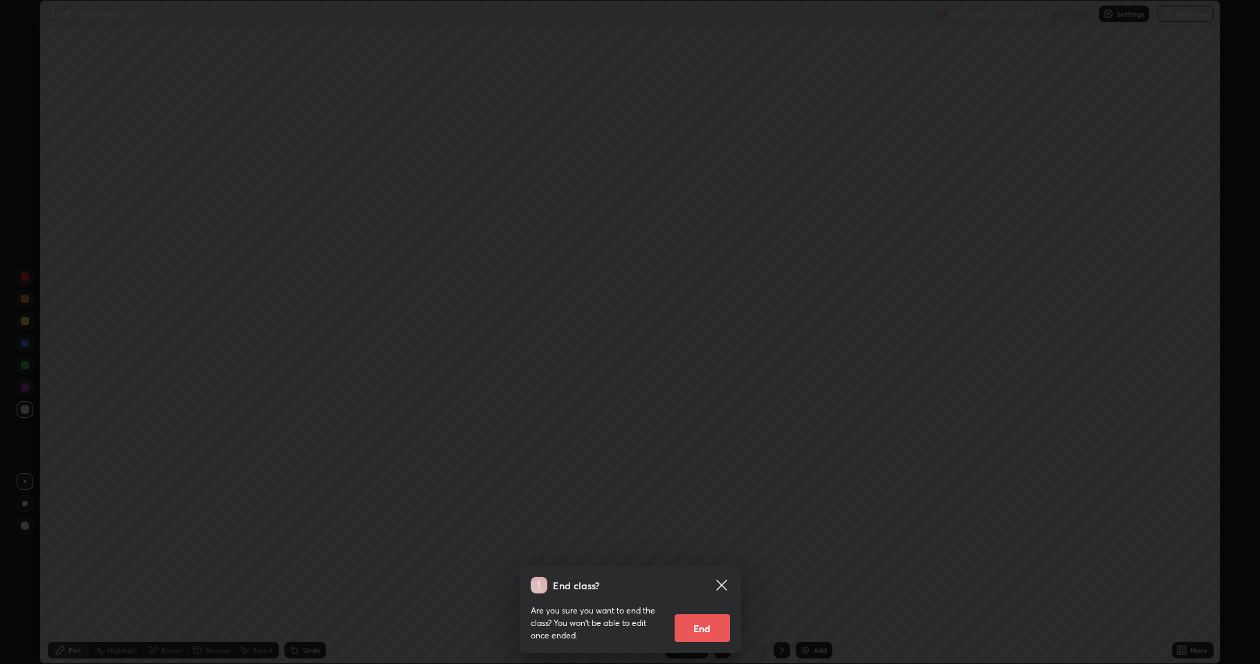
click at [718, 570] on button "End" at bounding box center [701, 628] width 55 height 28
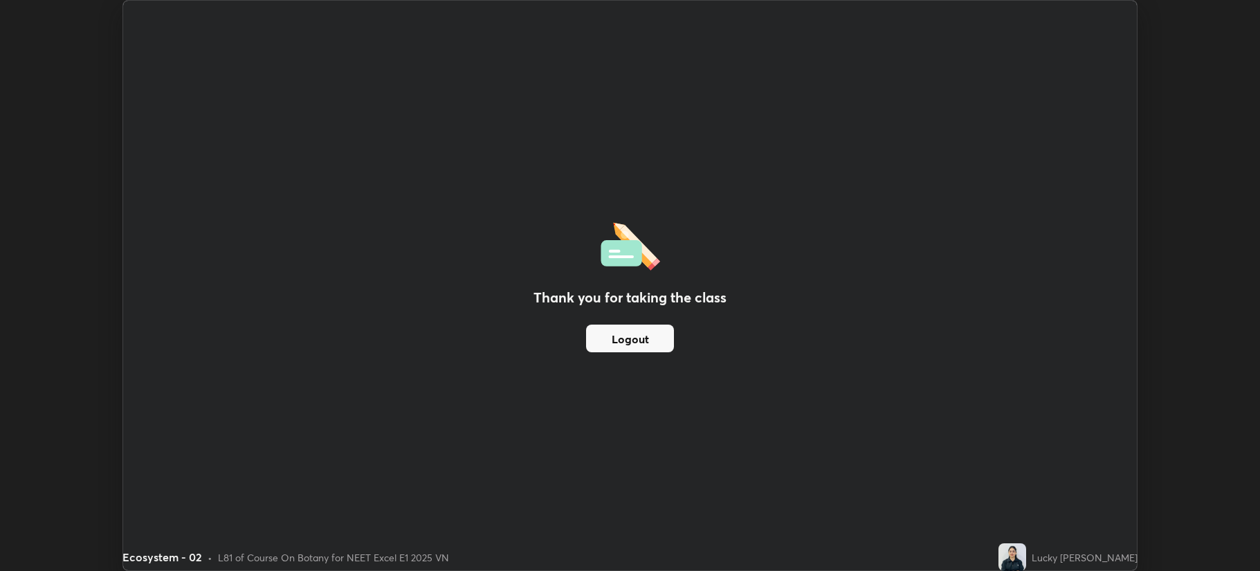
scroll to position [68595, 67907]
